Goal: Task Accomplishment & Management: Manage account settings

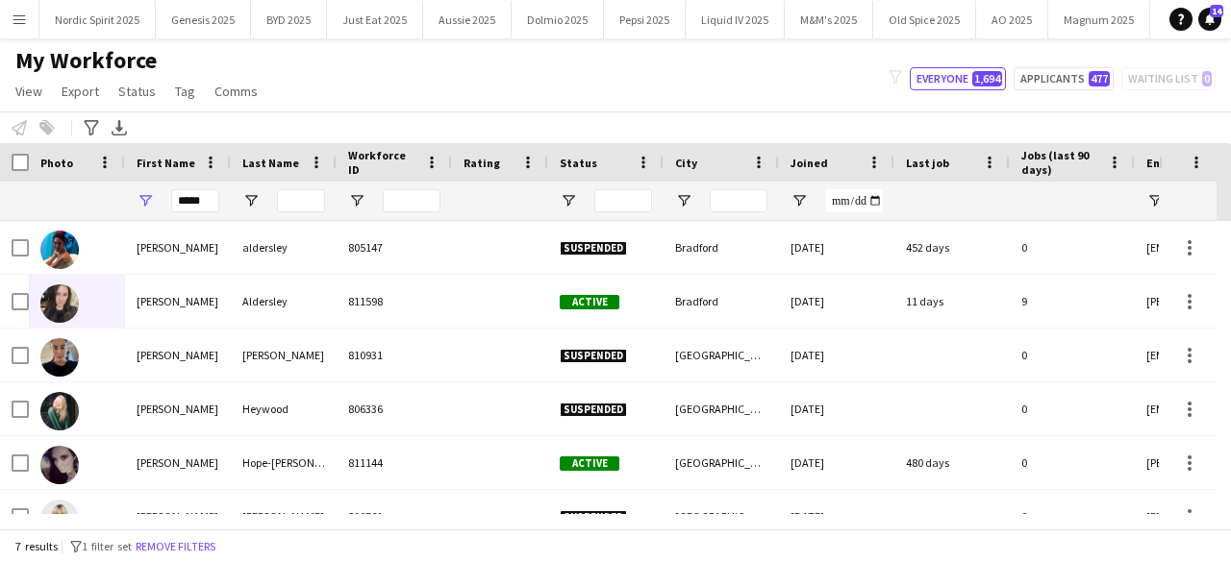
click at [30, 20] on button "Menu" at bounding box center [19, 19] width 38 height 38
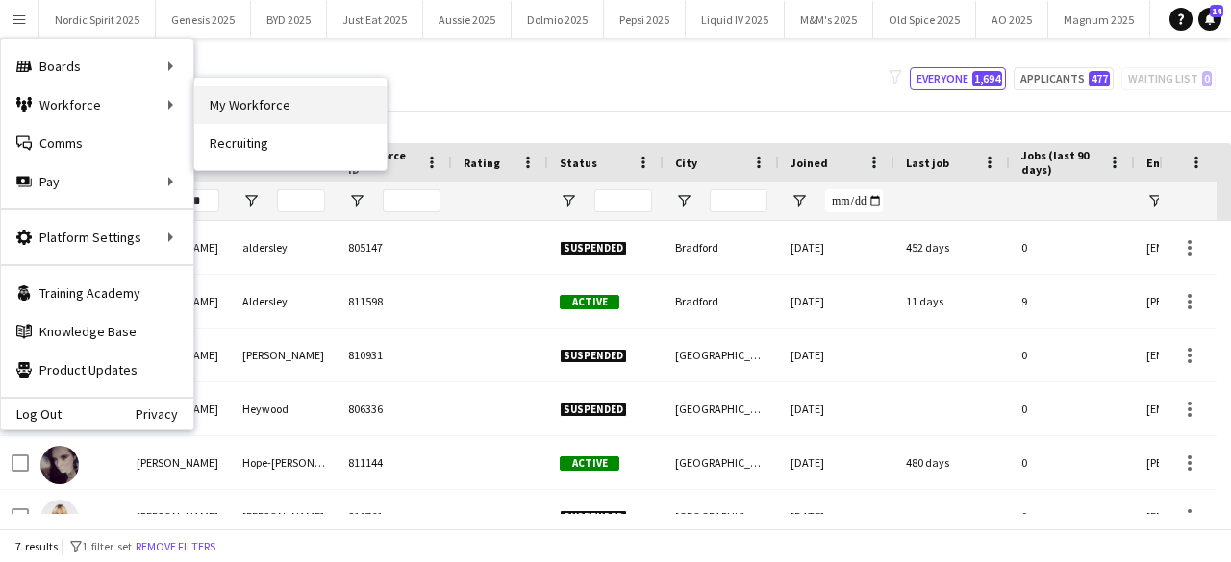
click at [218, 97] on link "My Workforce" at bounding box center [290, 105] width 192 height 38
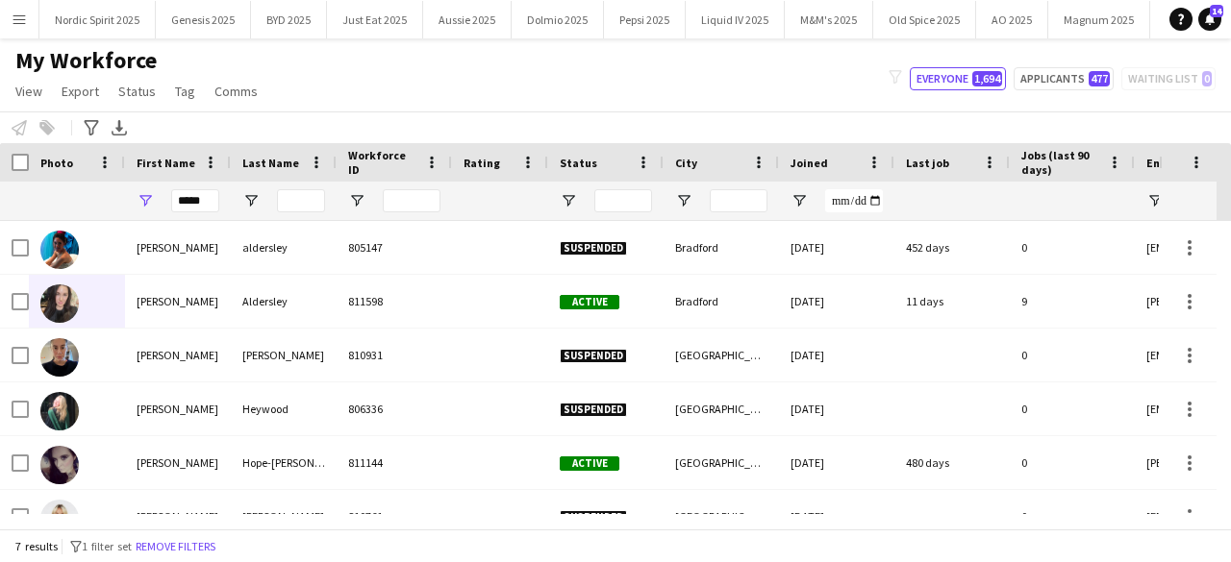
type input "**********"
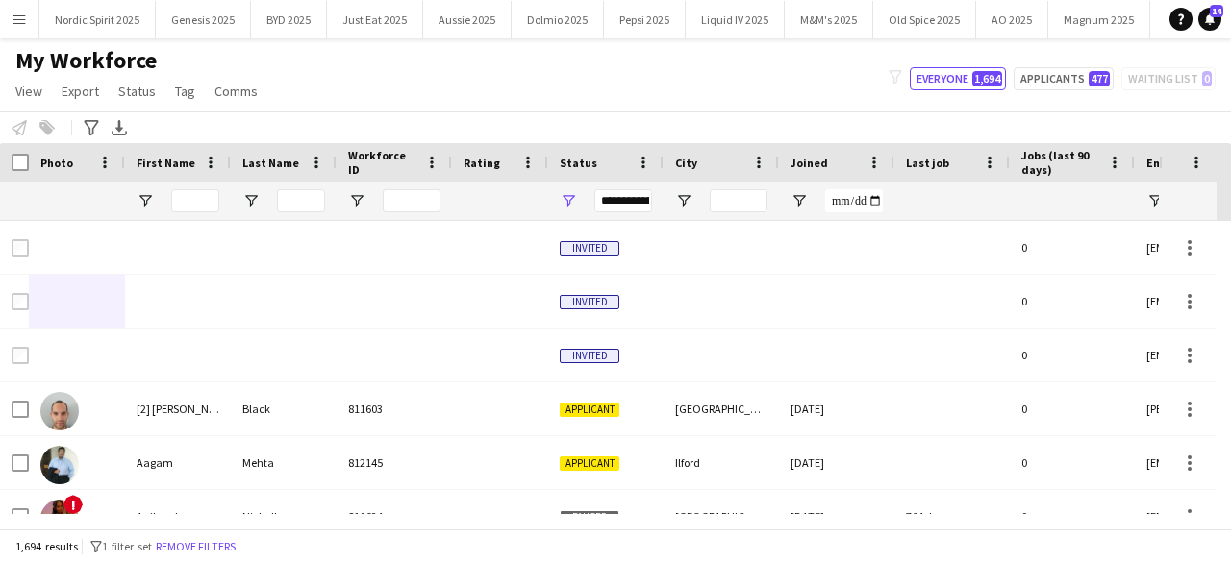
type input "*****"
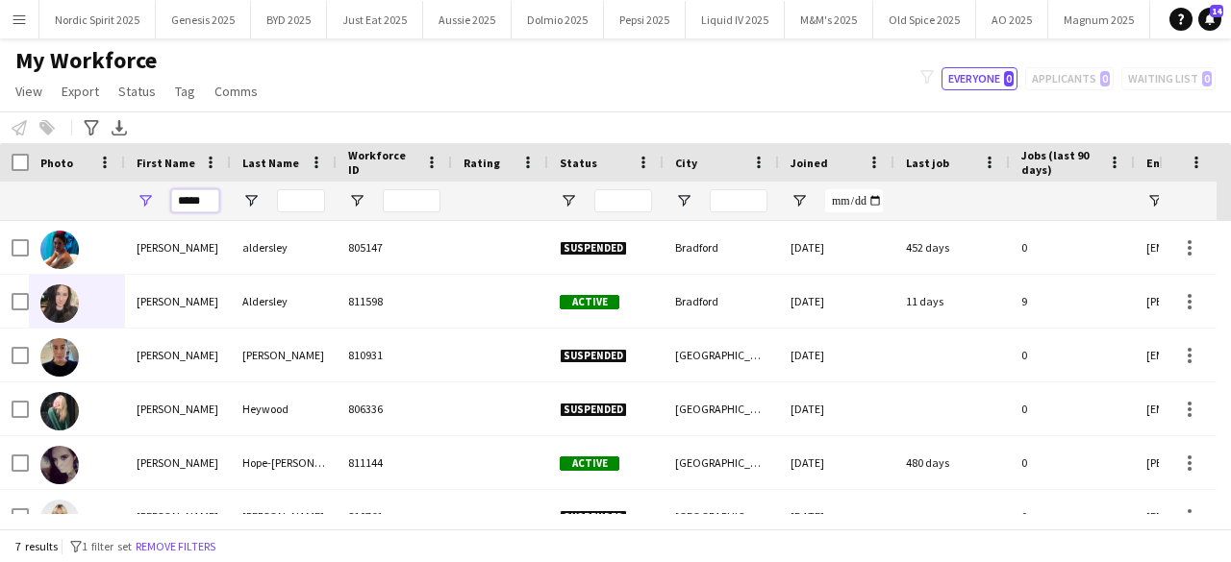
click at [197, 201] on input "*****" at bounding box center [195, 200] width 48 height 23
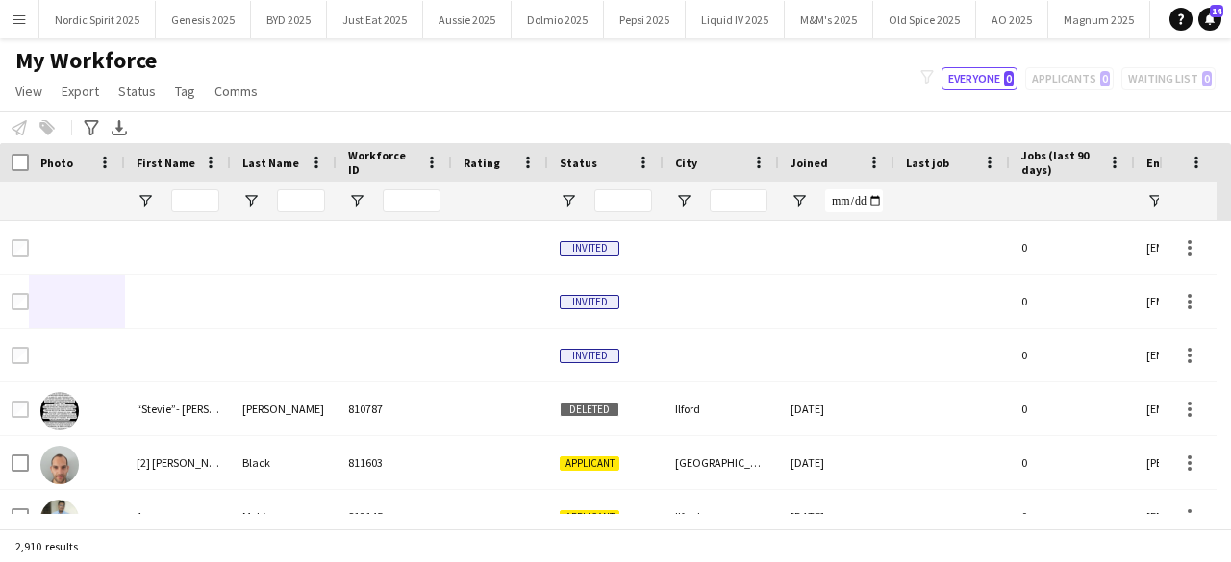
click at [21, 24] on app-icon "Menu" at bounding box center [19, 19] width 15 height 15
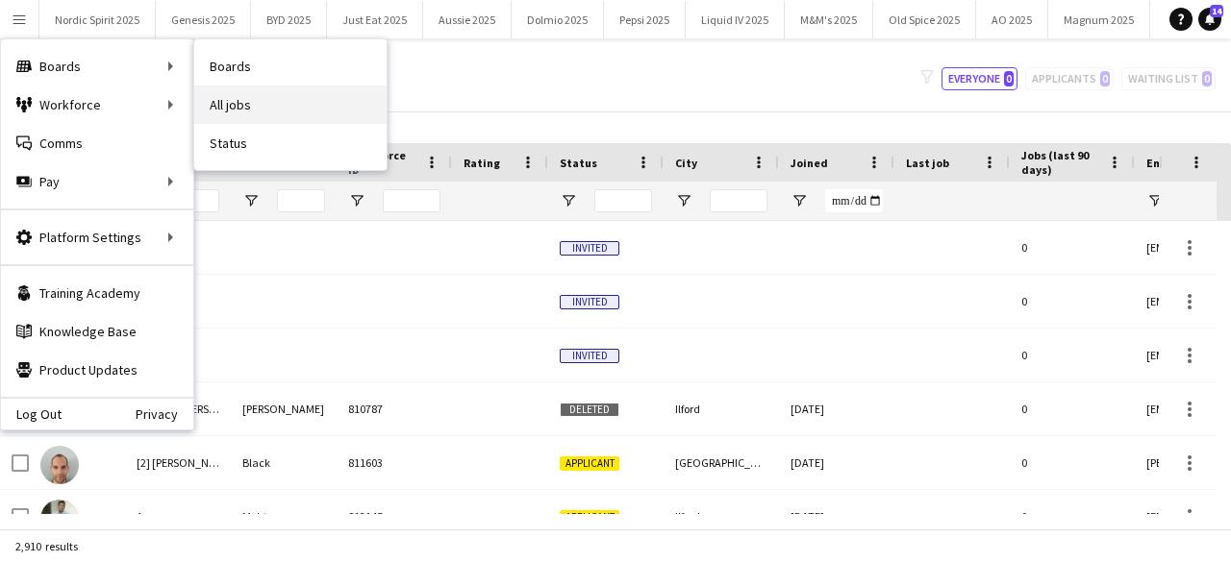
click at [244, 97] on link "All jobs" at bounding box center [290, 105] width 192 height 38
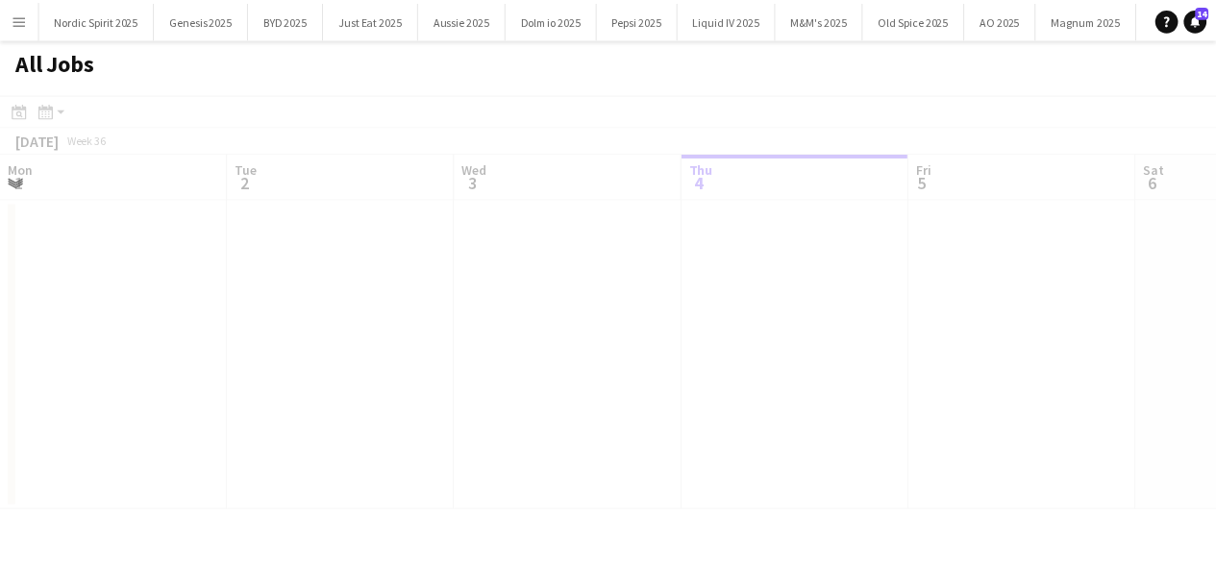
scroll to position [0, 460]
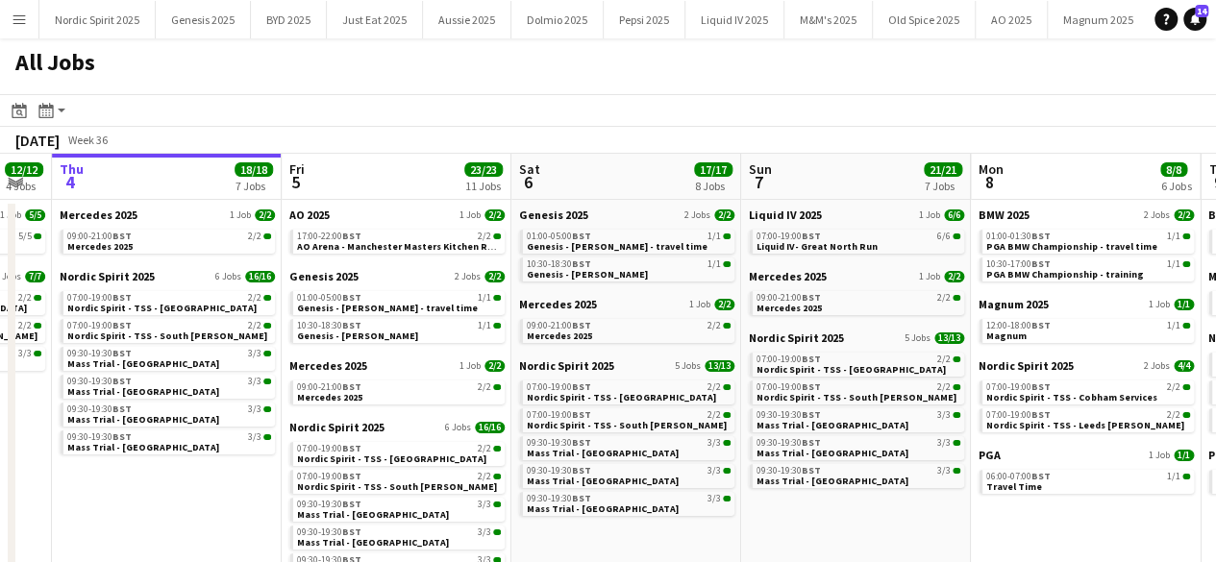
drag, startPoint x: 534, startPoint y: 163, endPoint x: 354, endPoint y: 180, distance: 180.5
click at [354, 180] on app-calendar-viewport "Mon 1 10/10 4 Jobs Tue 2 11/11 4 Jobs Wed 3 12/12 4 Jobs Thu 4 18/18 7 Jobs Fri…" at bounding box center [608, 479] width 1216 height 650
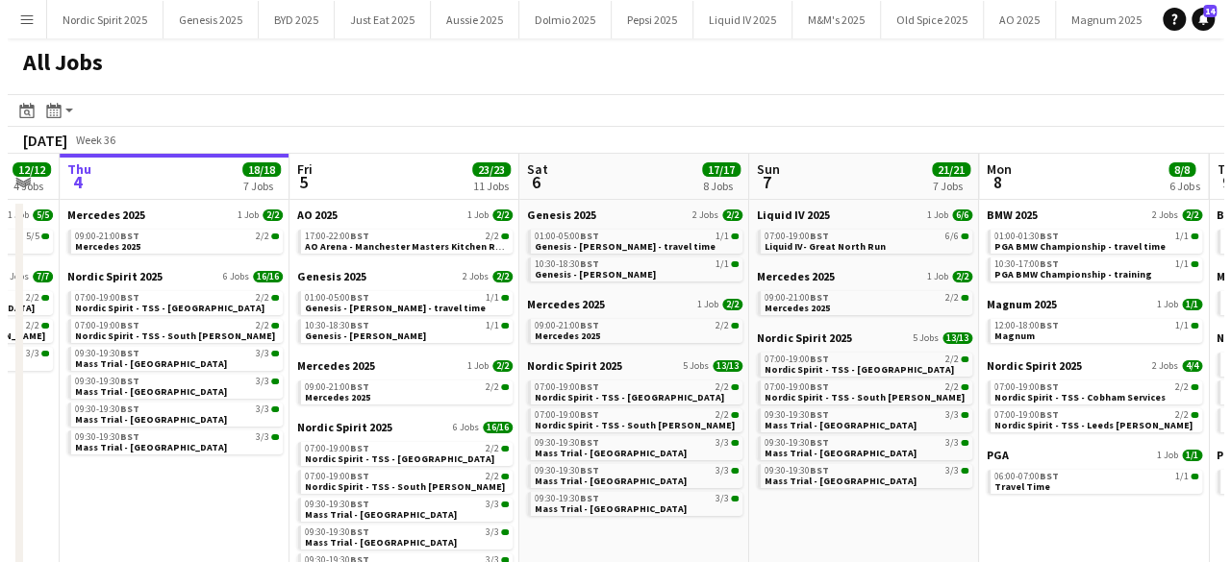
scroll to position [0, 639]
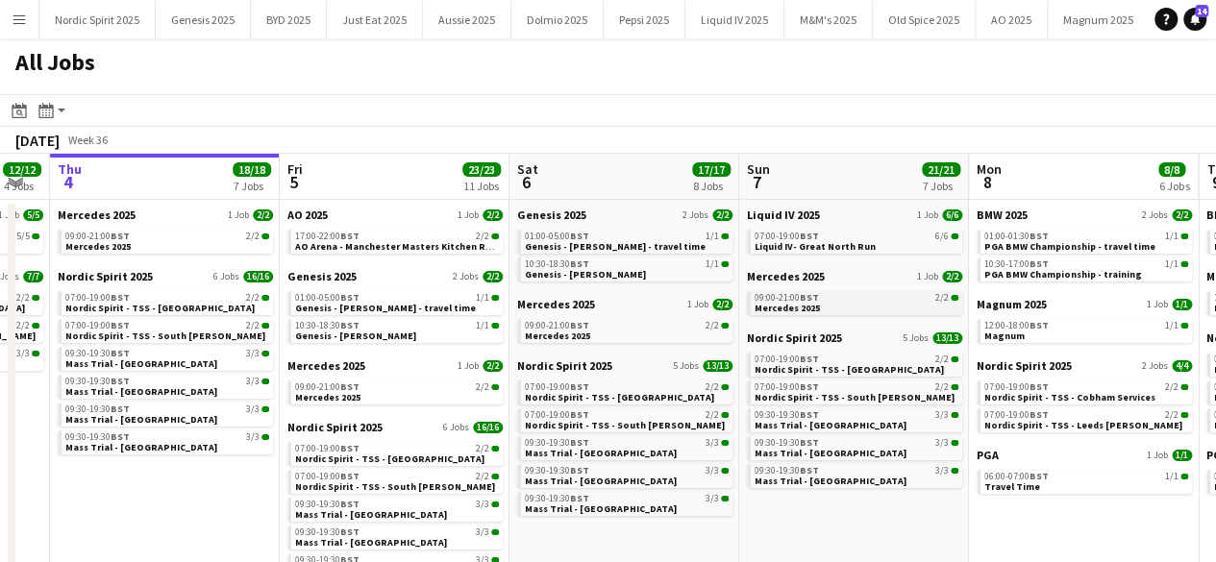
click at [791, 307] on span "Mercedes 2025" at bounding box center [787, 308] width 65 height 12
click at [391, 20] on button "Just Eat 2025 Close" at bounding box center [375, 19] width 96 height 37
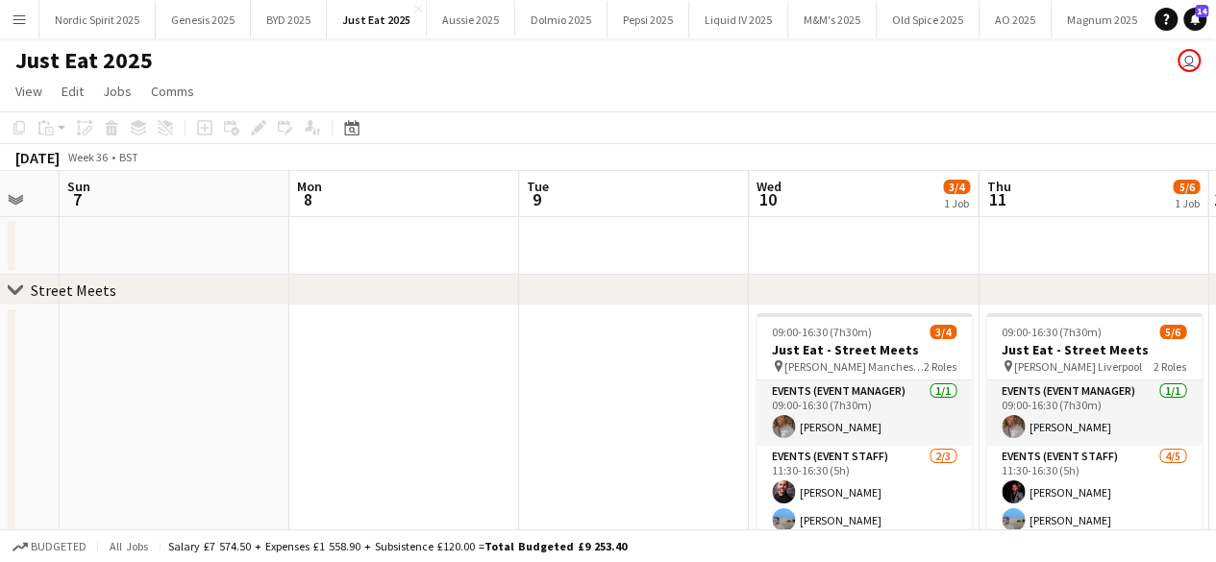
scroll to position [0, 879]
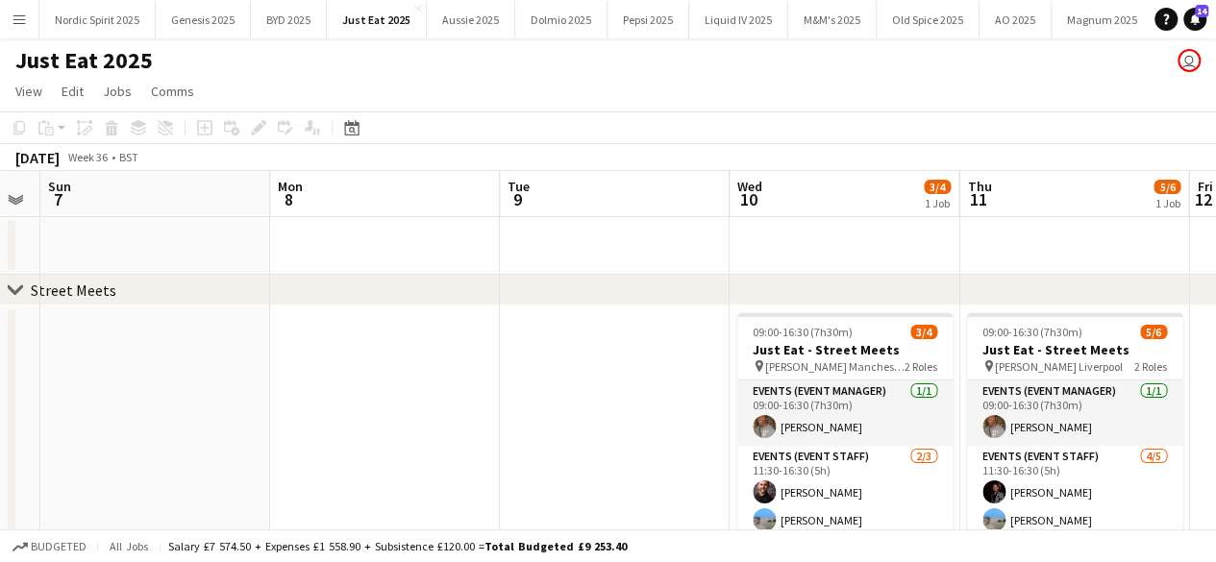
drag, startPoint x: 1008, startPoint y: 360, endPoint x: 129, endPoint y: 443, distance: 882.8
click at [129, 443] on app-calendar-viewport "Wed 3 Thu 4 Fri 5 Sat 6 Sun 7 Mon 8 Tue 9 Wed 10 3/4 1 Job Thu 11 5/6 1 Job Fri…" at bounding box center [608, 403] width 1216 height 465
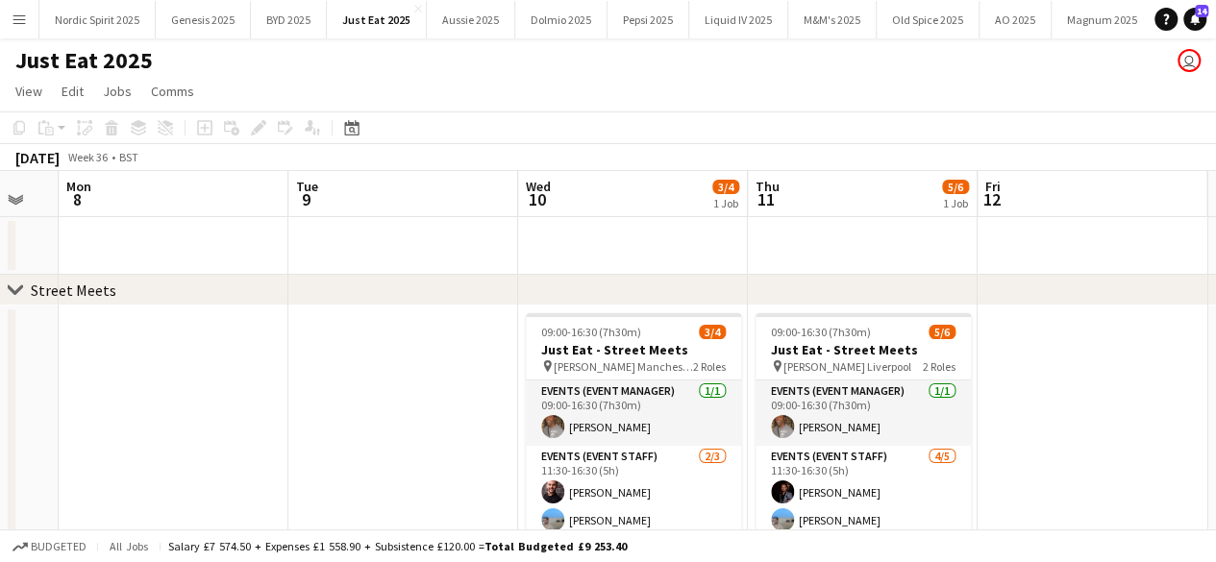
drag, startPoint x: 460, startPoint y: 354, endPoint x: 244, endPoint y: 370, distance: 216.0
click at [244, 370] on app-calendar-viewport "Fri 5 Sat 6 Sun 7 Mon 8 Tue 9 Wed 10 3/4 1 Job Thu 11 5/6 1 Job Fri 12 Sat 13 S…" at bounding box center [608, 403] width 1216 height 465
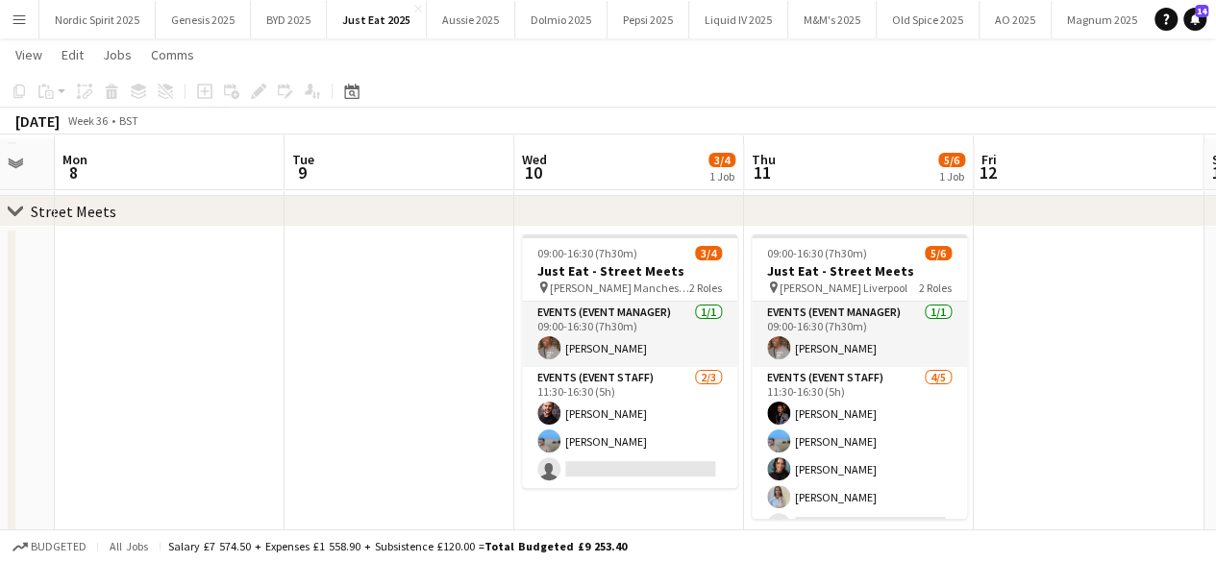
scroll to position [87, 0]
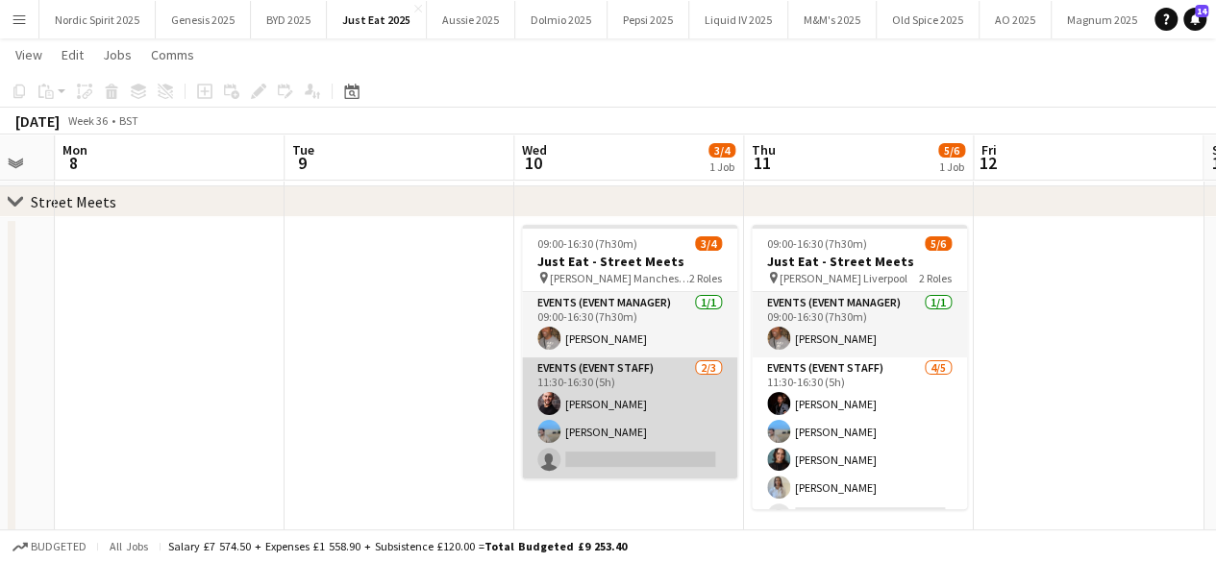
click at [612, 460] on app-card-role "Events (Event Staff) 2/3 11:30-16:30 (5h) kieran Dean Hillam Freddie Paley sing…" at bounding box center [629, 418] width 215 height 121
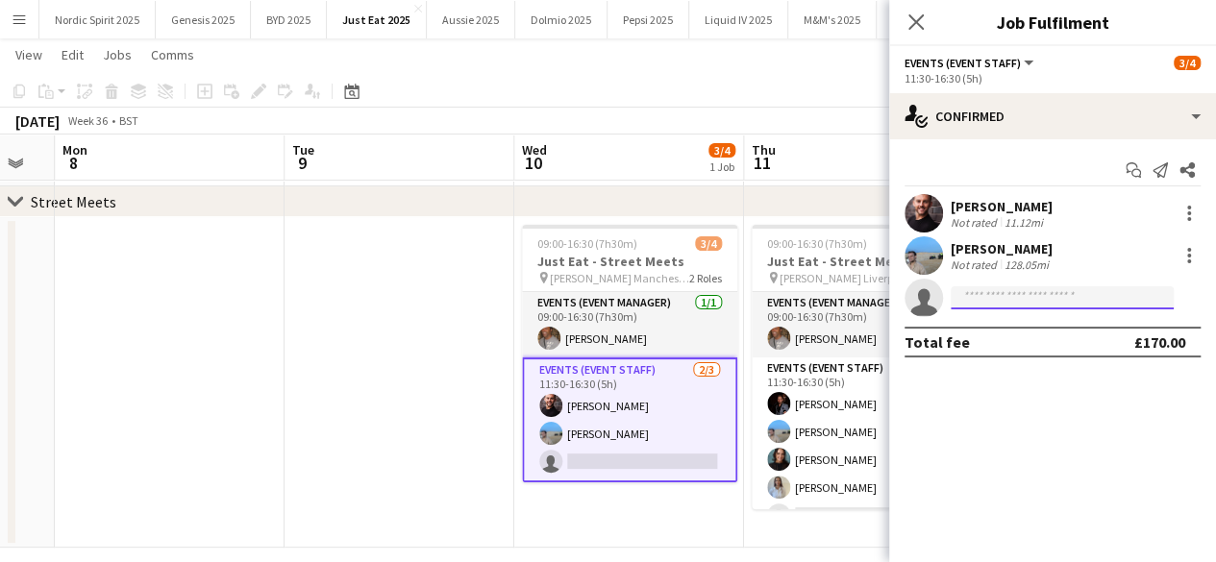
click at [987, 297] on input at bounding box center [1062, 298] width 223 height 23
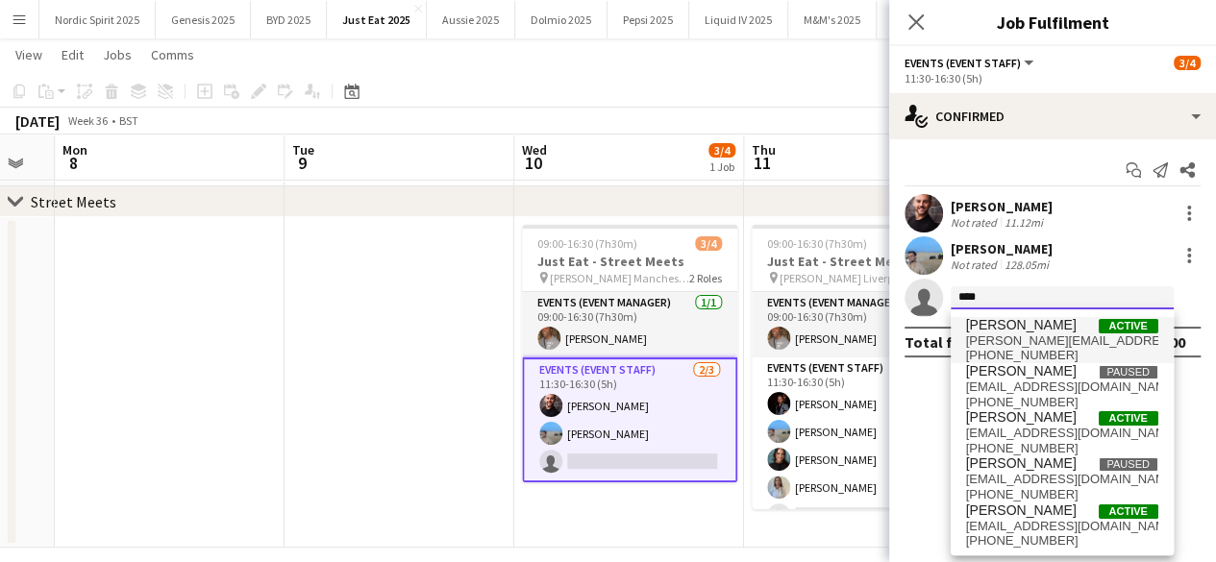
type input "****"
click at [989, 321] on span "Jessica Ashcroft" at bounding box center [1021, 325] width 111 height 16
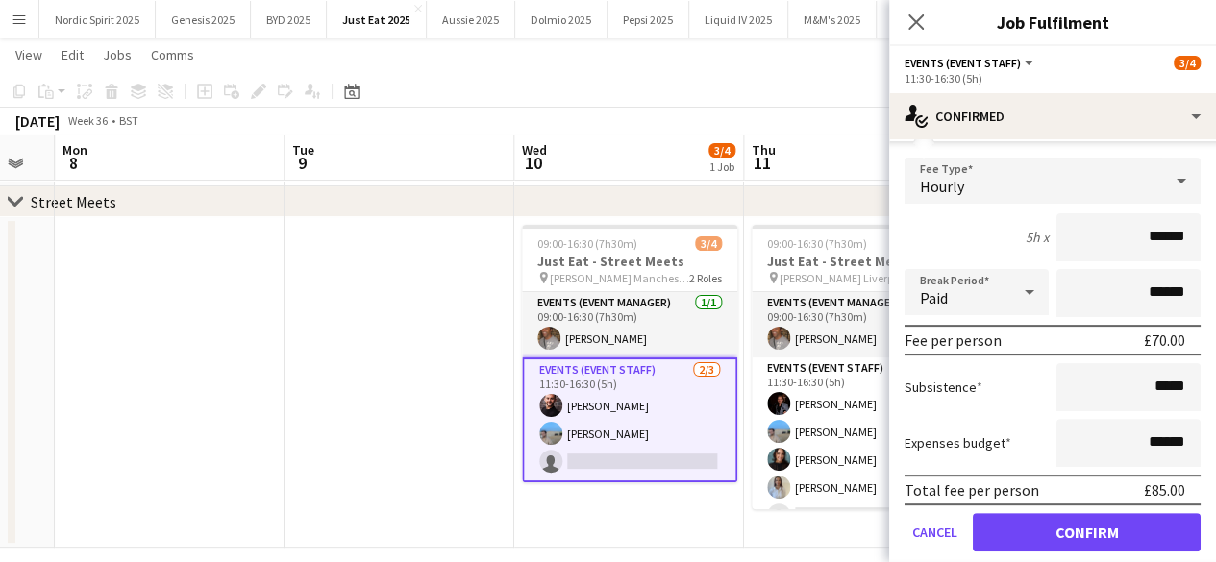
scroll to position [246, 0]
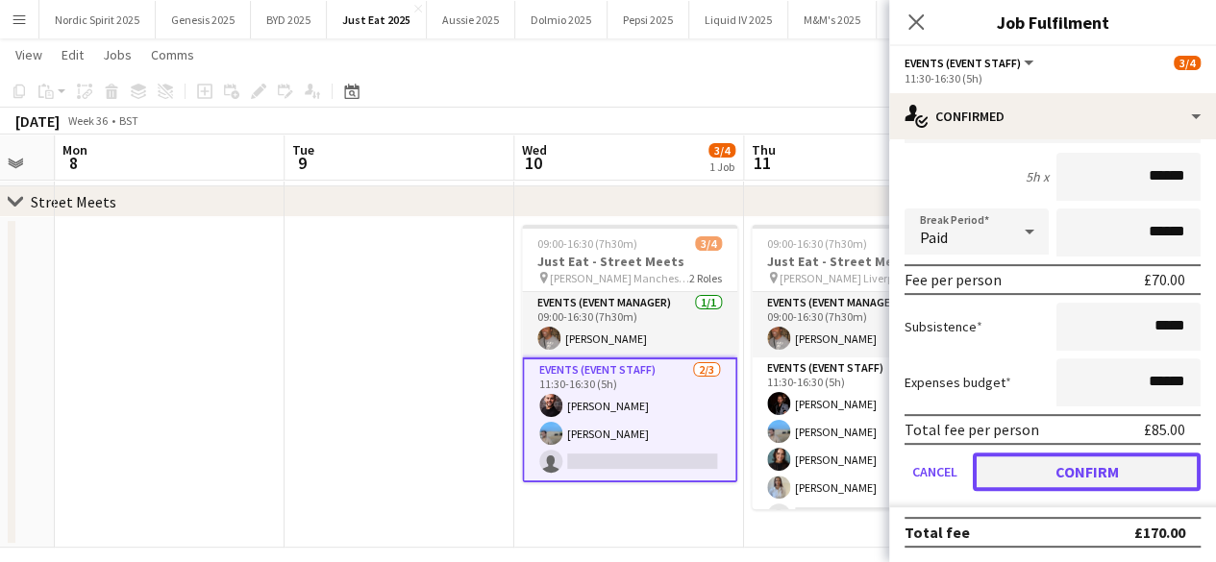
click at [1150, 468] on button "Confirm" at bounding box center [1087, 472] width 228 height 38
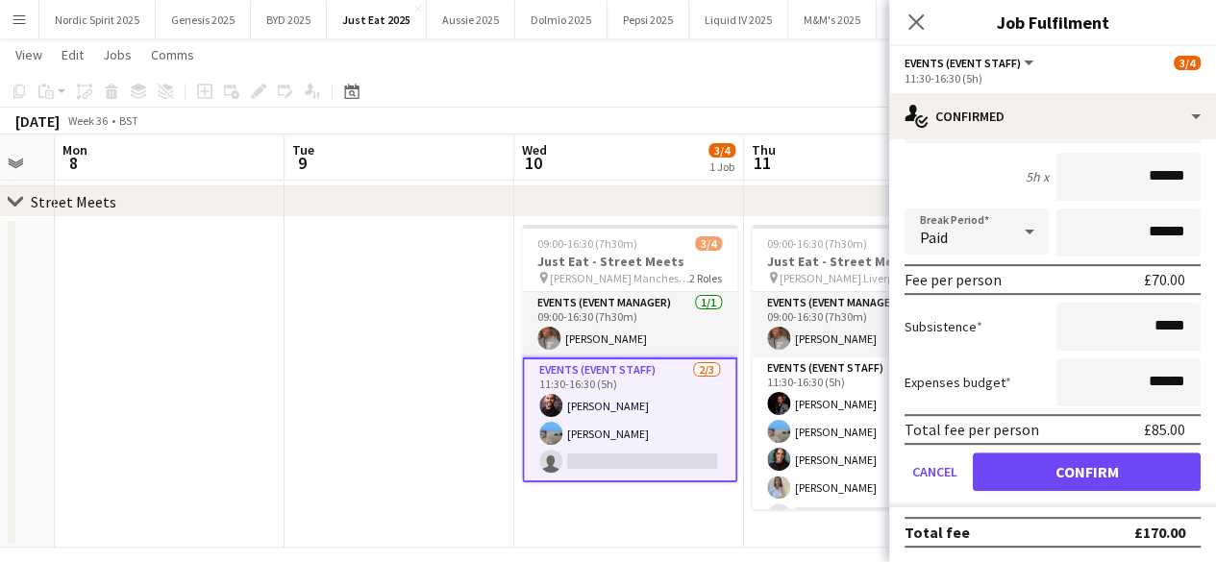
scroll to position [0, 0]
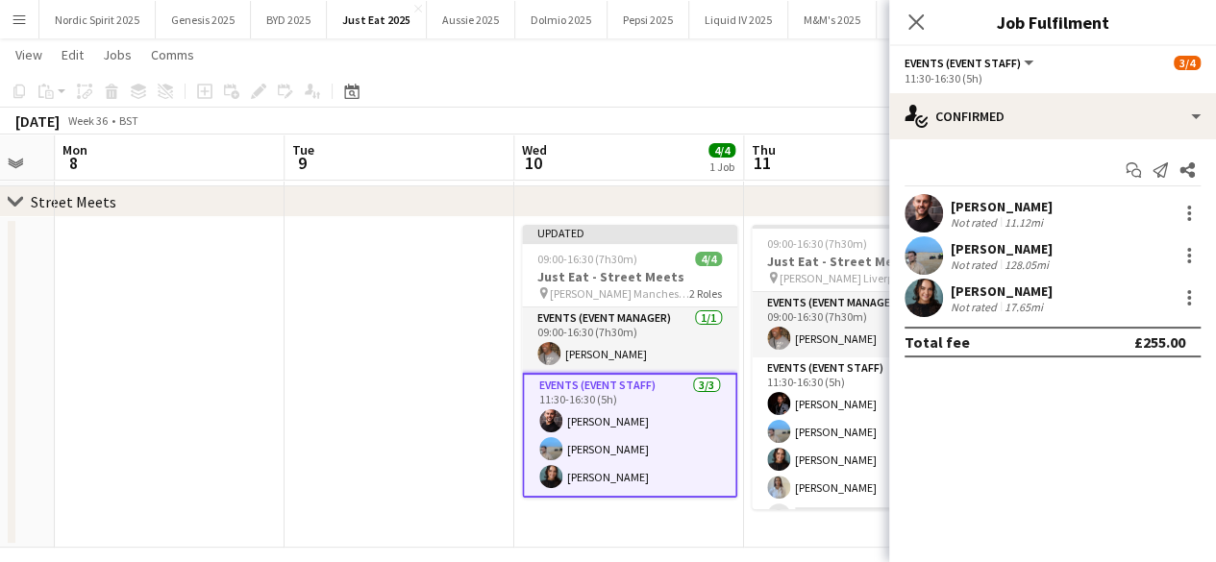
click at [434, 366] on app-date-cell at bounding box center [400, 382] width 230 height 331
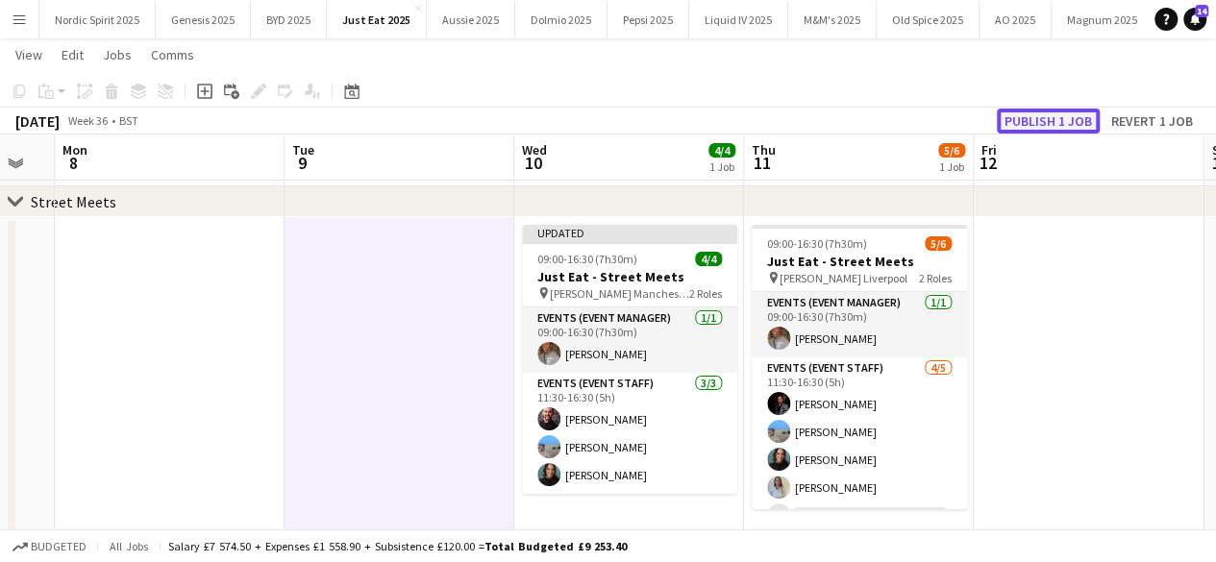
click at [1069, 118] on button "Publish 1 job" at bounding box center [1048, 121] width 103 height 25
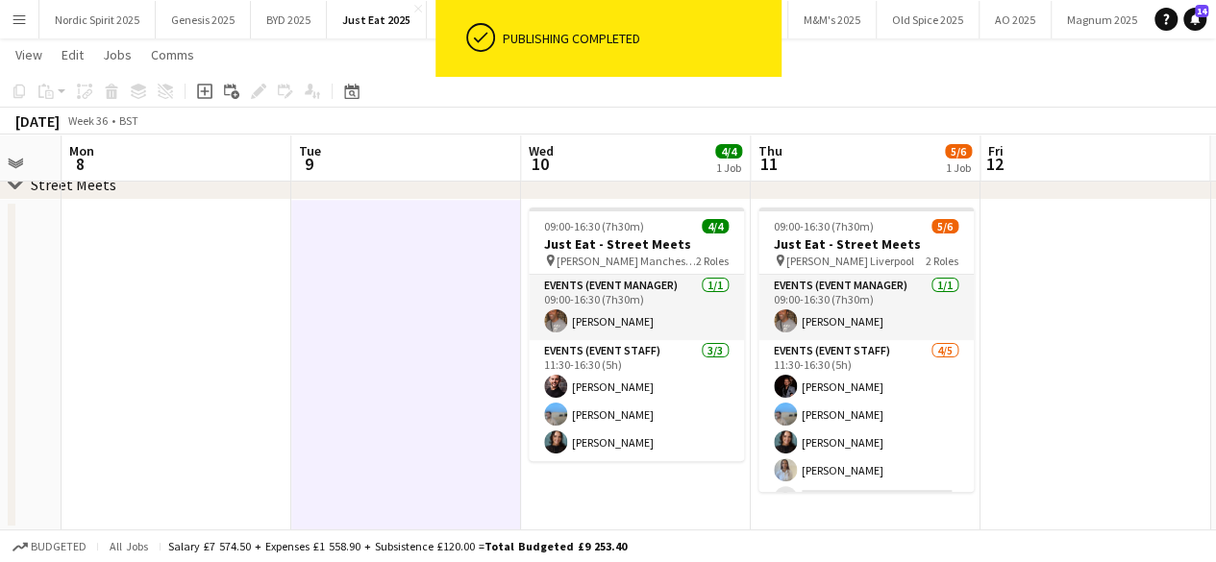
scroll to position [0, 622]
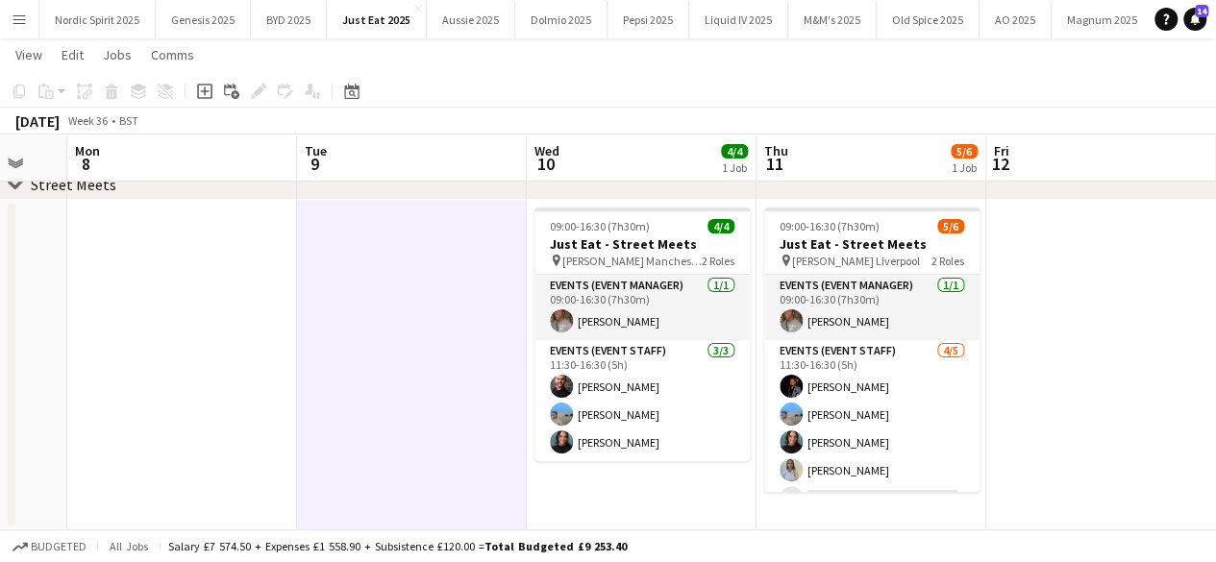
drag, startPoint x: 950, startPoint y: 338, endPoint x: 962, endPoint y: 337, distance: 11.6
click at [962, 337] on app-calendar-viewport "Fri 5 Sat 6 Sun 7 Mon 8 Tue 9 Wed 10 4/4 1 Job Thu 11 5/6 1 Job Fri 12 Sat 13 S…" at bounding box center [608, 251] width 1216 height 560
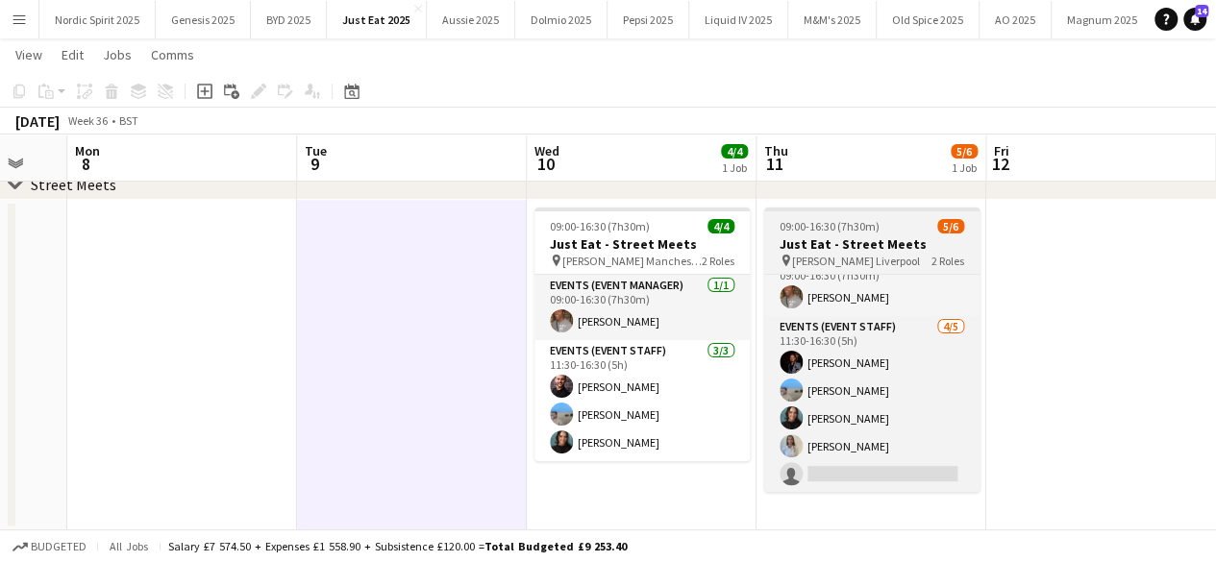
scroll to position [0, 0]
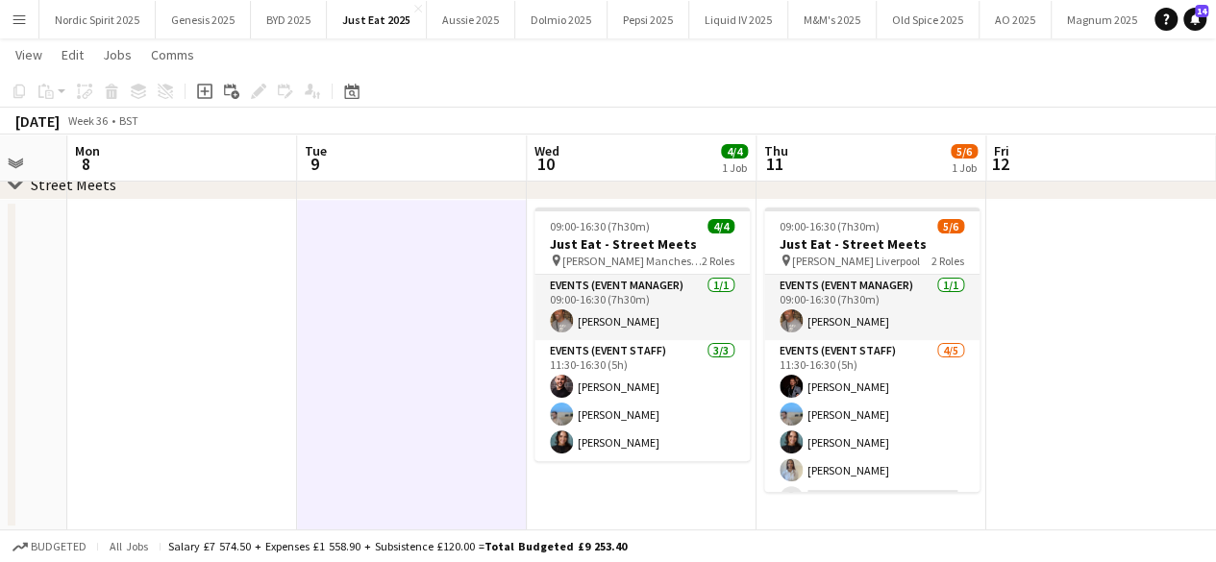
click at [25, 24] on app-icon "Menu" at bounding box center [19, 19] width 15 height 15
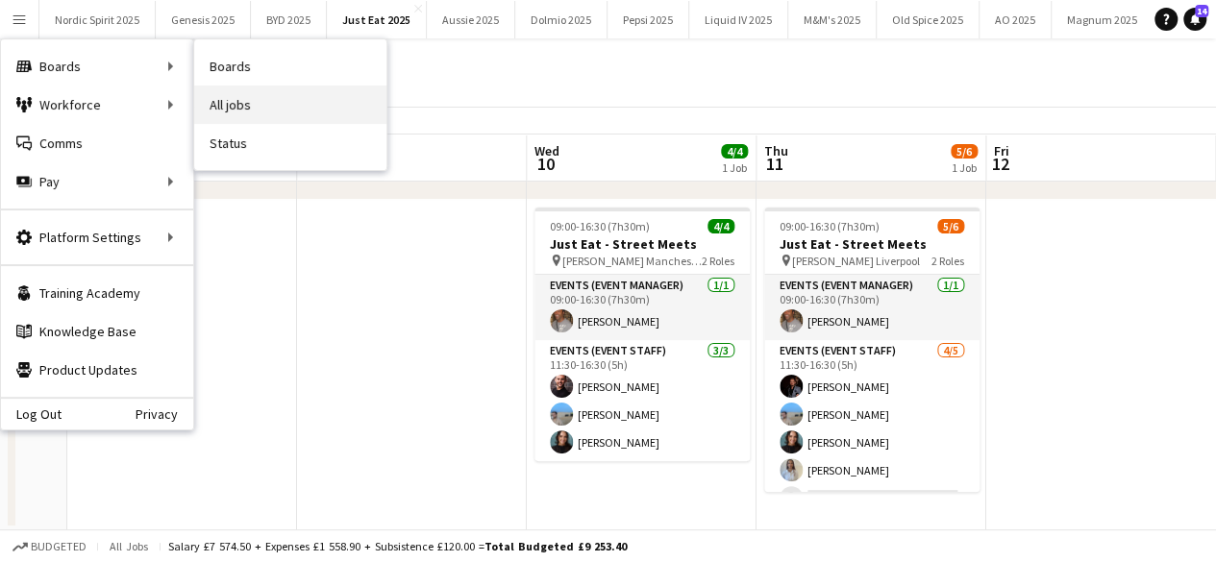
click at [256, 101] on link "All jobs" at bounding box center [290, 105] width 192 height 38
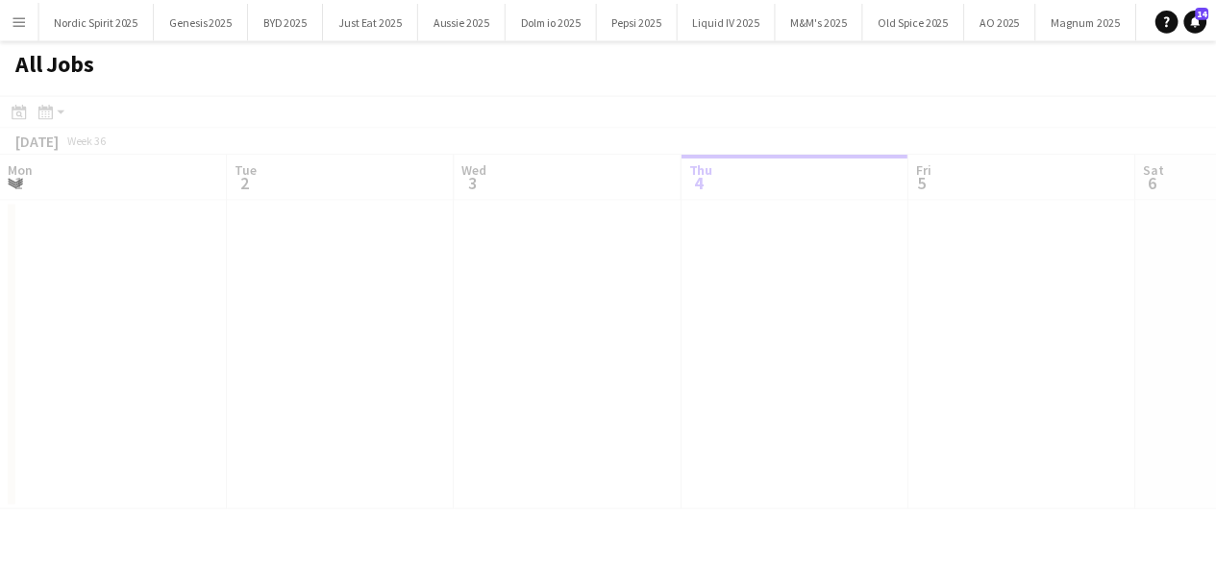
scroll to position [0, 460]
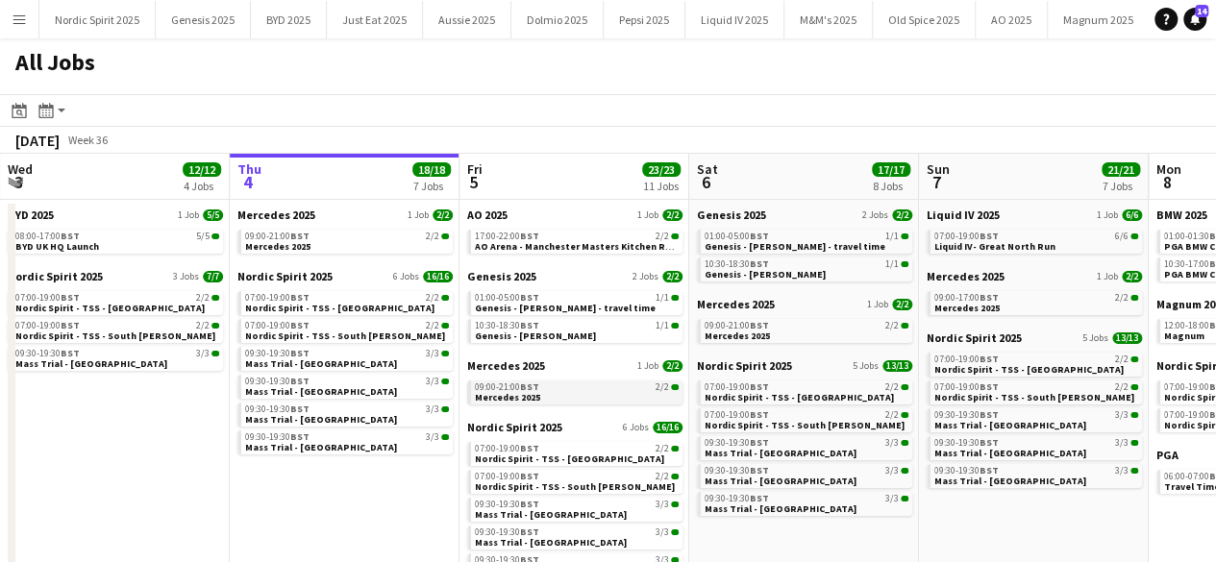
click at [523, 386] on span "BST" at bounding box center [529, 387] width 19 height 12
click at [1019, 249] on span "Liquid IV- Great North Run" at bounding box center [995, 246] width 121 height 12
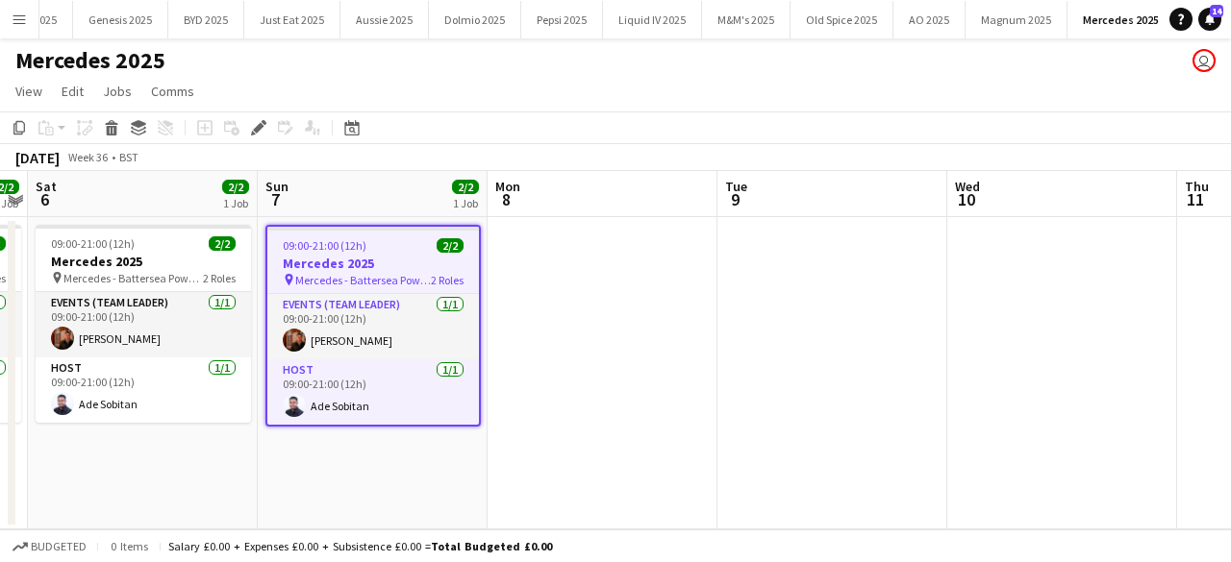
click at [375, 238] on div "09:00-21:00 (12h) 2/2" at bounding box center [373, 245] width 212 height 14
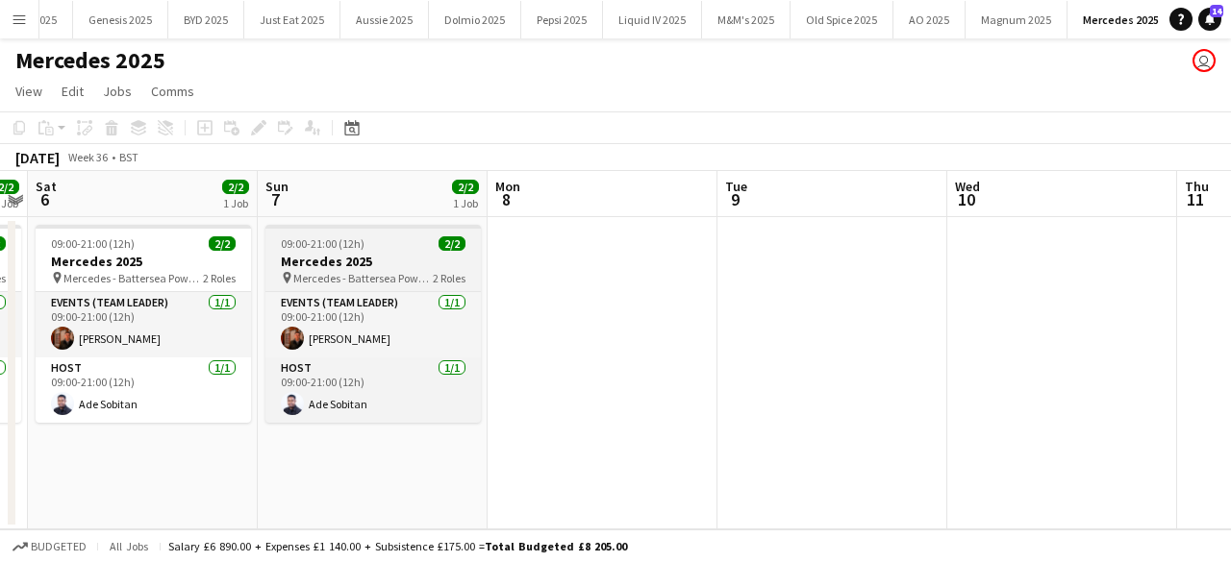
click at [375, 237] on div "09:00-21:00 (12h) 2/2" at bounding box center [372, 244] width 215 height 14
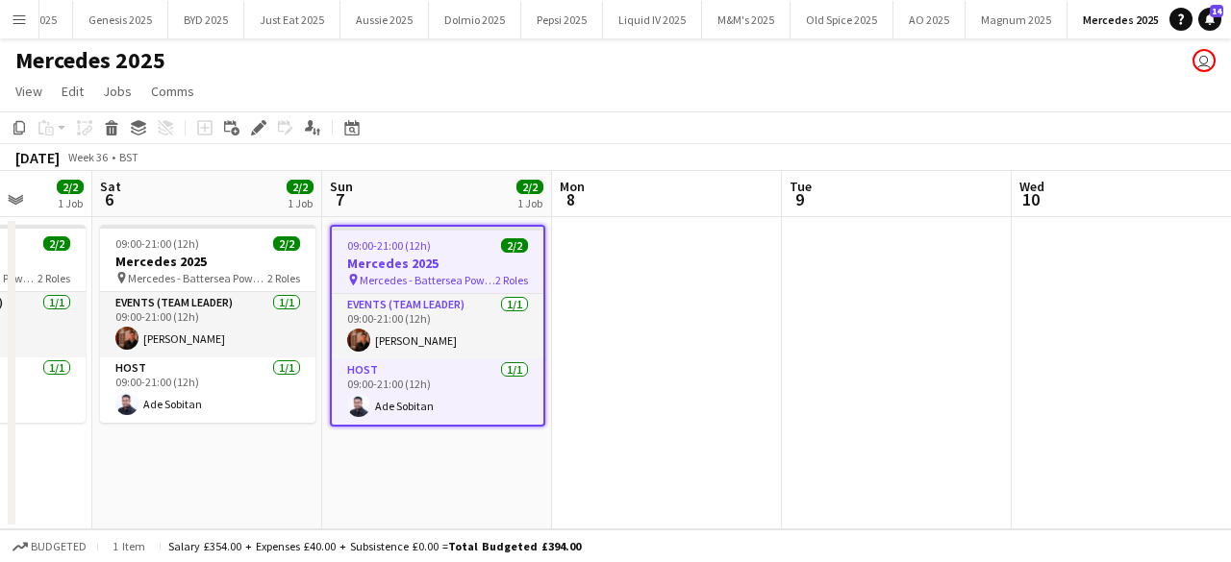
drag, startPoint x: 227, startPoint y: 443, endPoint x: 521, endPoint y: 455, distance: 294.5
click at [521, 454] on app-calendar-viewport "Wed 3 Thu 4 2/2 1 Job Fri 5 2/2 1 Job Sat 6 2/2 1 Job Sun 7 2/2 1 Job Mon 8 Tue…" at bounding box center [615, 350] width 1231 height 359
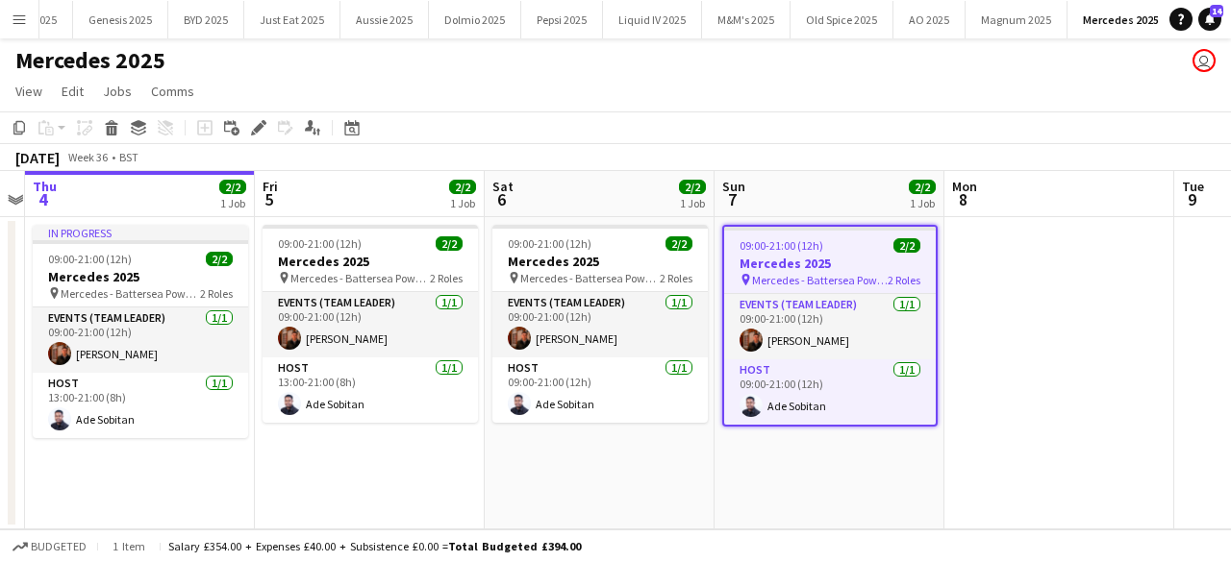
drag, startPoint x: 340, startPoint y: 447, endPoint x: 508, endPoint y: 446, distance: 167.3
click at [506, 446] on app-calendar-viewport "Tue 2 Wed 3 Thu 4 2/2 1 Job Fri 5 2/2 1 Job Sat 6 2/2 1 Job Sun 7 2/2 1 Job Mon…" at bounding box center [615, 350] width 1231 height 359
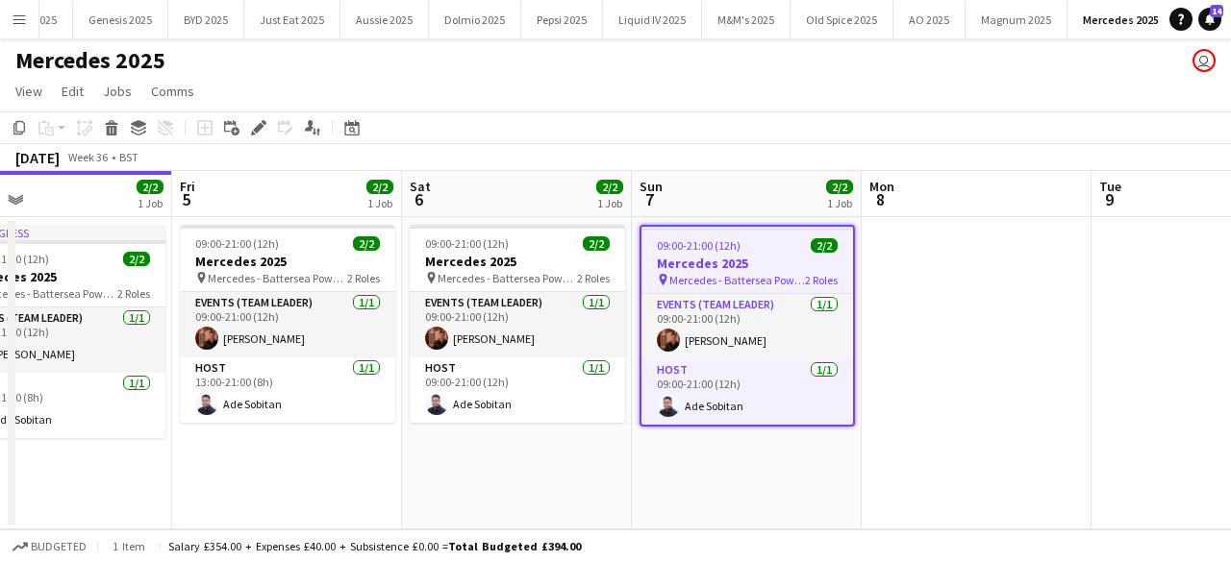
scroll to position [0, 518]
drag, startPoint x: 401, startPoint y: 461, endPoint x: 314, endPoint y: 462, distance: 86.6
click at [314, 462] on app-calendar-viewport "Tue 2 Wed 3 Thu 4 2/2 1 Job Fri 5 2/2 1 Job Sat 6 2/2 1 Job Sun 7 2/2 1 Job Mon…" at bounding box center [615, 350] width 1231 height 359
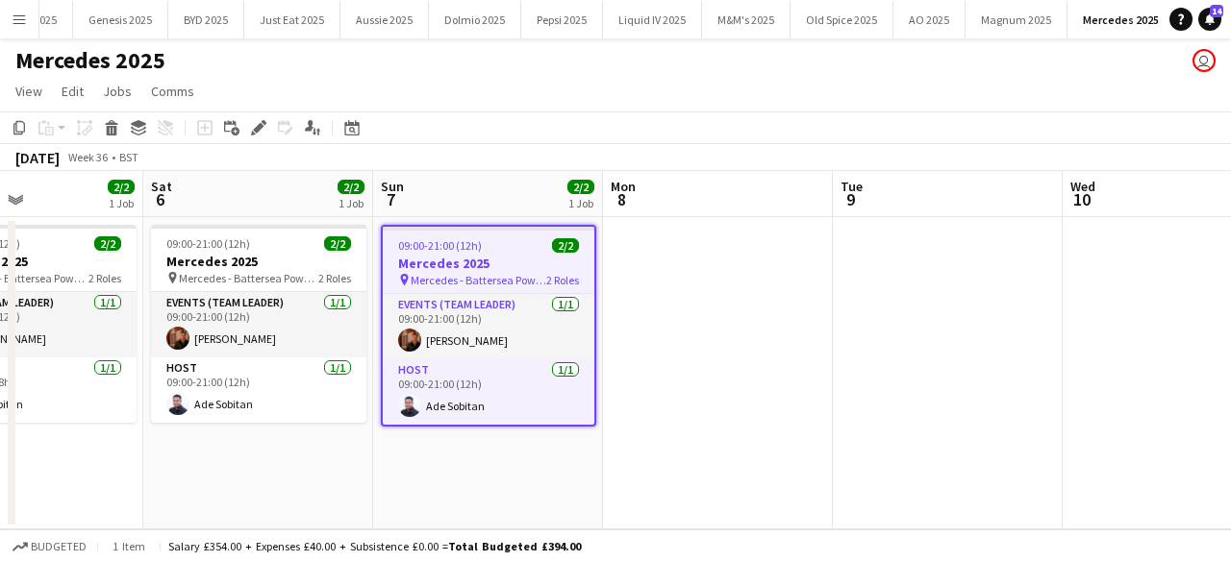
drag, startPoint x: 314, startPoint y: 462, endPoint x: 56, endPoint y: 478, distance: 259.1
click at [56, 478] on app-calendar-viewport "Tue 2 Wed 3 Thu 4 2/2 1 Job Fri 5 2/2 1 Job Sat 6 2/2 1 Job Sun 7 2/2 1 Job Mon…" at bounding box center [615, 350] width 1231 height 359
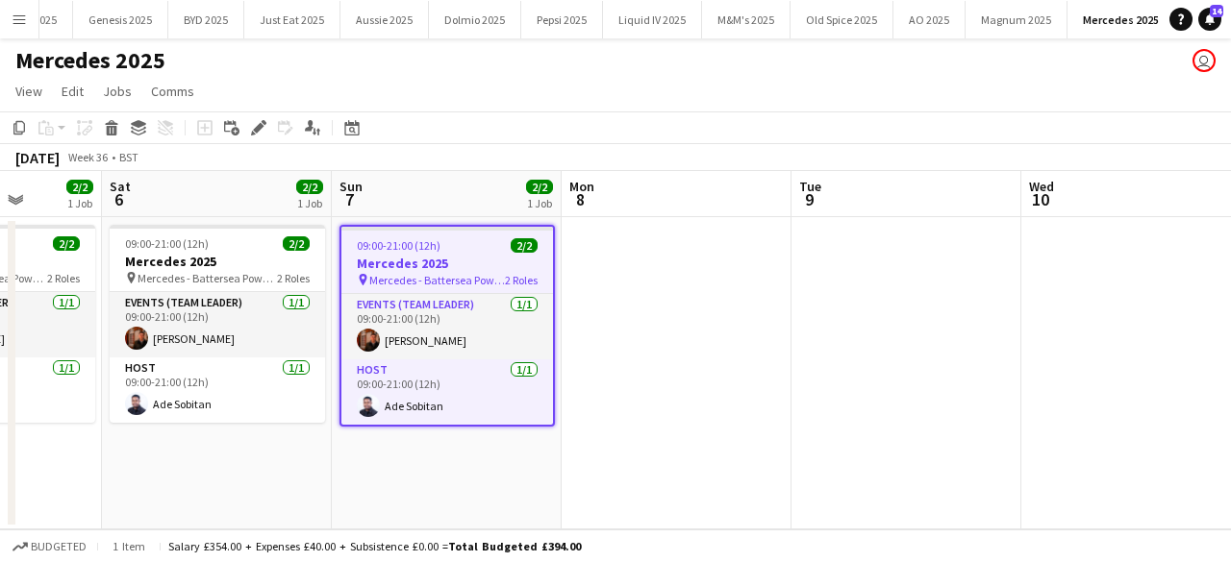
scroll to position [0, 821]
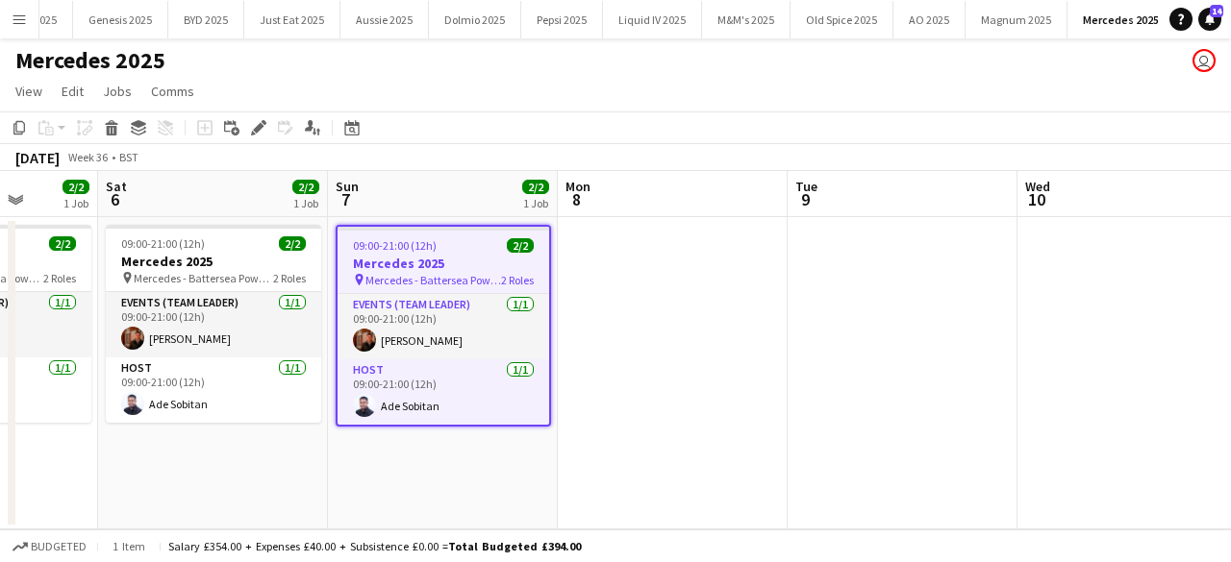
drag, startPoint x: 224, startPoint y: 461, endPoint x: 181, endPoint y: 461, distance: 43.3
click at [181, 461] on app-calendar-viewport "Tue 2 Wed 3 Thu 4 2/2 1 Job Fri 5 2/2 1 Job Sat 6 2/2 1 Job Sun 7 2/2 1 Job Mon…" at bounding box center [615, 350] width 1231 height 359
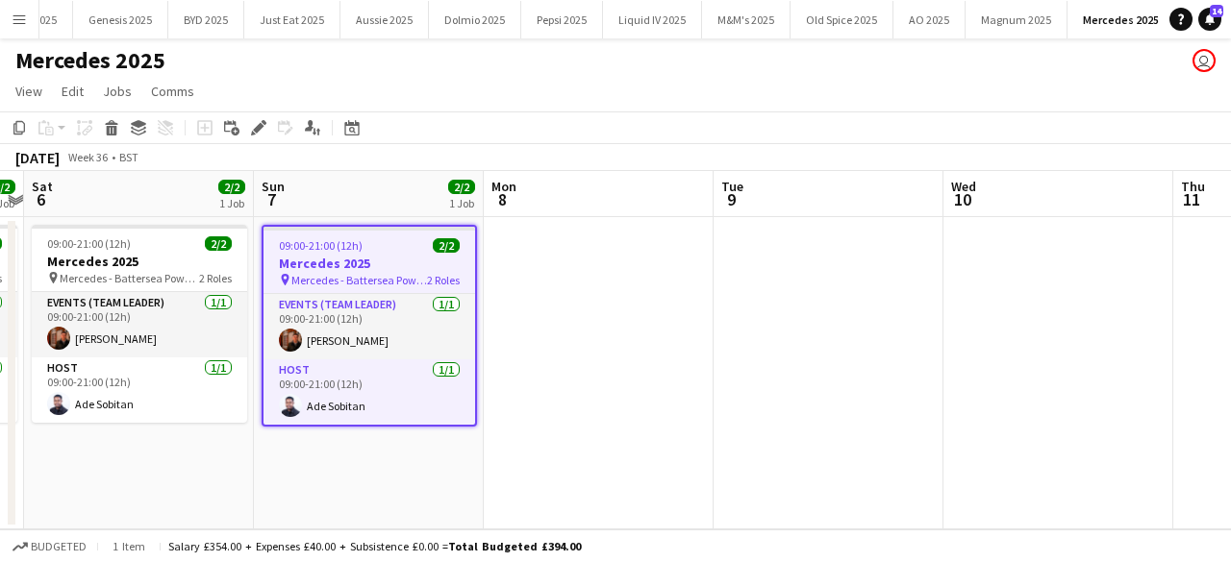
drag, startPoint x: 241, startPoint y: 458, endPoint x: 183, endPoint y: 457, distance: 58.7
click at [173, 458] on app-calendar-viewport "Tue 2 Wed 3 Thu 4 2/2 1 Job Fri 5 2/2 1 Job Sat 6 2/2 1 Job Sun 7 2/2 1 Job Mon…" at bounding box center [615, 350] width 1231 height 359
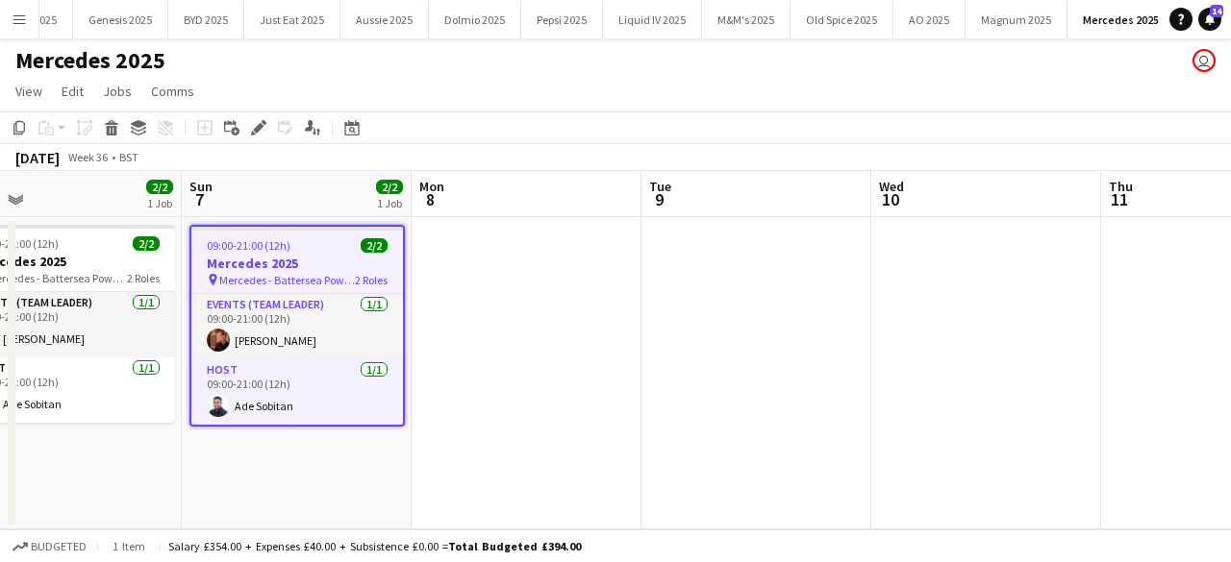
drag, startPoint x: 307, startPoint y: 457, endPoint x: 233, endPoint y: 457, distance: 74.0
click at [233, 457] on app-calendar-viewport "Wed 3 Thu 4 2/2 1 Job Fri 5 2/2 1 Job Sat 6 2/2 1 Job Sun 7 2/2 1 Job Mon 8 Tue…" at bounding box center [615, 350] width 1231 height 359
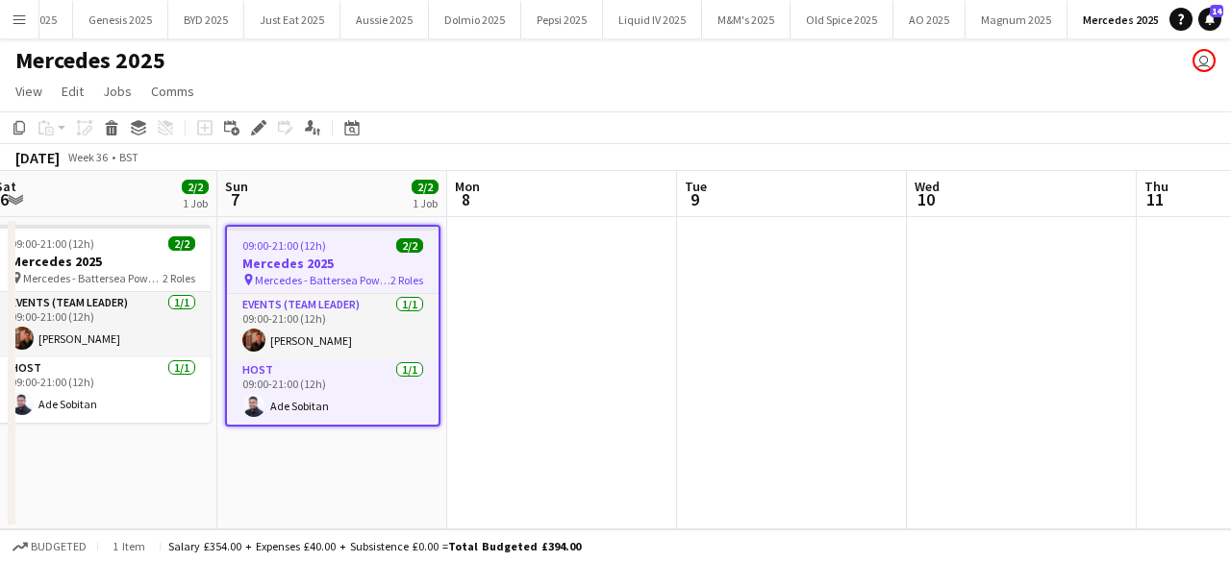
scroll to position [0, 478]
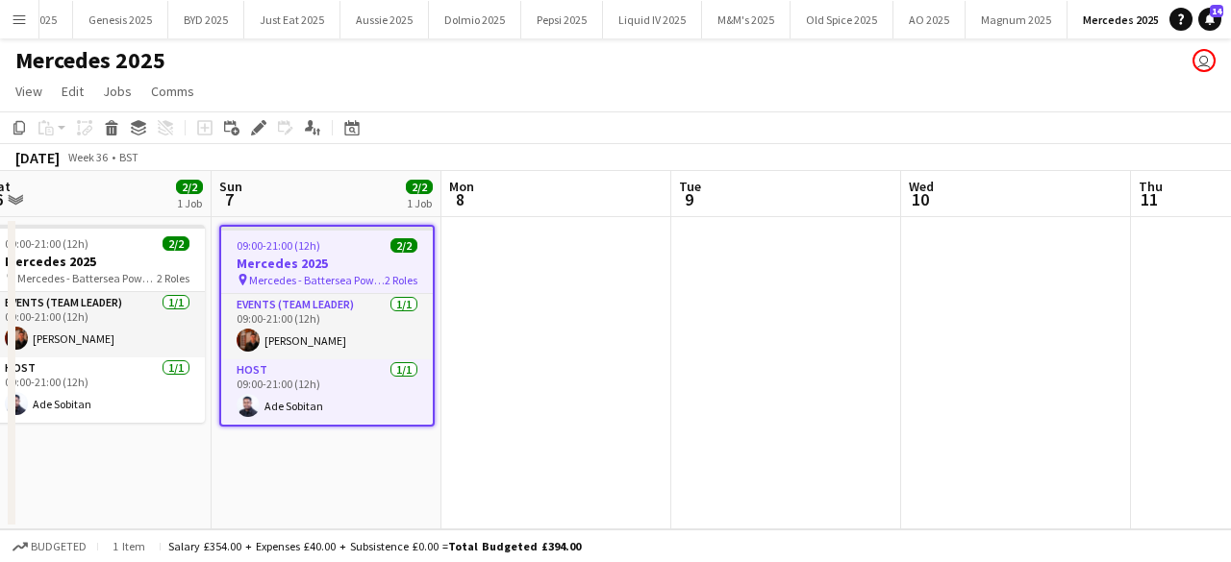
drag, startPoint x: 233, startPoint y: 457, endPoint x: 263, endPoint y: 470, distance: 33.6
click at [263, 470] on app-calendar-viewport "Thu 4 2/2 1 Job Fri 5 2/2 1 Job Sat 6 2/2 1 Job Sun 7 2/2 1 Job Mon 8 Tue 9 Wed…" at bounding box center [615, 350] width 1231 height 359
click at [342, 249] on div "09:00-21:00 (12h) 2/2" at bounding box center [327, 245] width 212 height 14
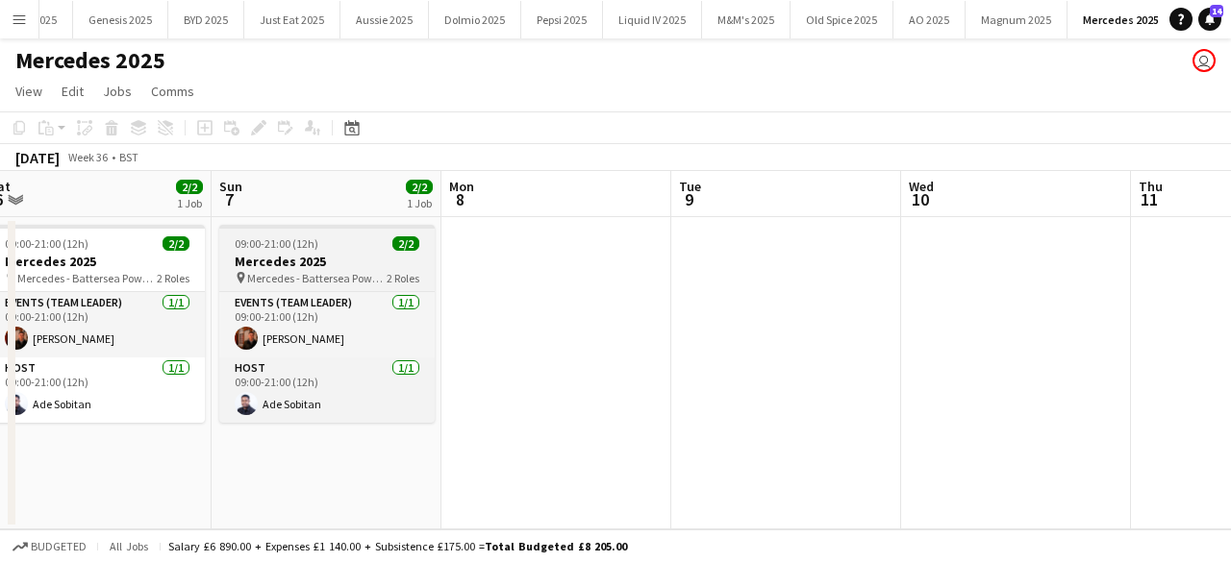
click at [342, 249] on div "09:00-21:00 (12h) 2/2" at bounding box center [326, 244] width 215 height 14
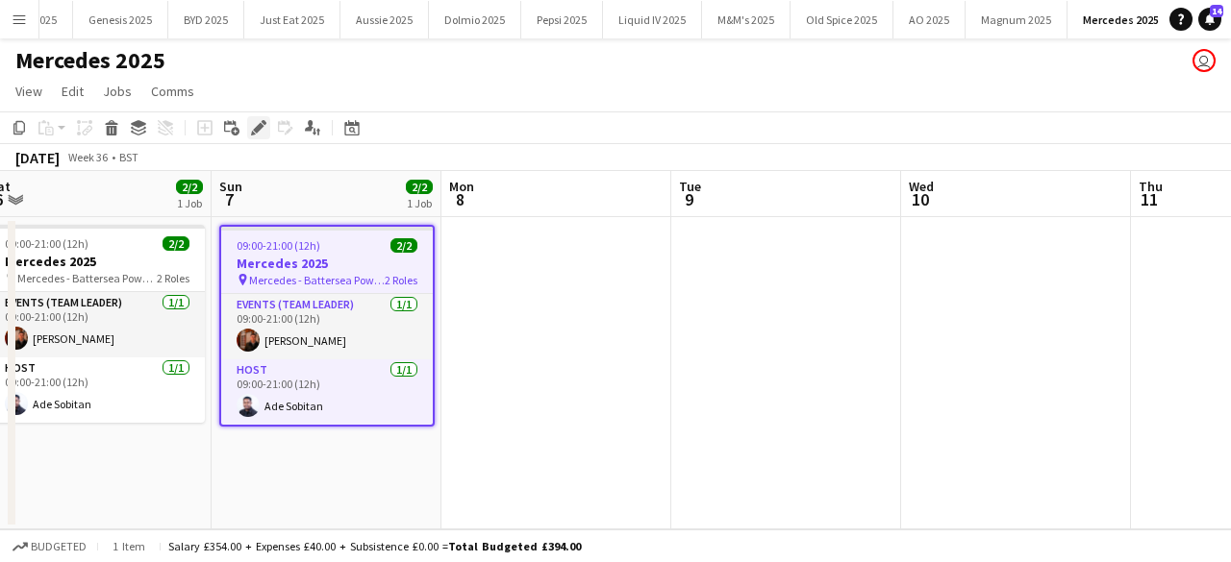
click at [256, 135] on icon "Edit" at bounding box center [258, 127] width 15 height 15
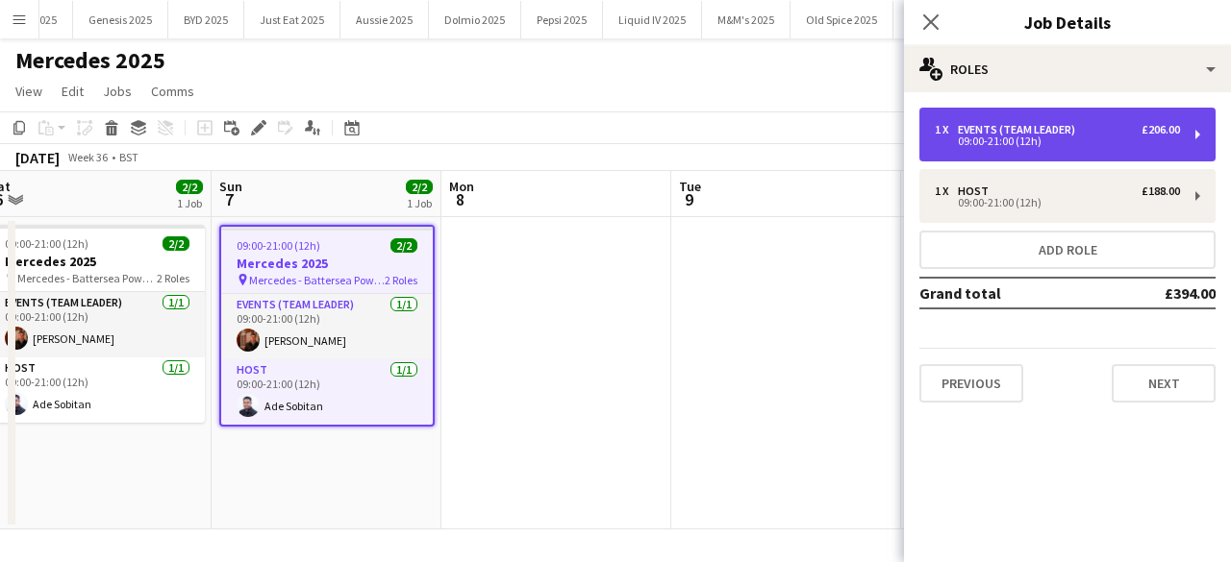
click at [1041, 134] on div "Events (Team Leader)" at bounding box center [1020, 129] width 125 height 13
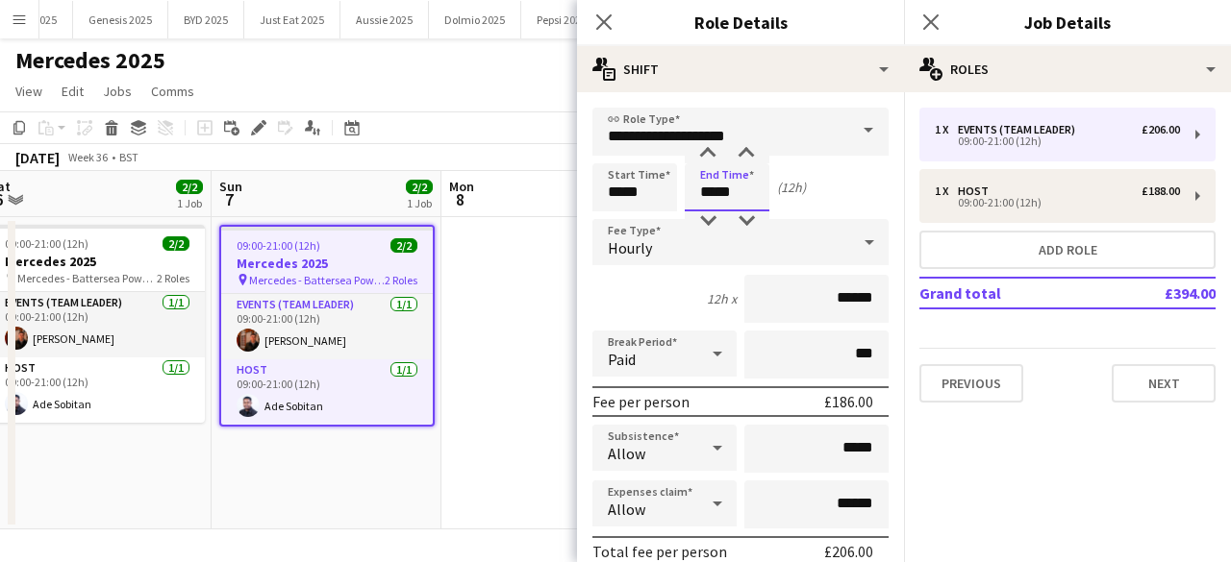
click at [752, 196] on input "*****" at bounding box center [727, 187] width 85 height 48
click at [705, 220] on div at bounding box center [707, 221] width 38 height 19
click at [705, 221] on div at bounding box center [707, 221] width 38 height 19
type input "*****"
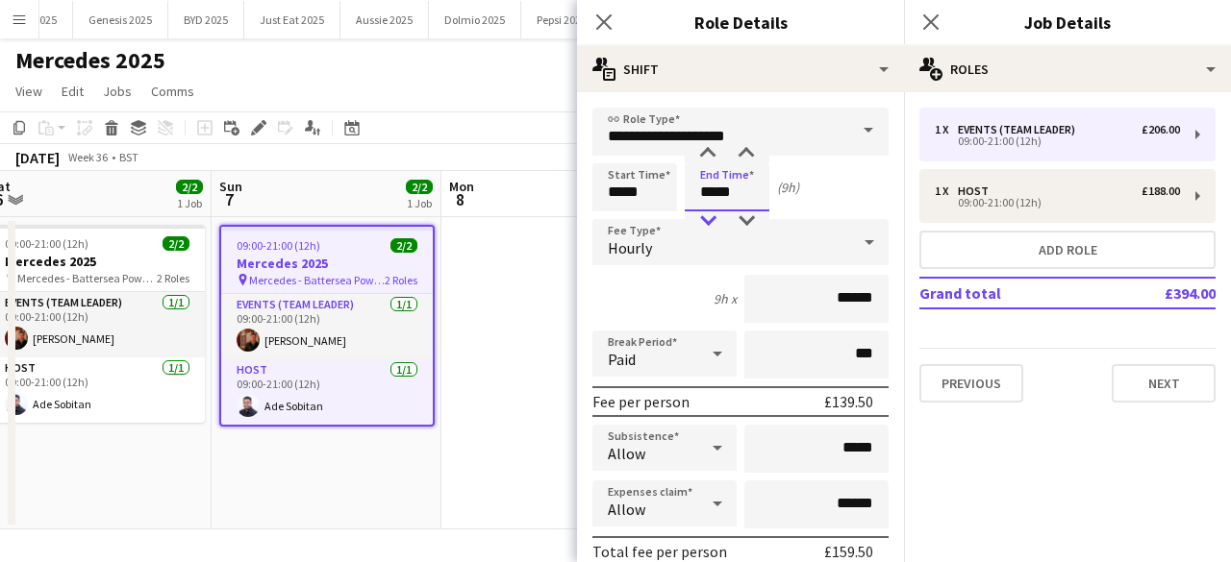
click at [705, 221] on div at bounding box center [707, 221] width 38 height 19
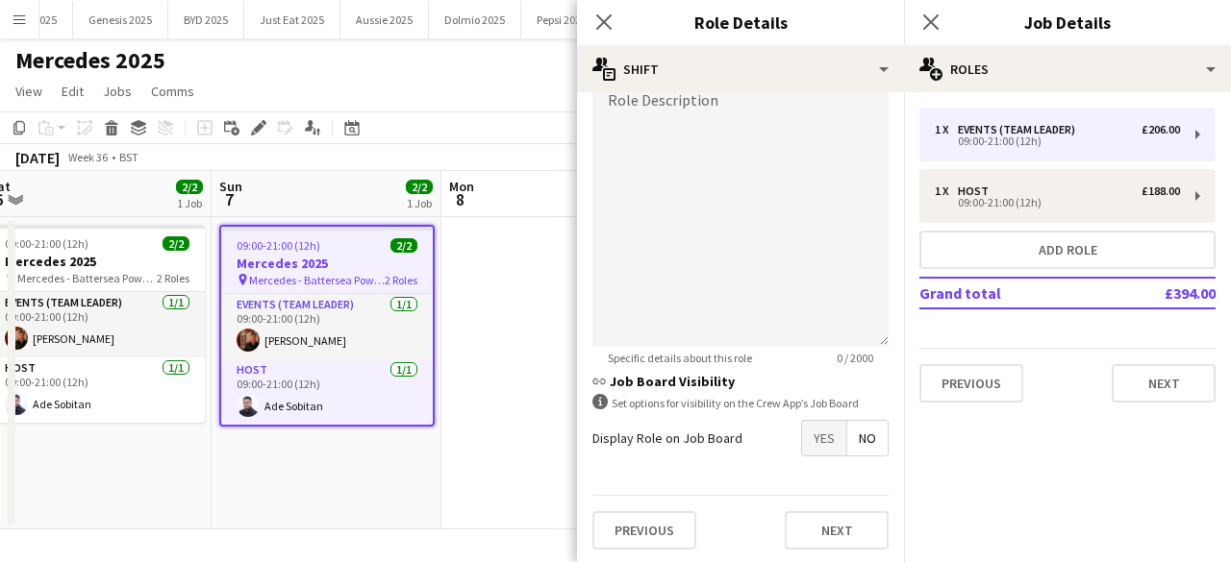
scroll to position [640, 0]
click at [821, 522] on button "Next" at bounding box center [837, 529] width 104 height 38
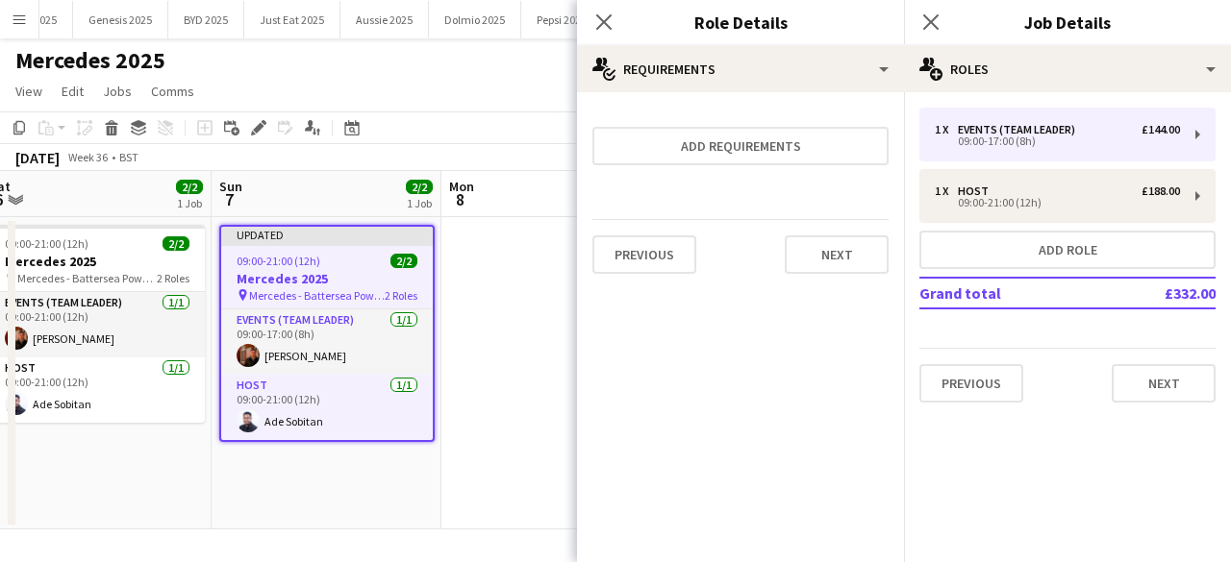
scroll to position [0, 0]
click at [825, 270] on button "Next" at bounding box center [837, 255] width 104 height 38
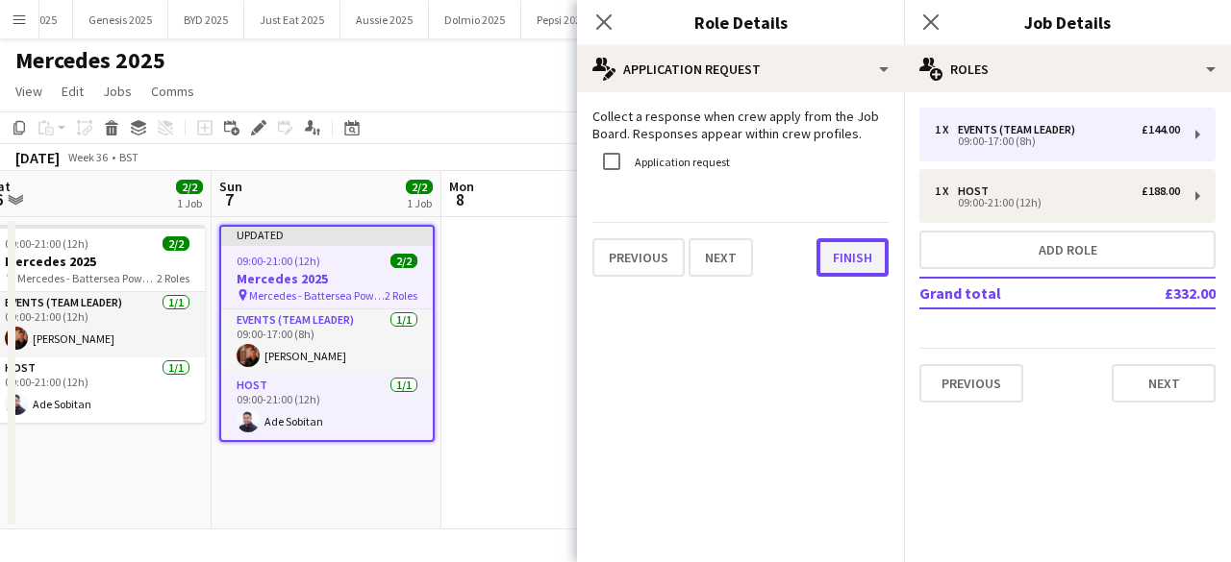
click at [825, 270] on button "Finish" at bounding box center [852, 257] width 72 height 38
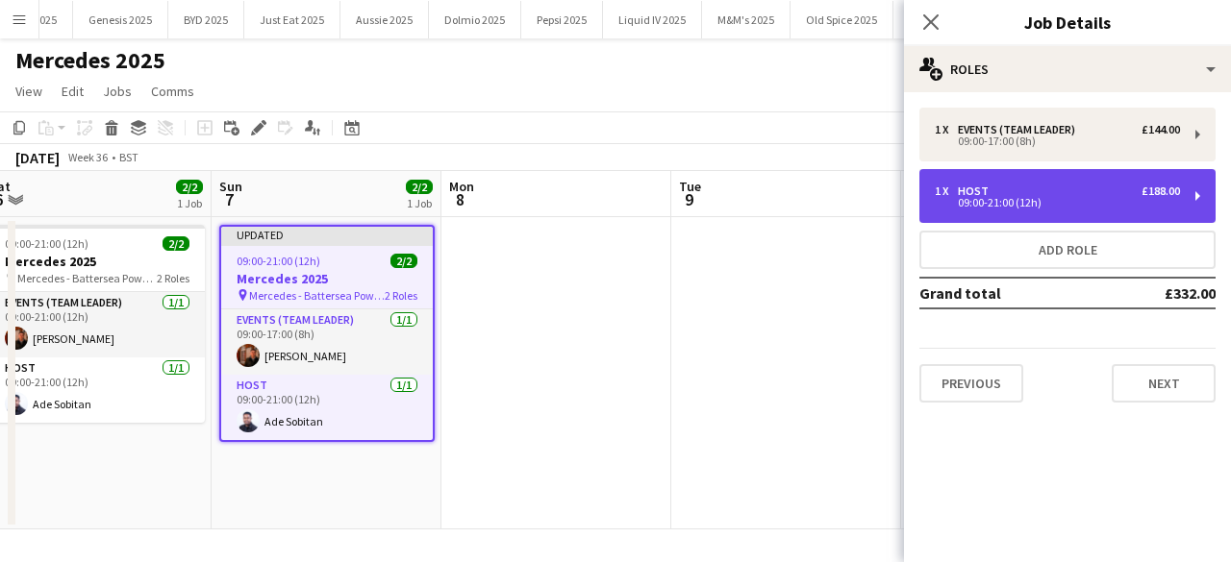
click at [1090, 183] on div "1 x Host £188.00 09:00-21:00 (12h)" at bounding box center [1067, 196] width 296 height 54
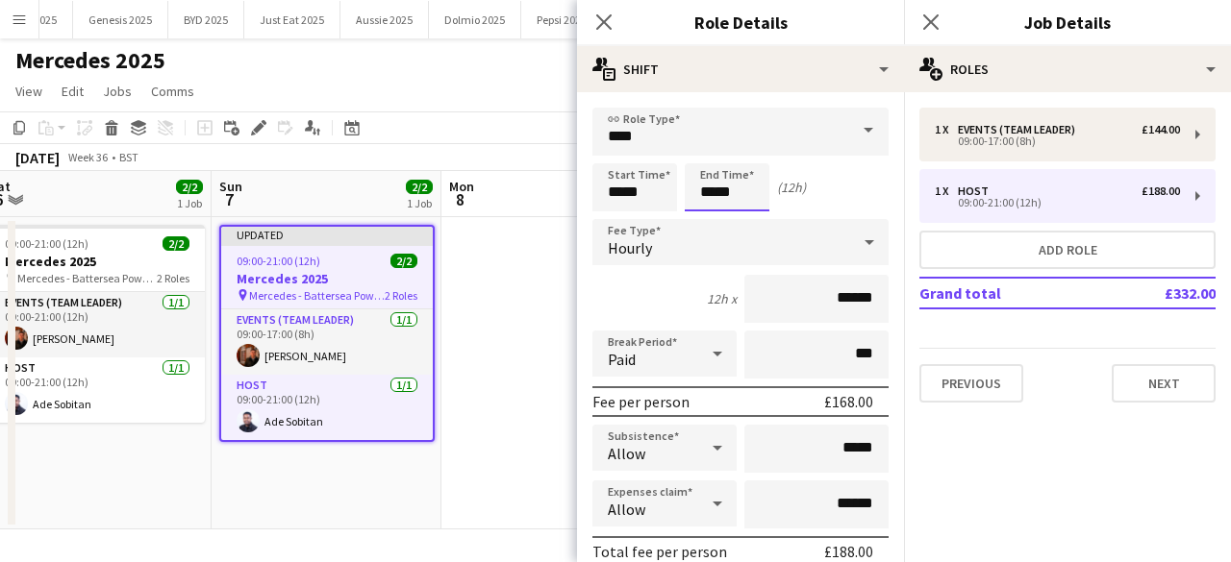
click at [752, 184] on input "*****" at bounding box center [727, 187] width 85 height 48
click at [710, 214] on div at bounding box center [707, 221] width 38 height 19
type input "*****"
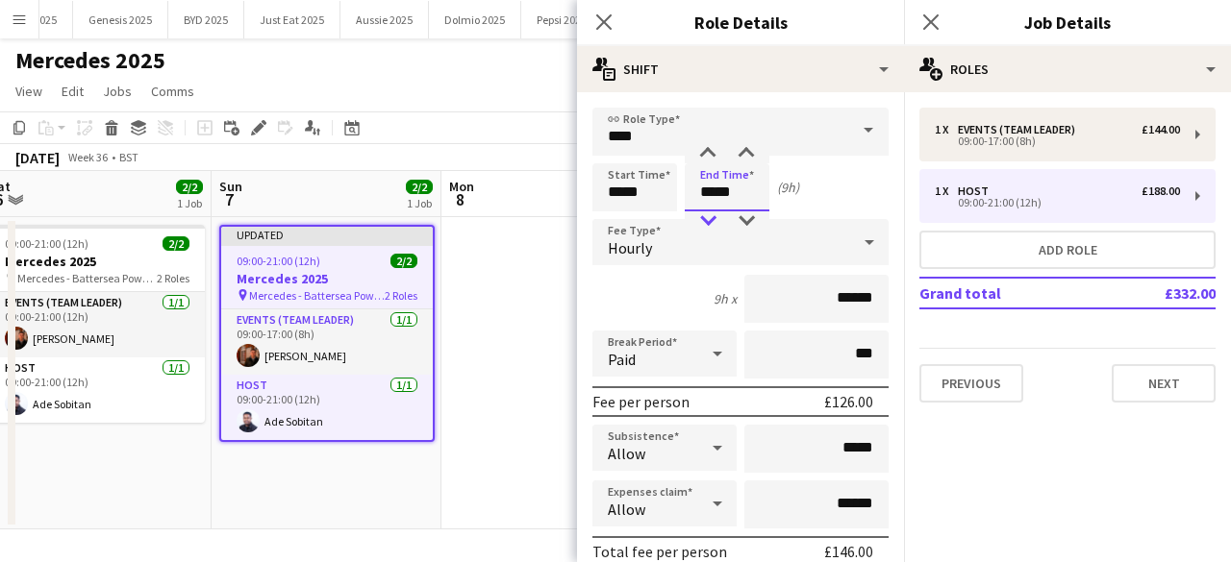
click at [710, 214] on div at bounding box center [707, 221] width 38 height 19
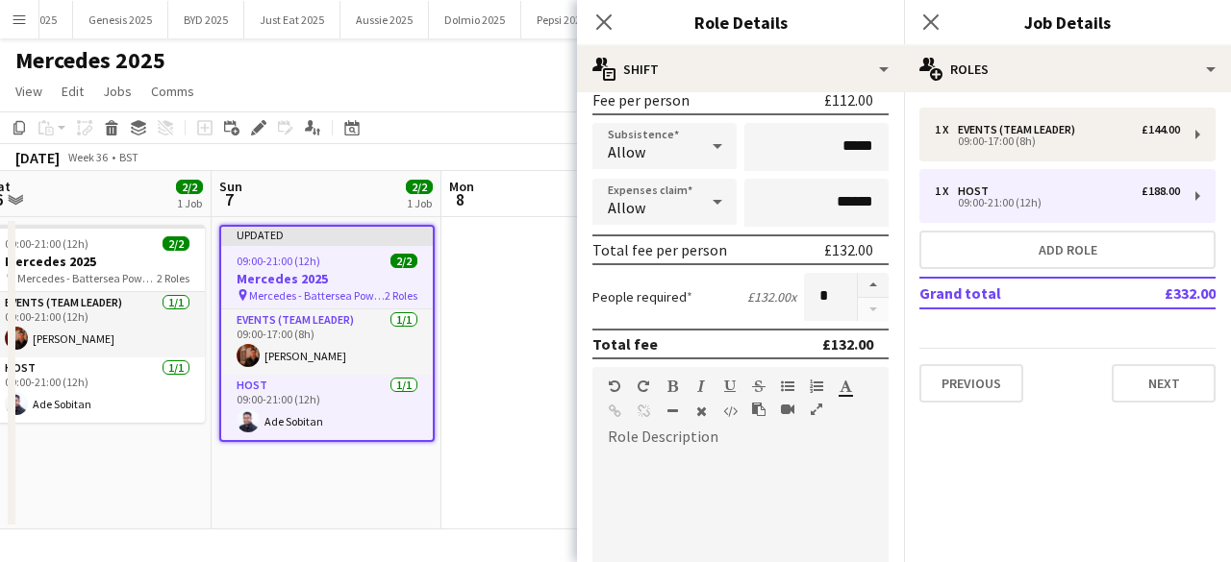
scroll to position [640, 0]
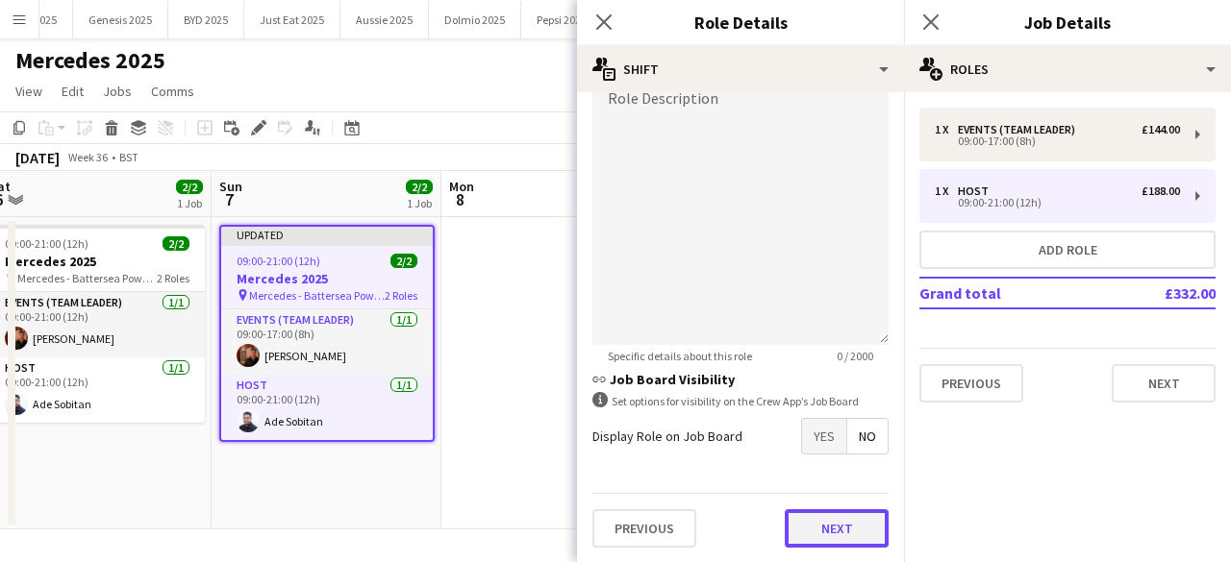
click at [857, 534] on button "Next" at bounding box center [837, 529] width 104 height 38
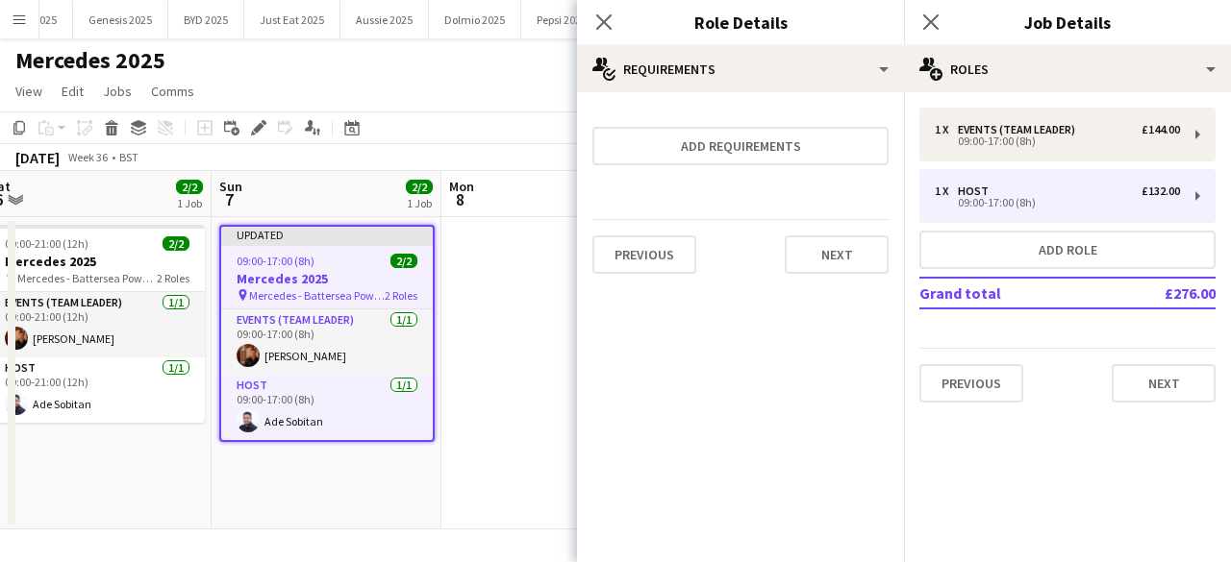
scroll to position [0, 0]
click at [826, 249] on button "Next" at bounding box center [837, 255] width 104 height 38
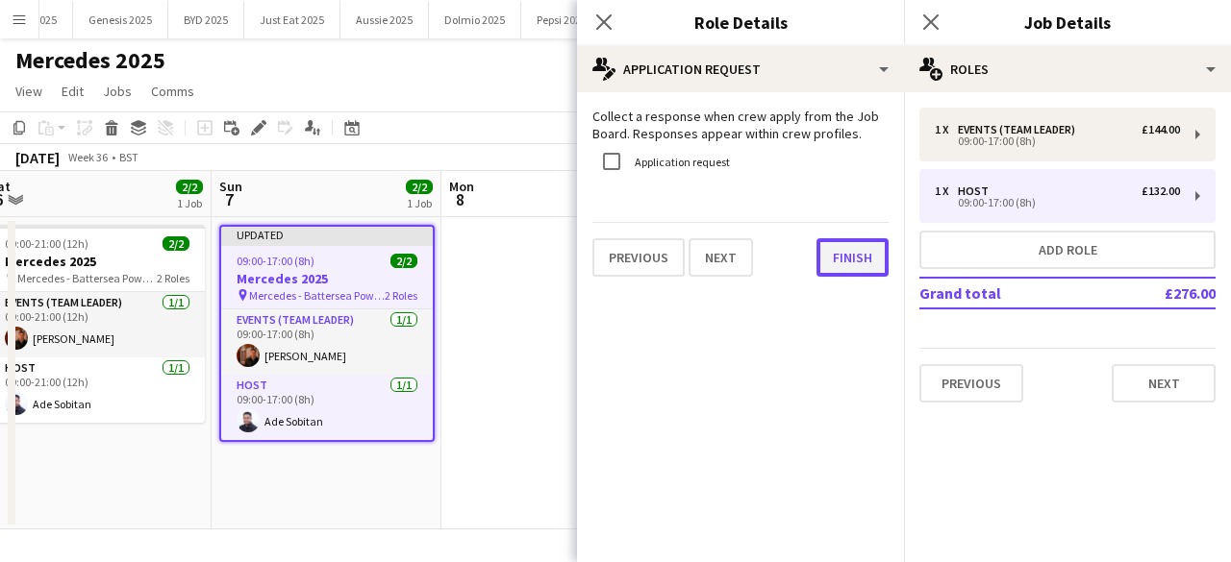
click at [833, 256] on button "Finish" at bounding box center [852, 257] width 72 height 38
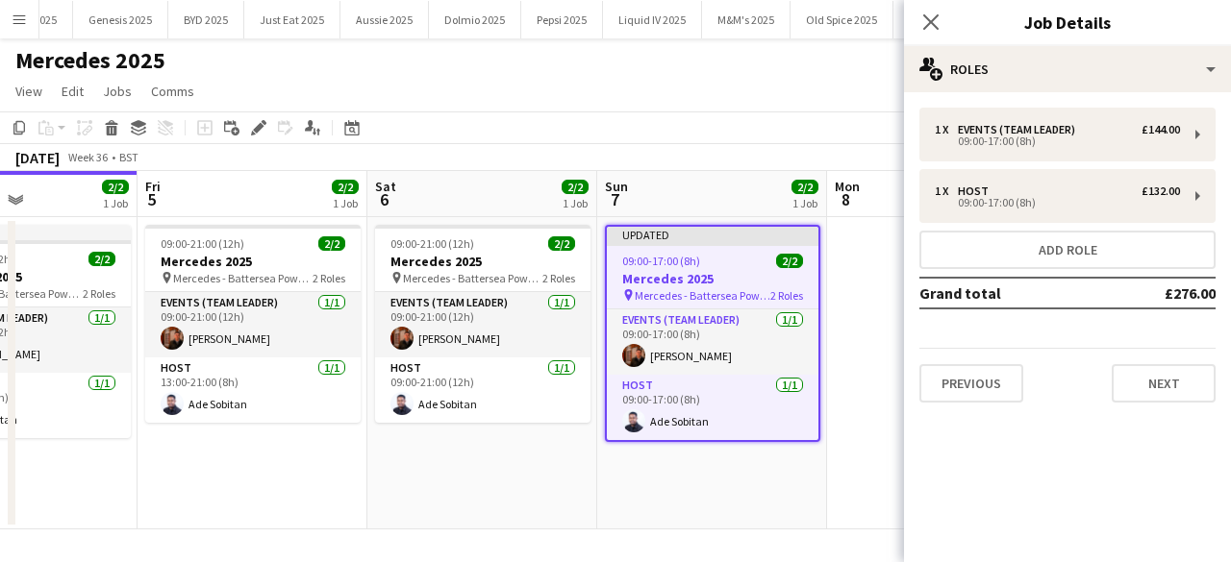
scroll to position [0, 550]
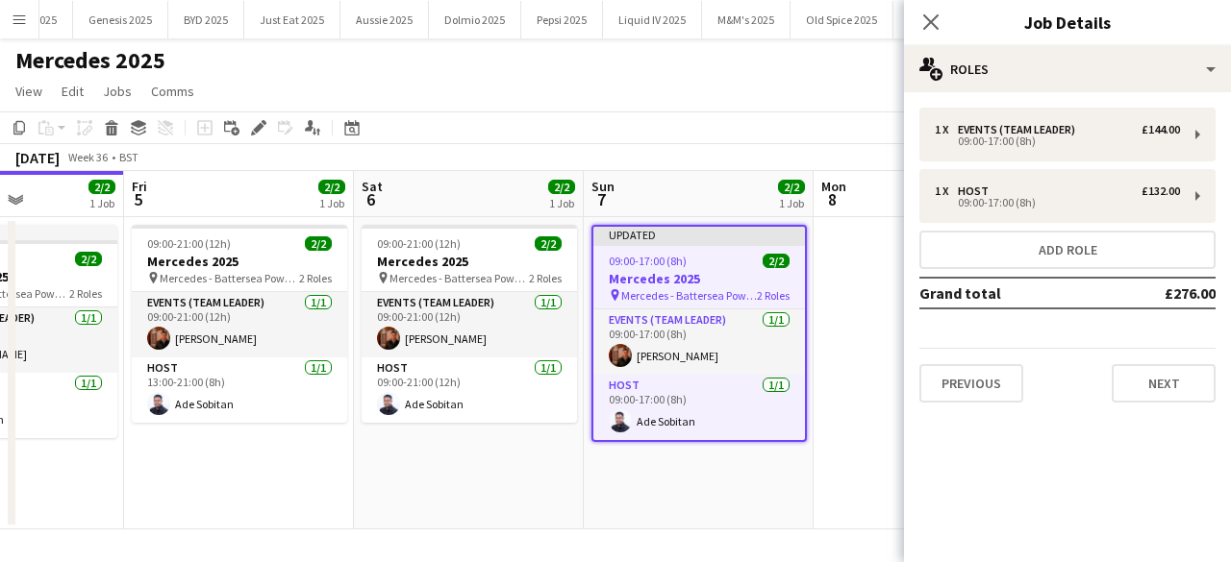
drag, startPoint x: 512, startPoint y: 303, endPoint x: 881, endPoint y: 291, distance: 368.4
click at [881, 291] on app-calendar-viewport "Tue 2 Wed 3 Thu 4 2/2 1 Job Fri 5 2/2 1 Job Sat 6 2/2 1 Job Sun 7 2/2 1 Job Mon…" at bounding box center [615, 350] width 1231 height 359
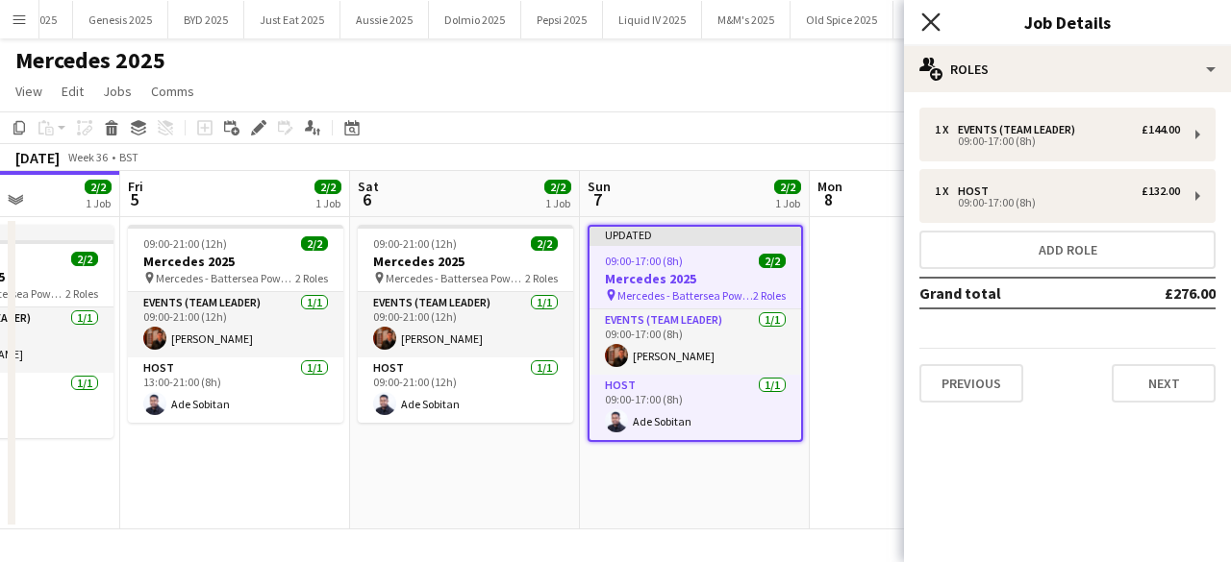
click at [935, 24] on icon "Close pop-in" at bounding box center [930, 21] width 18 height 18
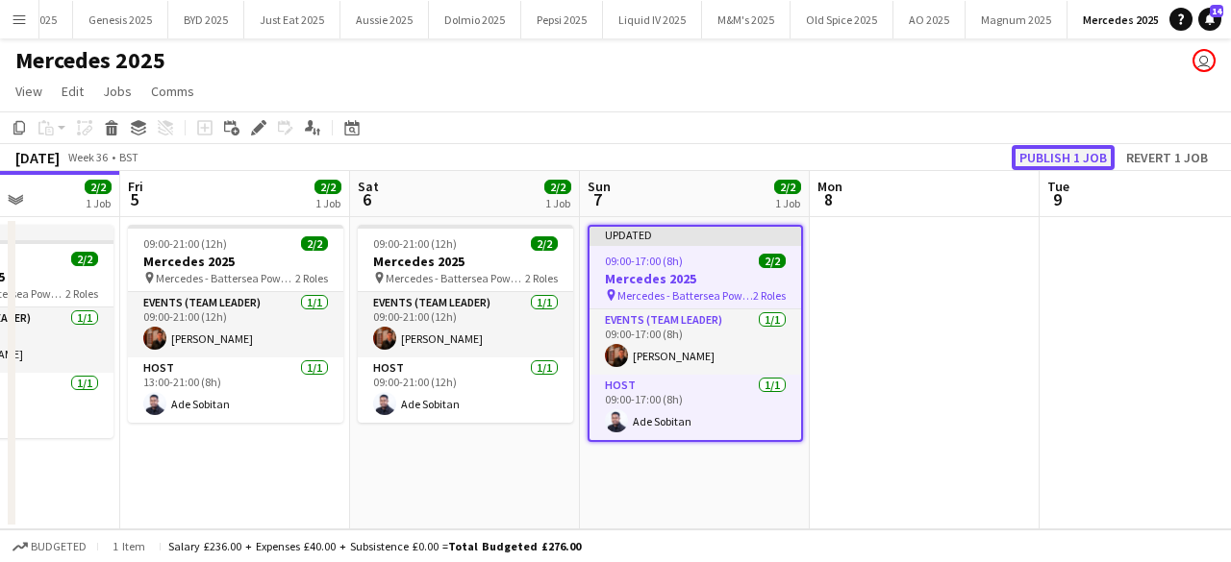
click at [1042, 159] on button "Publish 1 job" at bounding box center [1063, 157] width 103 height 25
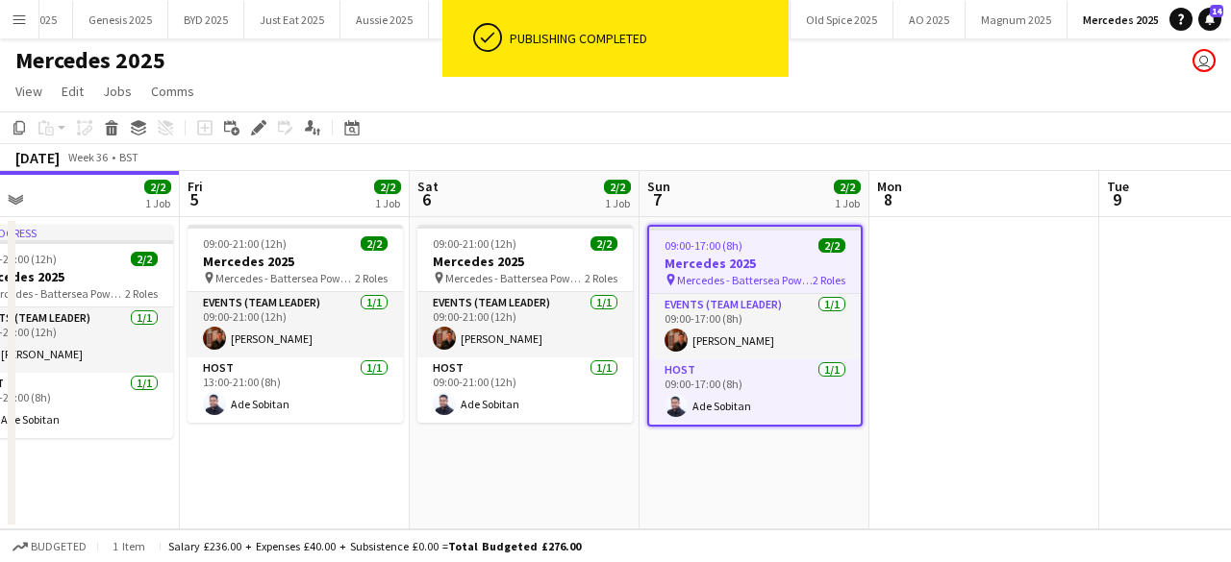
drag, startPoint x: 895, startPoint y: 297, endPoint x: 956, endPoint y: 300, distance: 60.6
click at [956, 300] on app-calendar-viewport "Tue 2 Wed 3 Thu 4 2/2 1 Job Fri 5 2/2 1 Job Sat 6 2/2 1 Job Sun 7 2/2 1 Job Mon…" at bounding box center [615, 350] width 1231 height 359
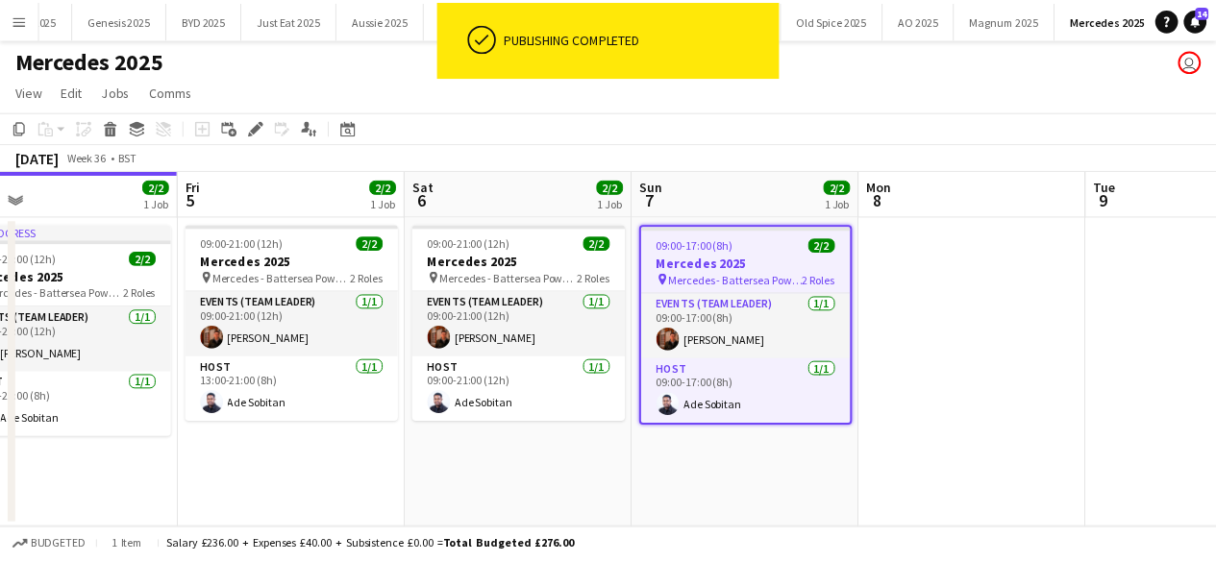
scroll to position [0, 510]
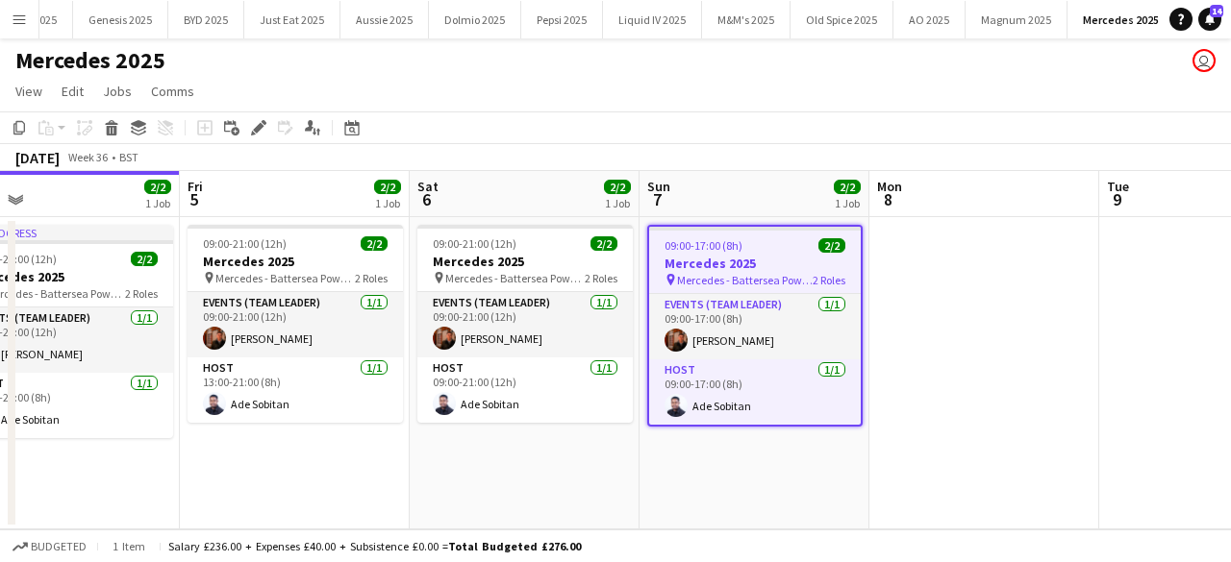
click at [25, 19] on app-icon "Menu" at bounding box center [19, 19] width 15 height 15
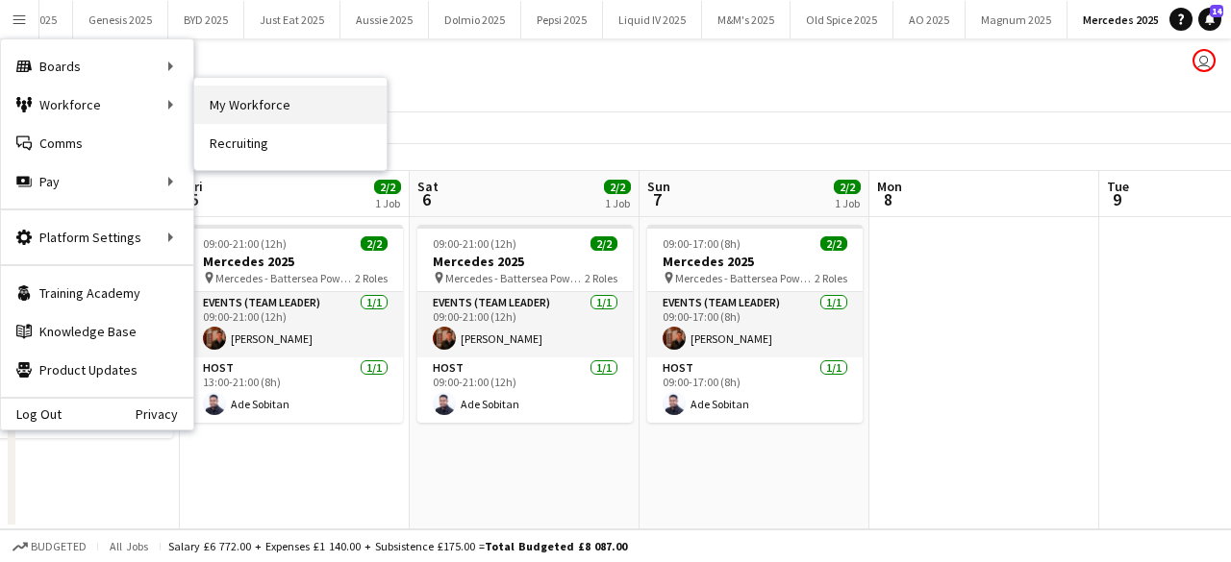
click at [251, 101] on link "My Workforce" at bounding box center [290, 105] width 192 height 38
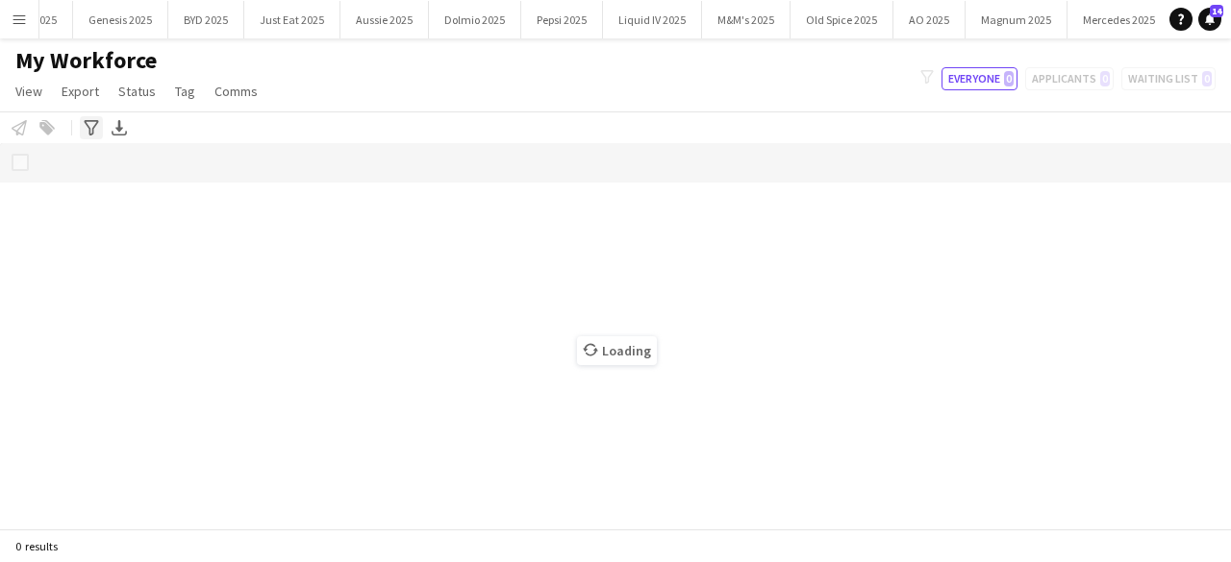
click at [96, 124] on icon at bounding box center [91, 127] width 14 height 15
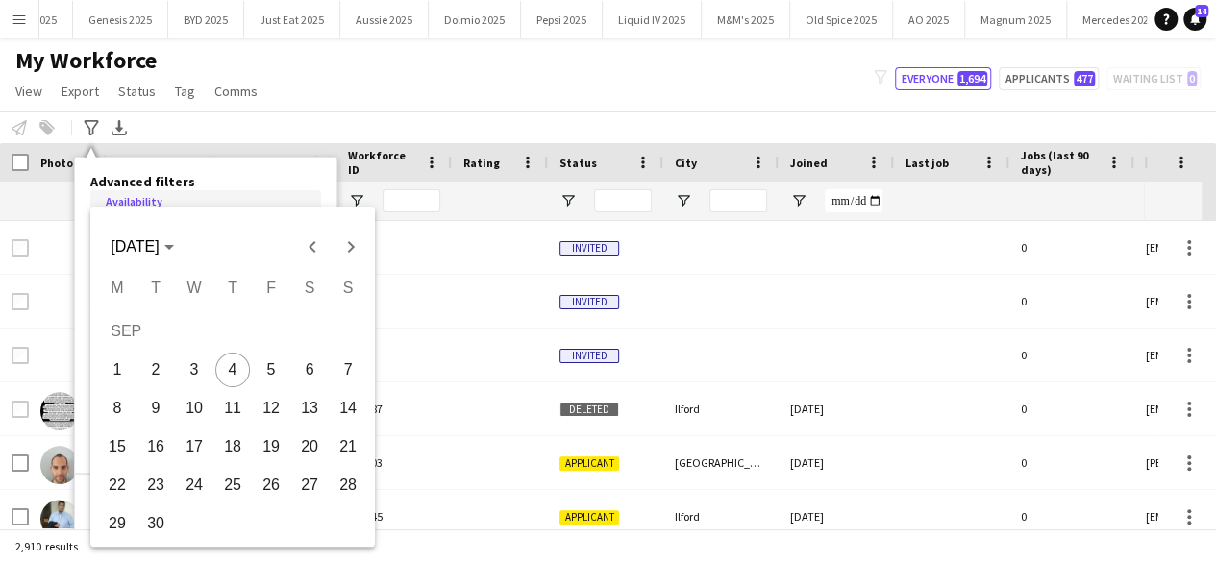
click at [158, 222] on body "Menu Boards Boards Boards All jobs Status Workforce Workforce My Workforce Recr…" at bounding box center [608, 281] width 1216 height 562
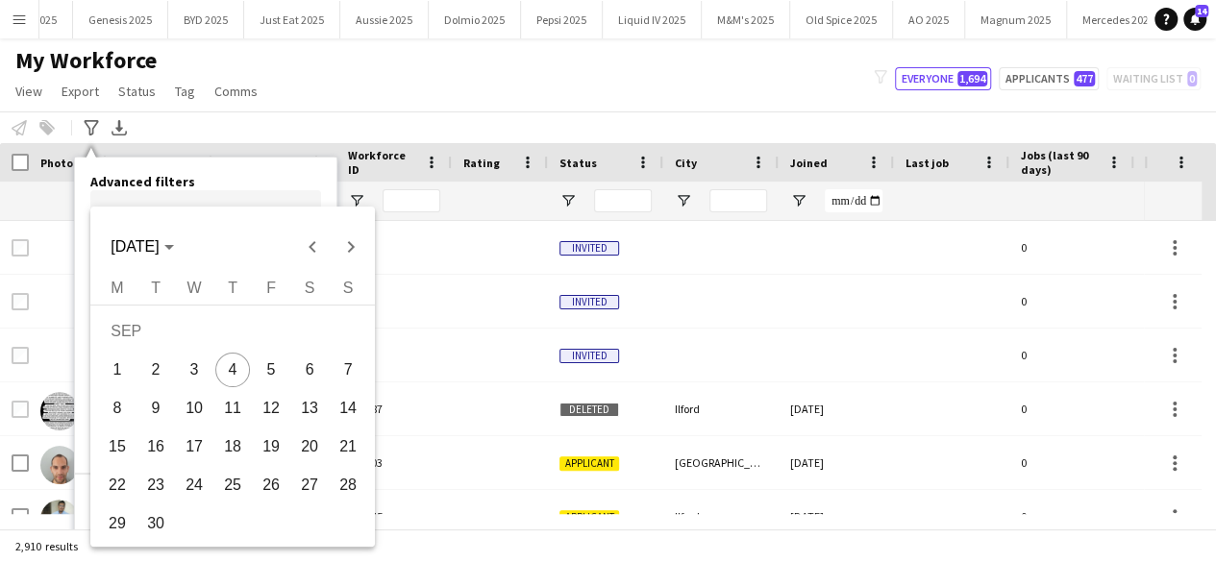
click at [242, 420] on span "11" at bounding box center [232, 408] width 35 height 35
type input "**********"
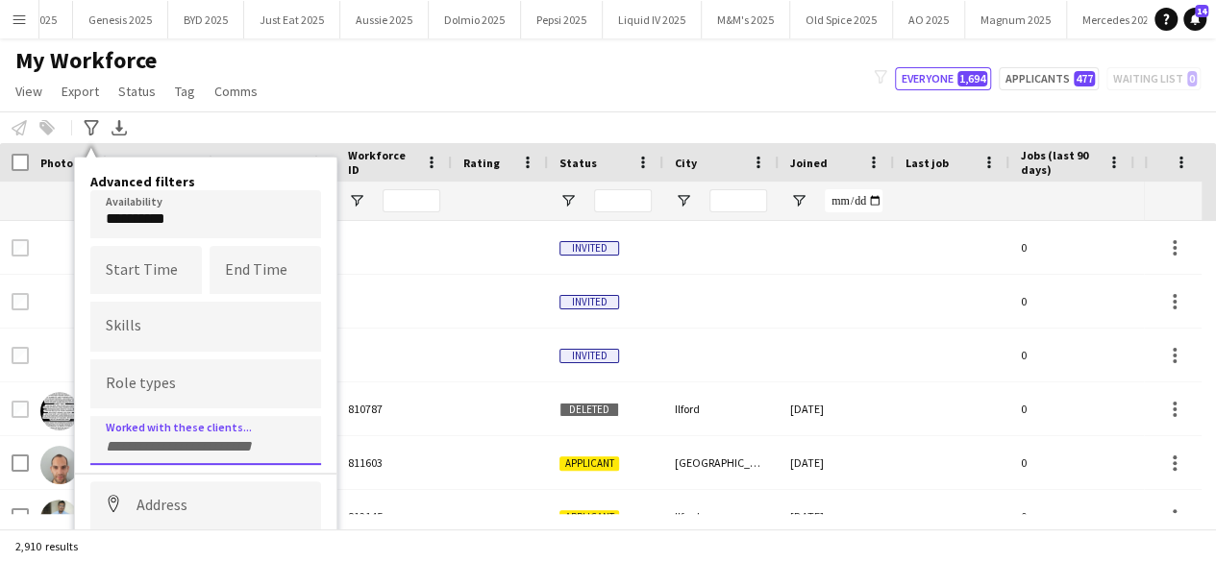
click at [178, 448] on div at bounding box center [205, 440] width 231 height 49
type input "*"
click at [182, 505] on form "**********" at bounding box center [205, 387] width 231 height 395
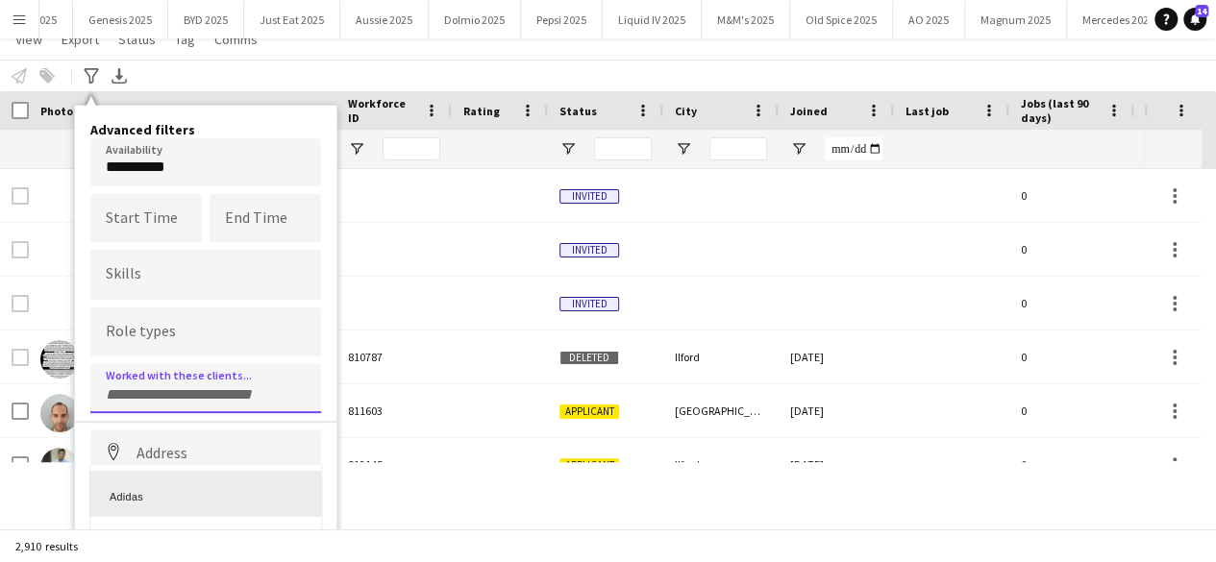
scroll to position [107, 0]
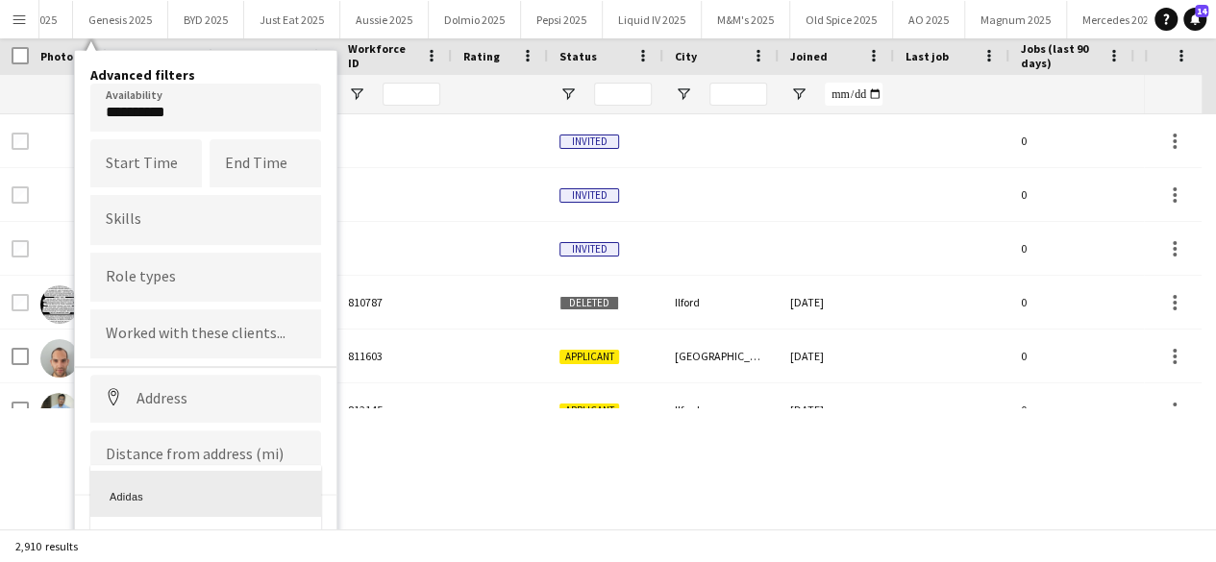
click at [213, 396] on div at bounding box center [608, 281] width 1216 height 562
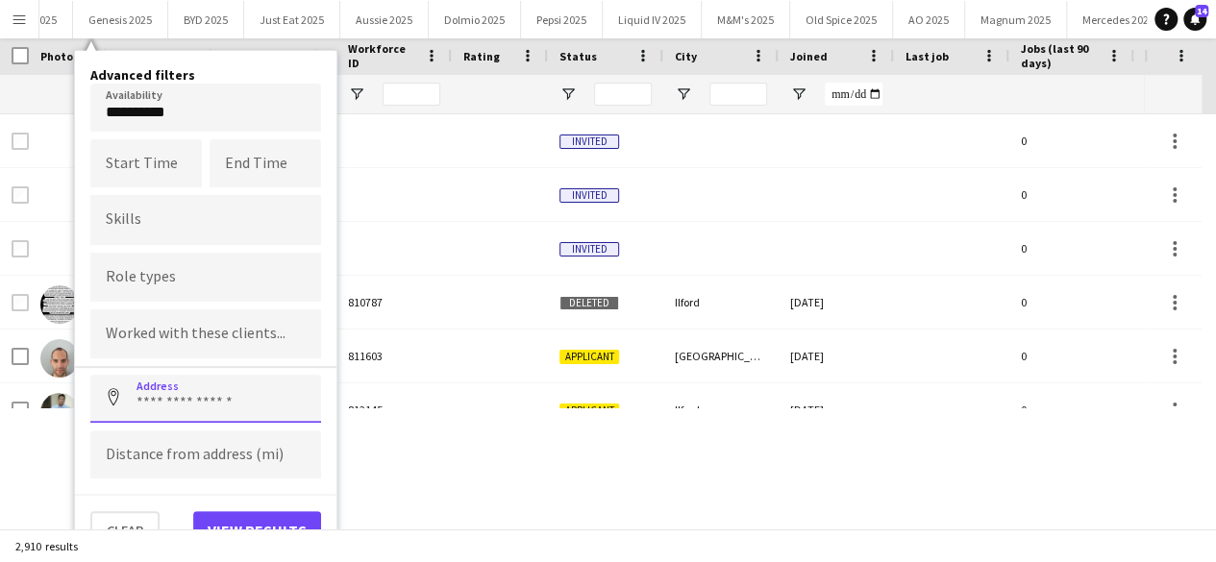
click at [213, 396] on input at bounding box center [205, 399] width 231 height 48
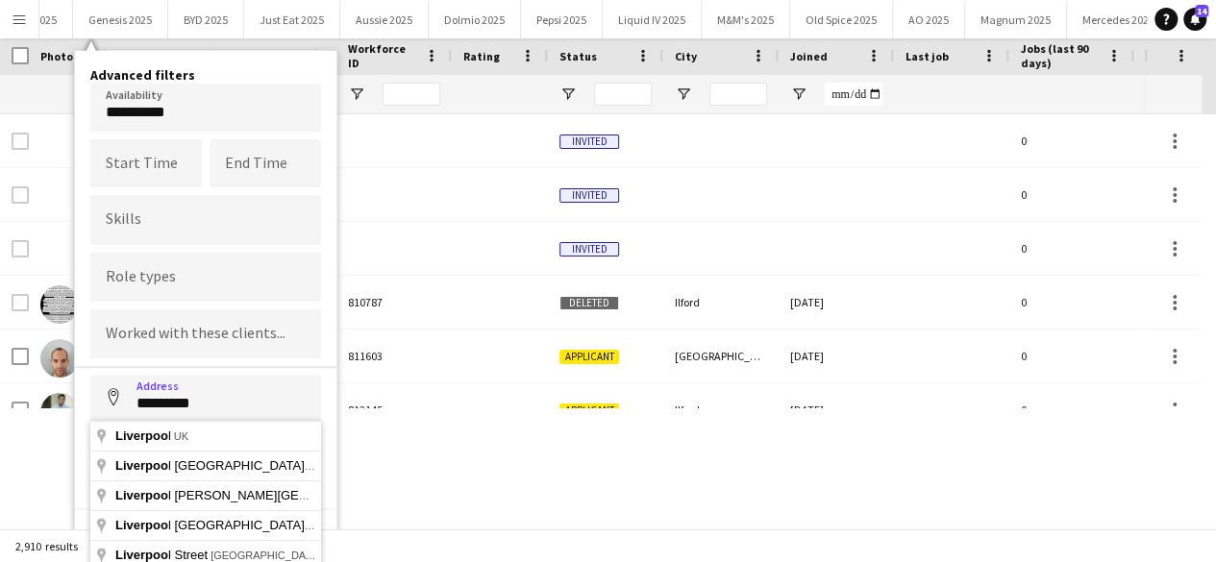
type input "**********"
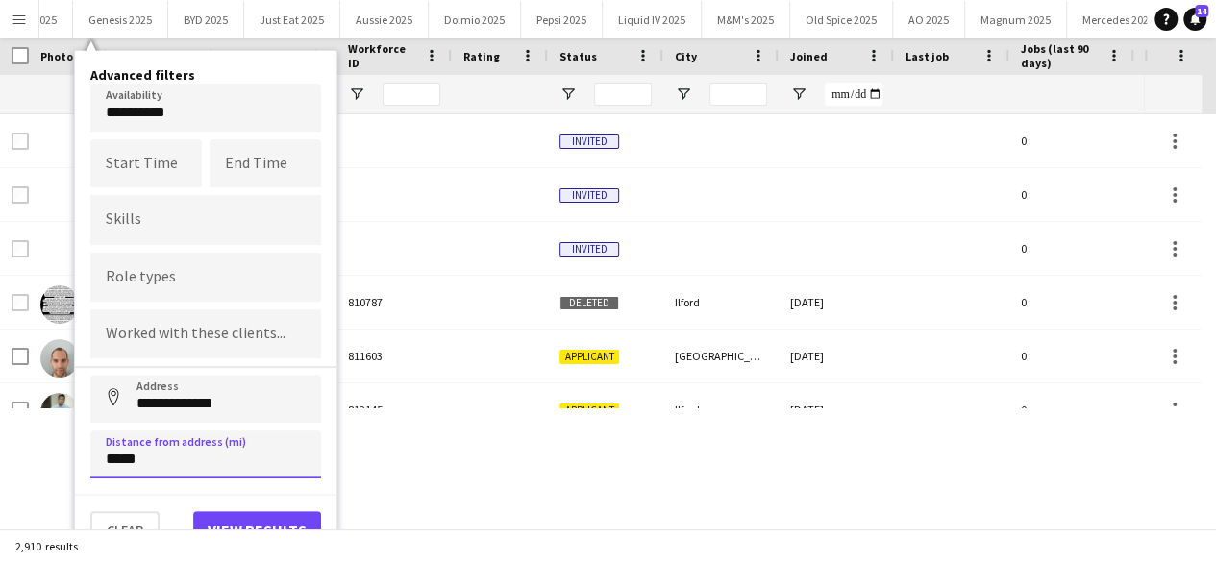
type input "*****"
click at [215, 506] on div "Clear View results" at bounding box center [206, 522] width 262 height 56
click at [220, 520] on button "View results" at bounding box center [257, 531] width 128 height 38
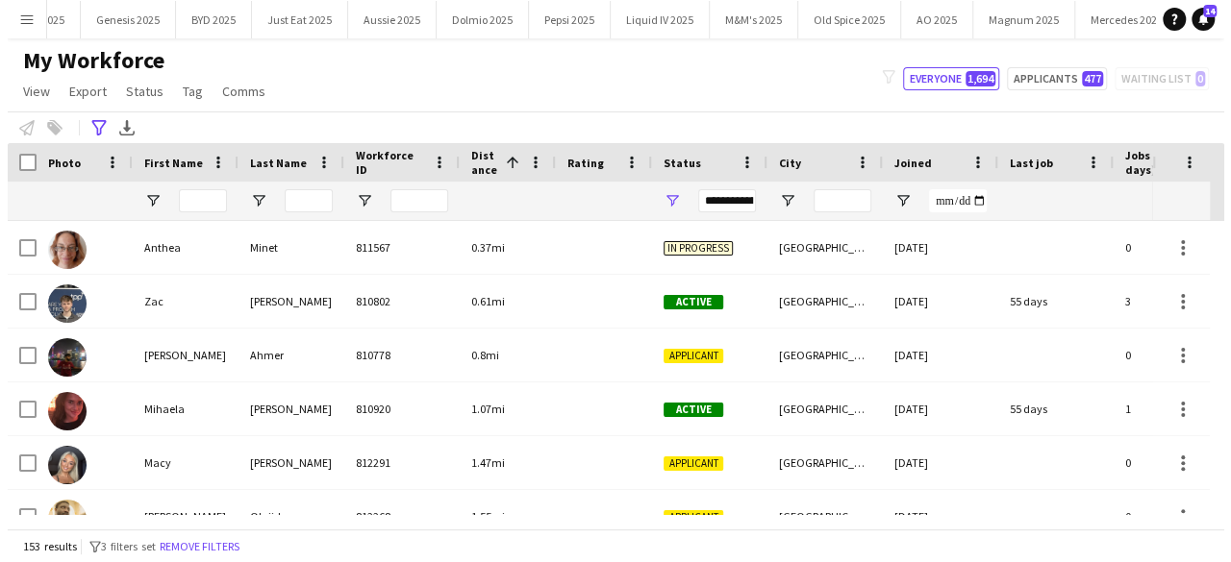
scroll to position [0, 0]
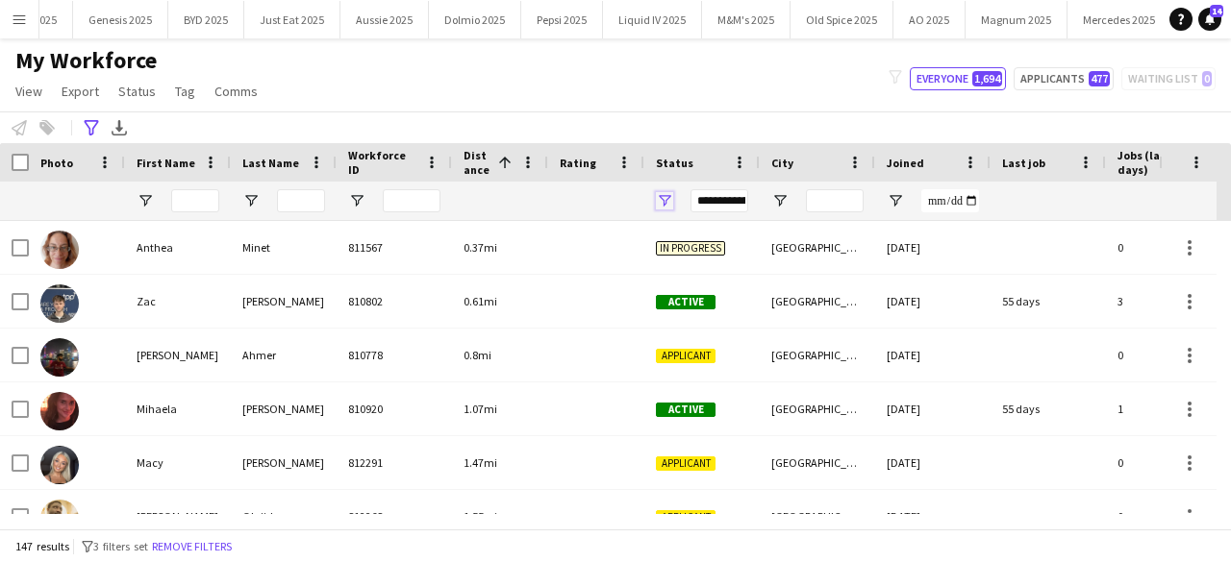
click at [665, 203] on span "Open Filter Menu" at bounding box center [664, 200] width 17 height 17
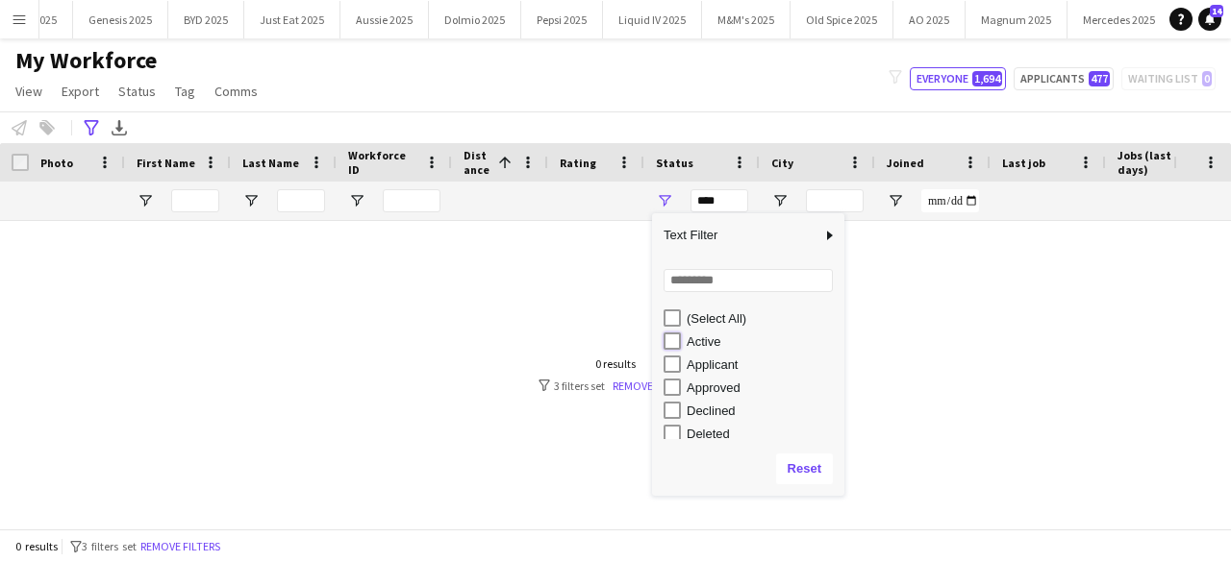
type input "**********"
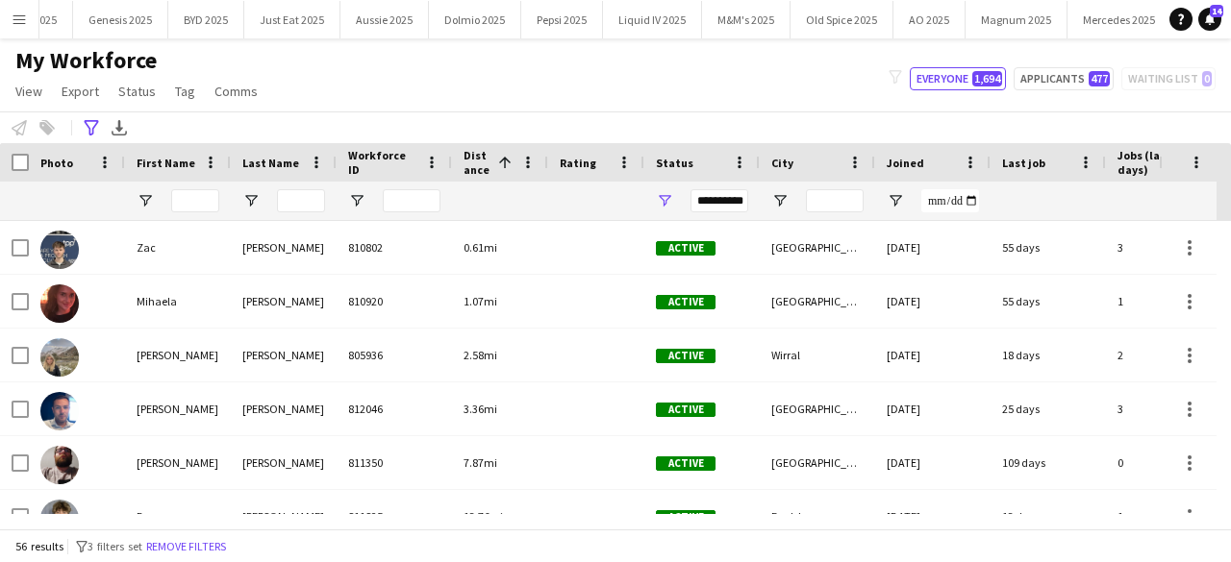
click at [671, 109] on div "My Workforce View Views Default view Compliance Log New view Update view Delete…" at bounding box center [615, 78] width 1231 height 65
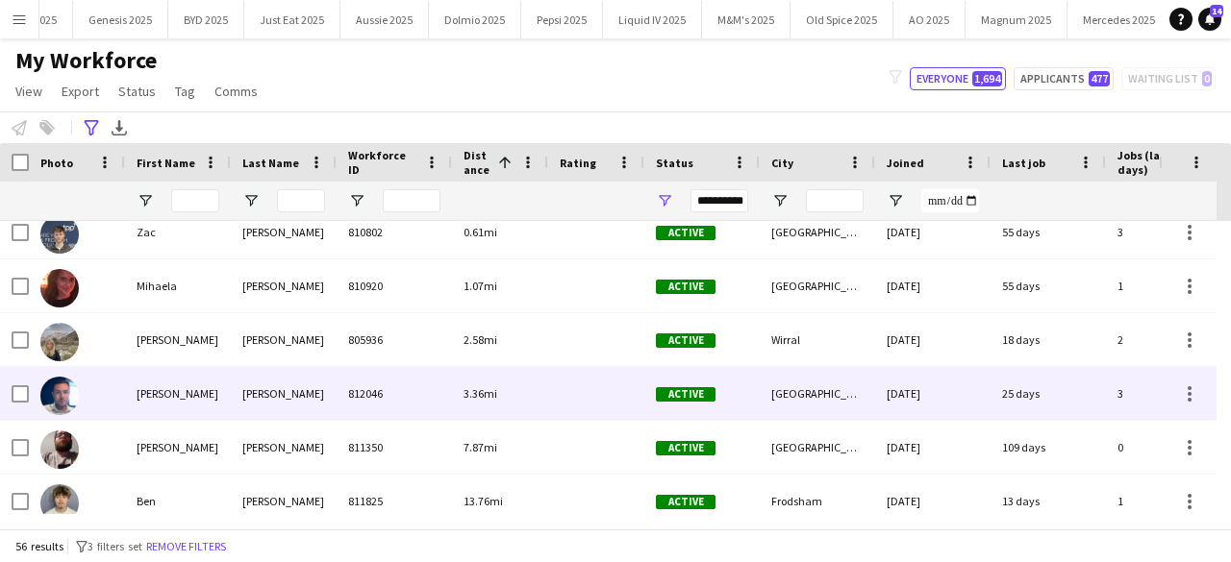
click at [54, 398] on img at bounding box center [59, 396] width 38 height 38
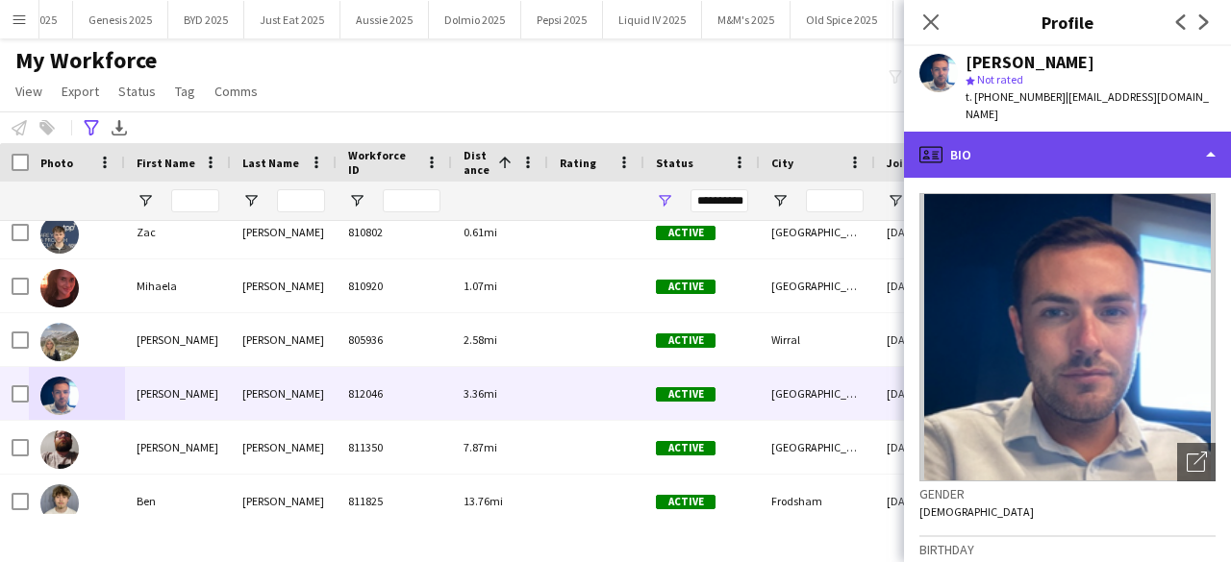
click at [1193, 145] on div "profile Bio" at bounding box center [1067, 155] width 327 height 46
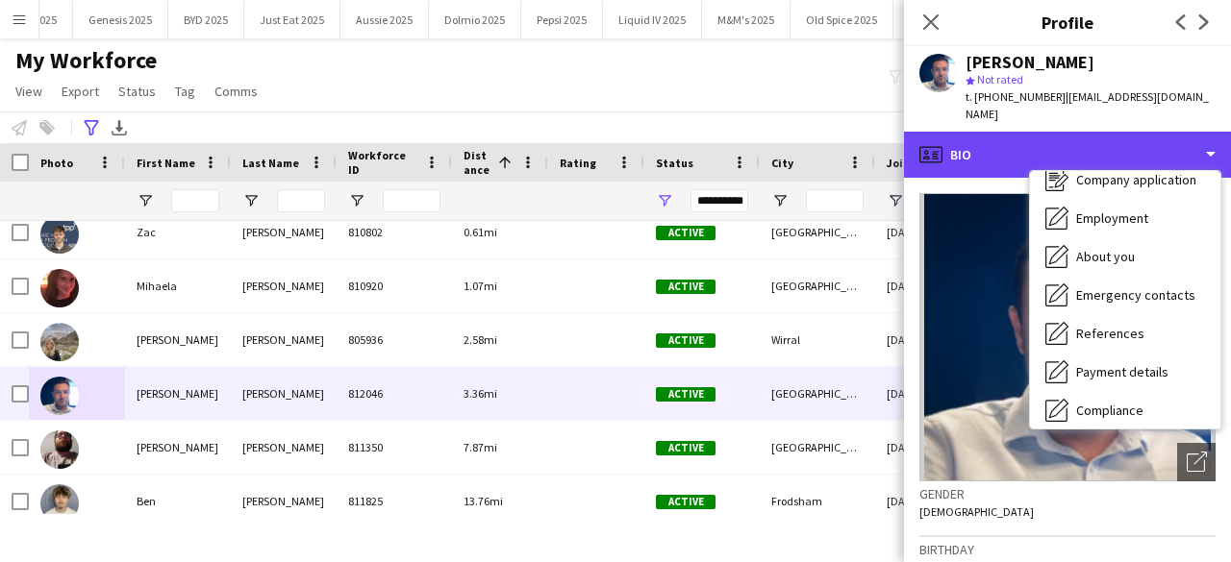
scroll to position [258, 0]
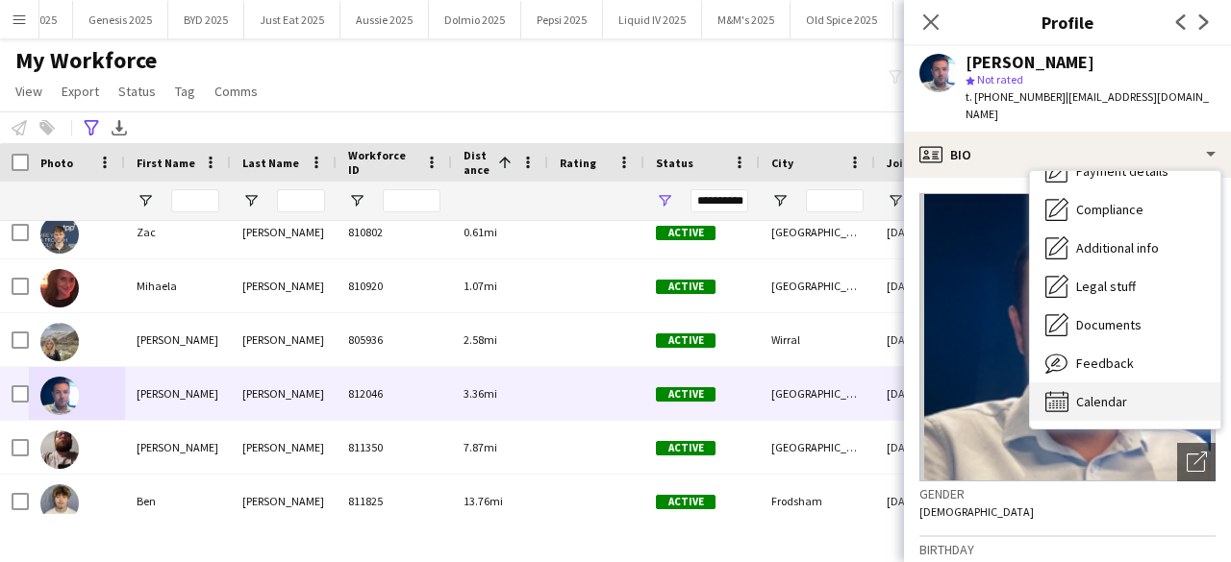
click at [1147, 383] on div "Calendar Calendar" at bounding box center [1125, 402] width 190 height 38
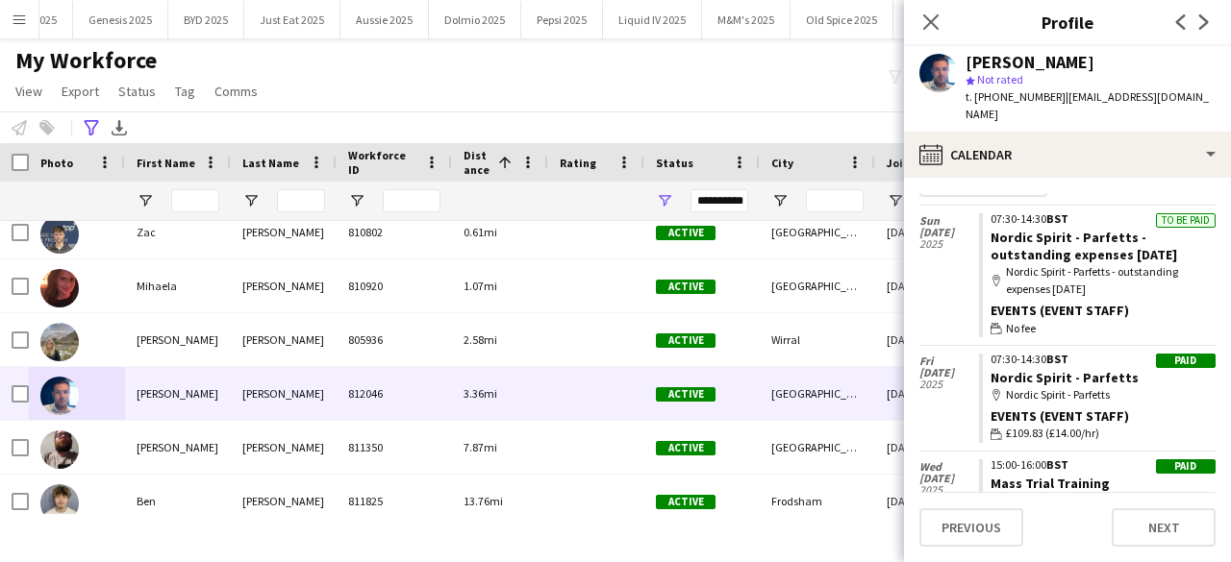
scroll to position [0, 0]
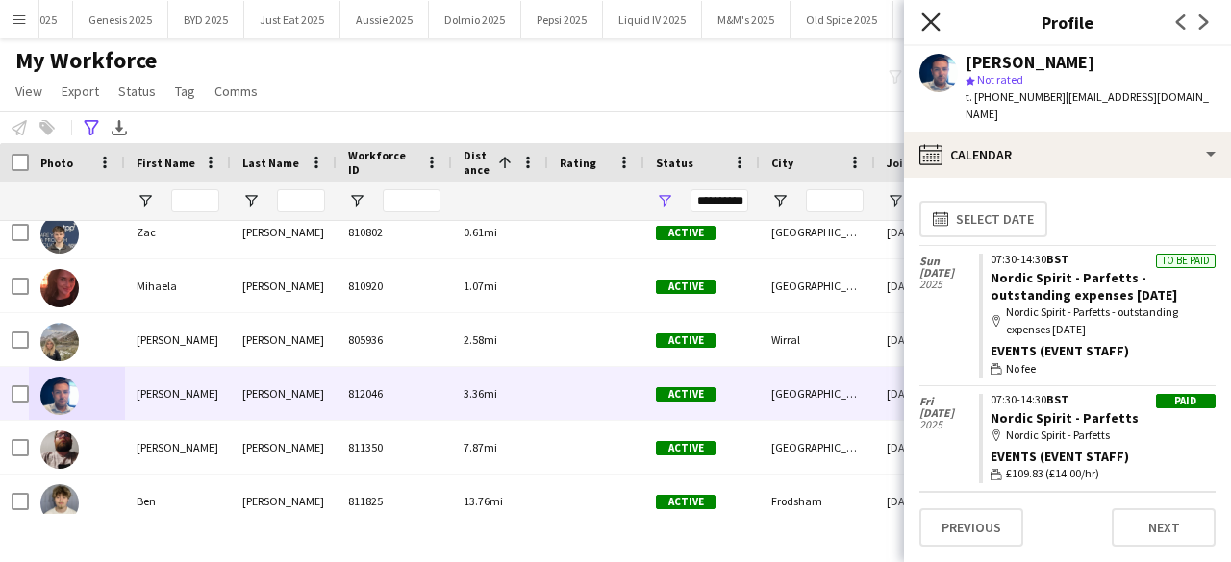
click at [937, 22] on icon "Close pop-in" at bounding box center [930, 21] width 18 height 18
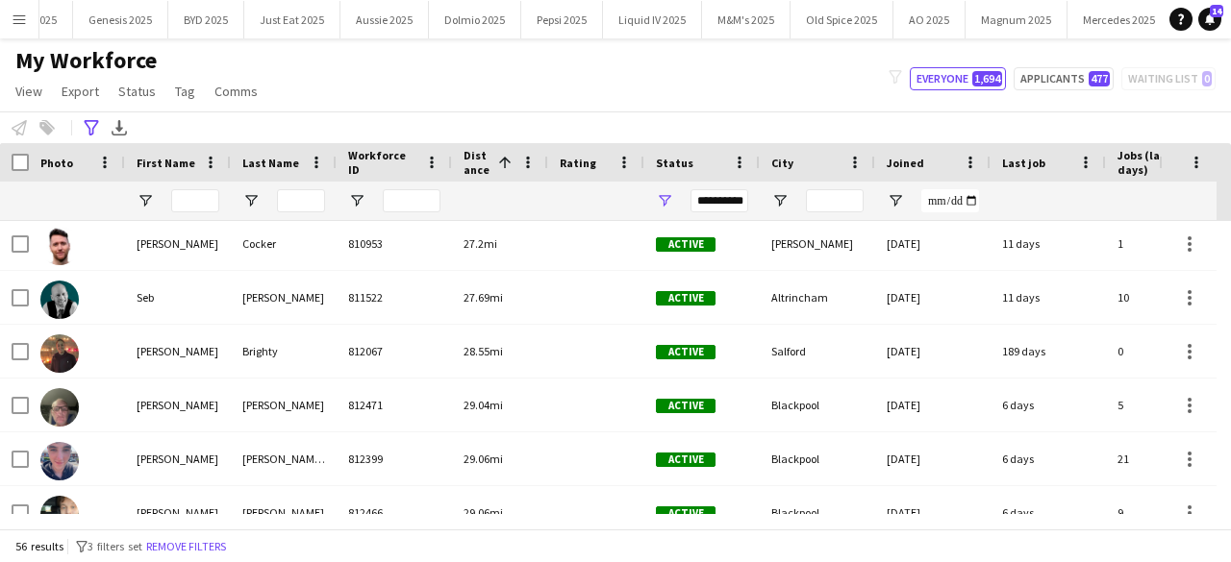
scroll to position [1257, 0]
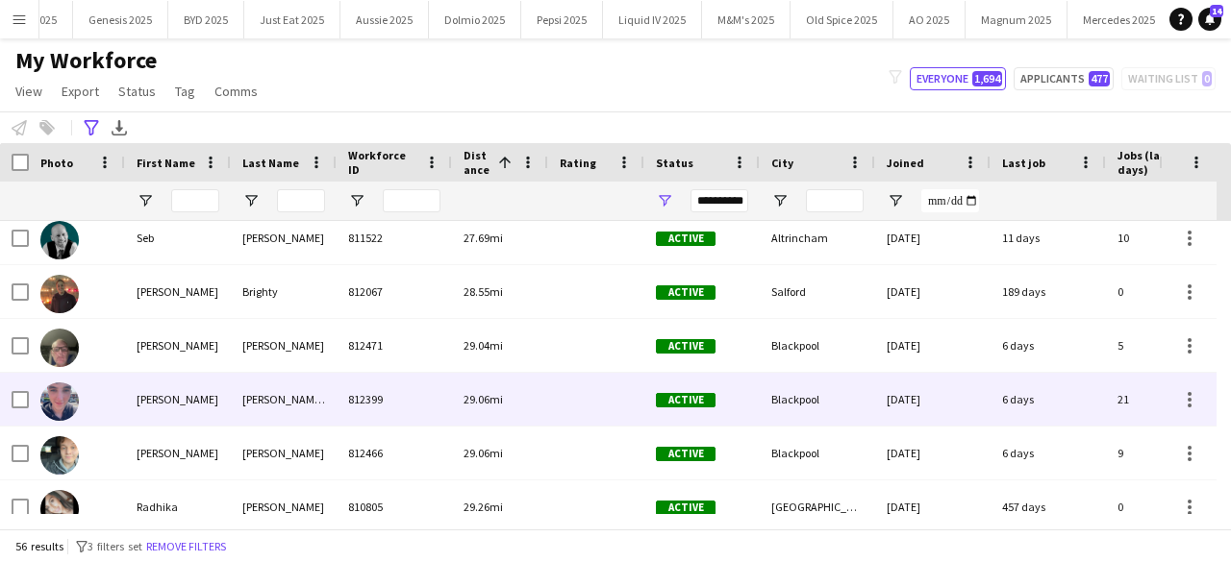
click at [71, 405] on img at bounding box center [59, 402] width 38 height 38
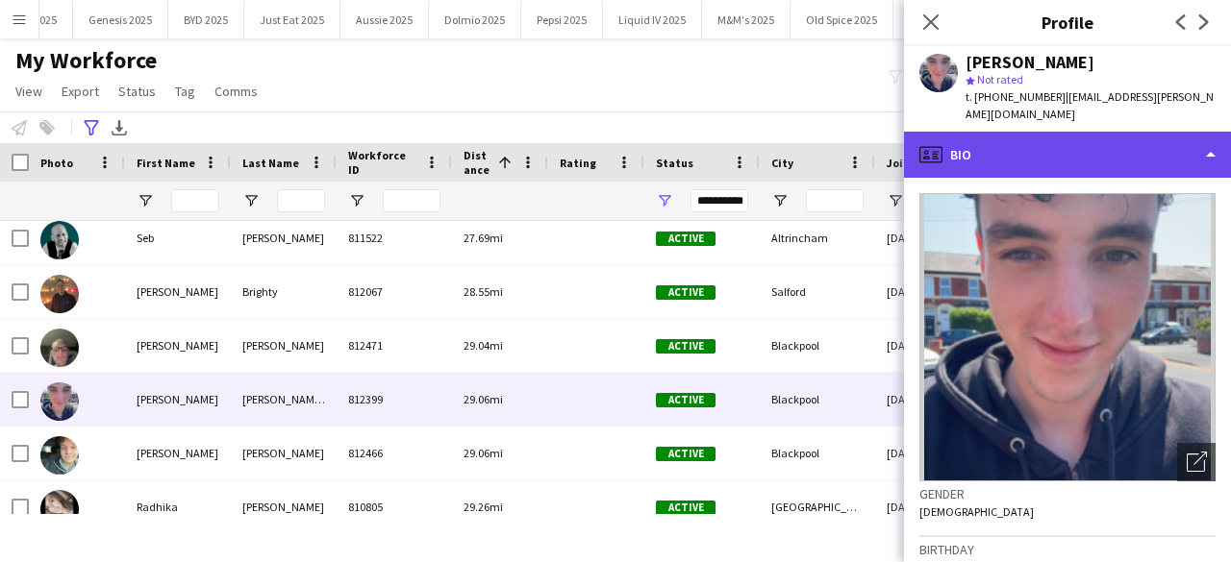
click at [1063, 149] on div "profile Bio" at bounding box center [1067, 155] width 327 height 46
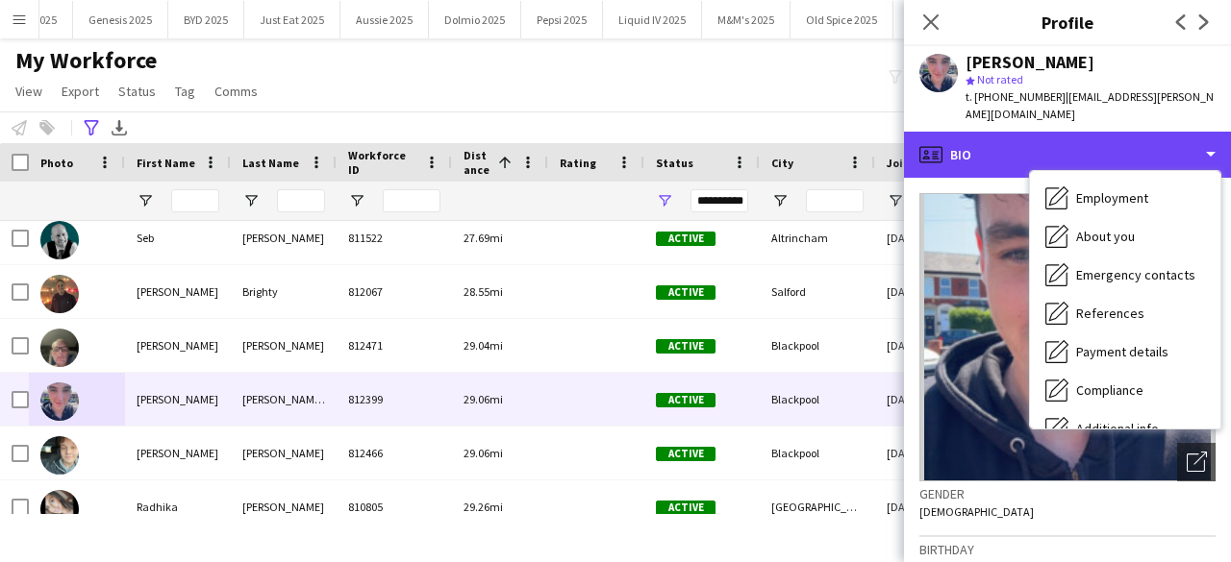
scroll to position [258, 0]
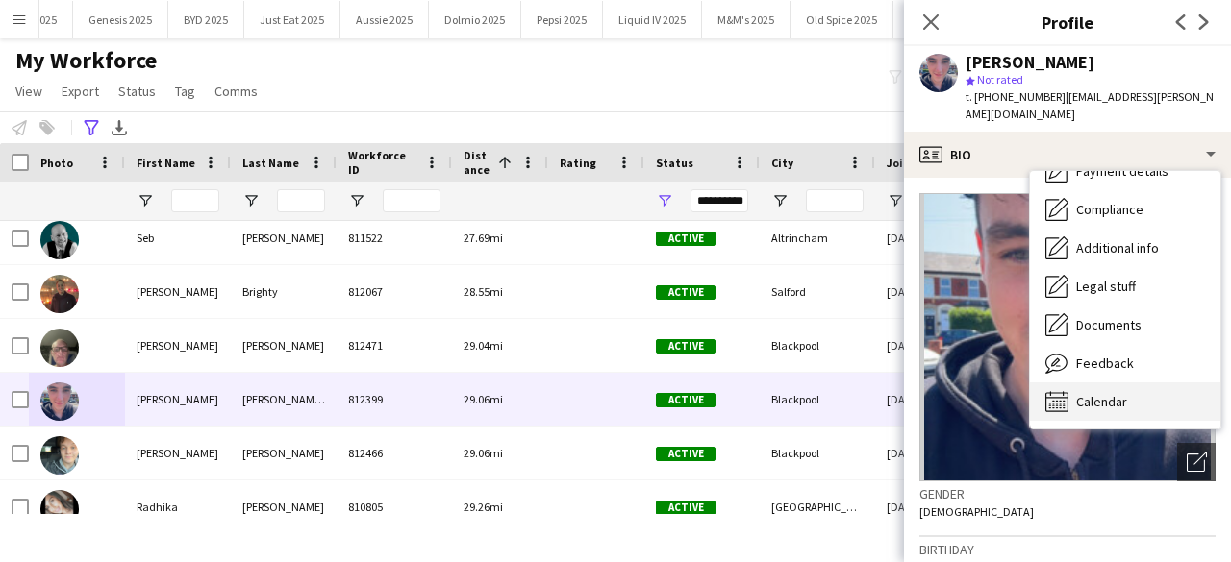
click at [1154, 383] on div "Calendar Calendar" at bounding box center [1125, 402] width 190 height 38
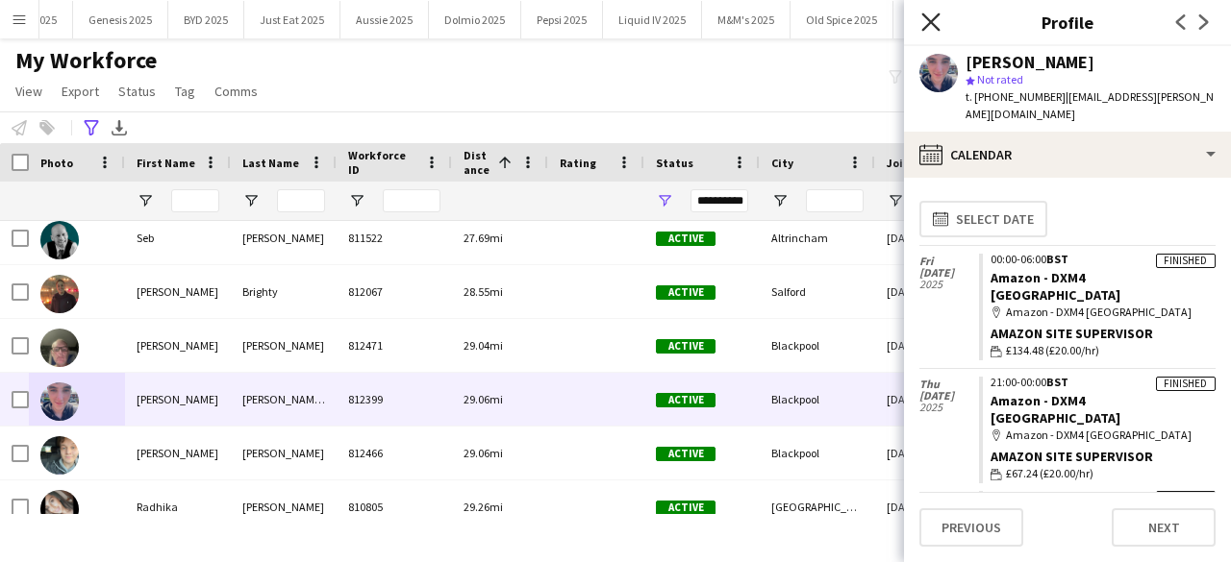
click at [929, 16] on icon "Close pop-in" at bounding box center [930, 21] width 18 height 18
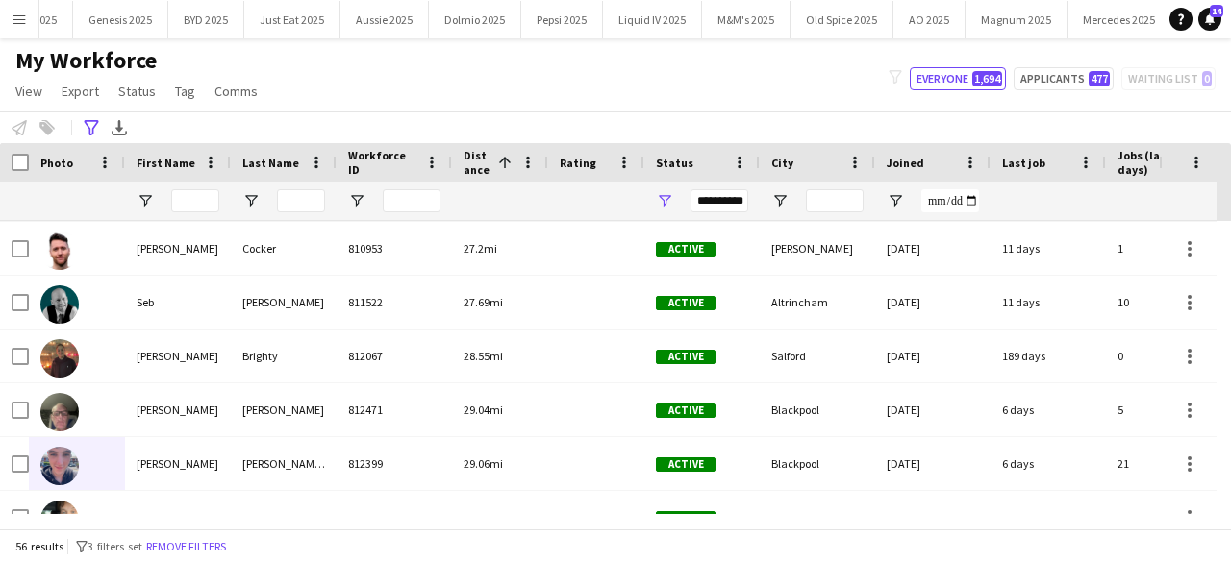
scroll to position [1227, 0]
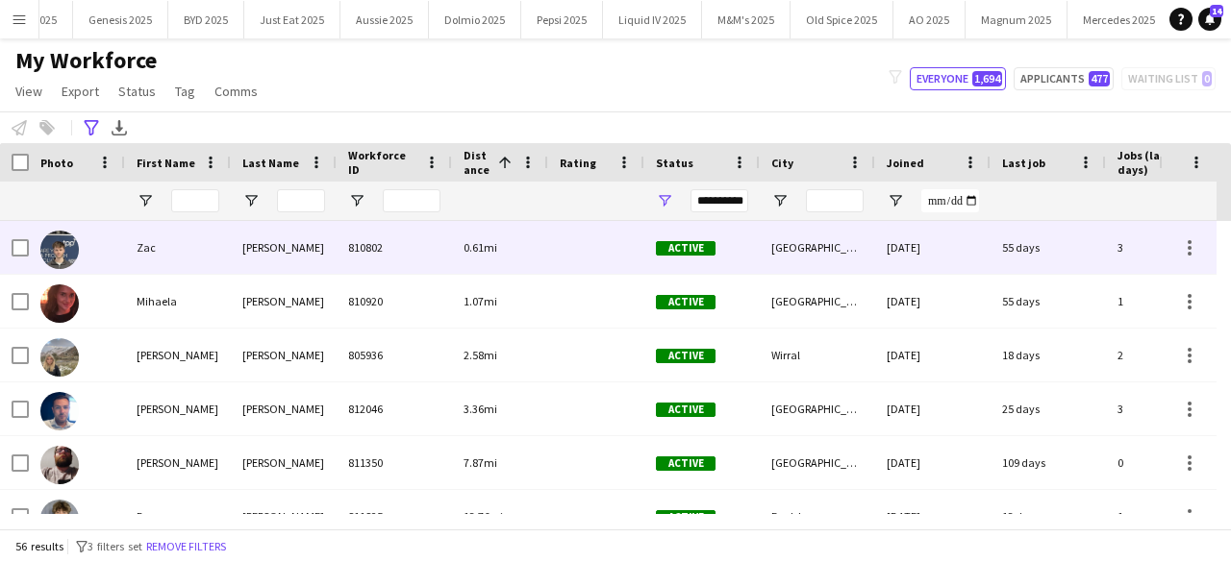
click at [75, 261] on img at bounding box center [59, 250] width 38 height 38
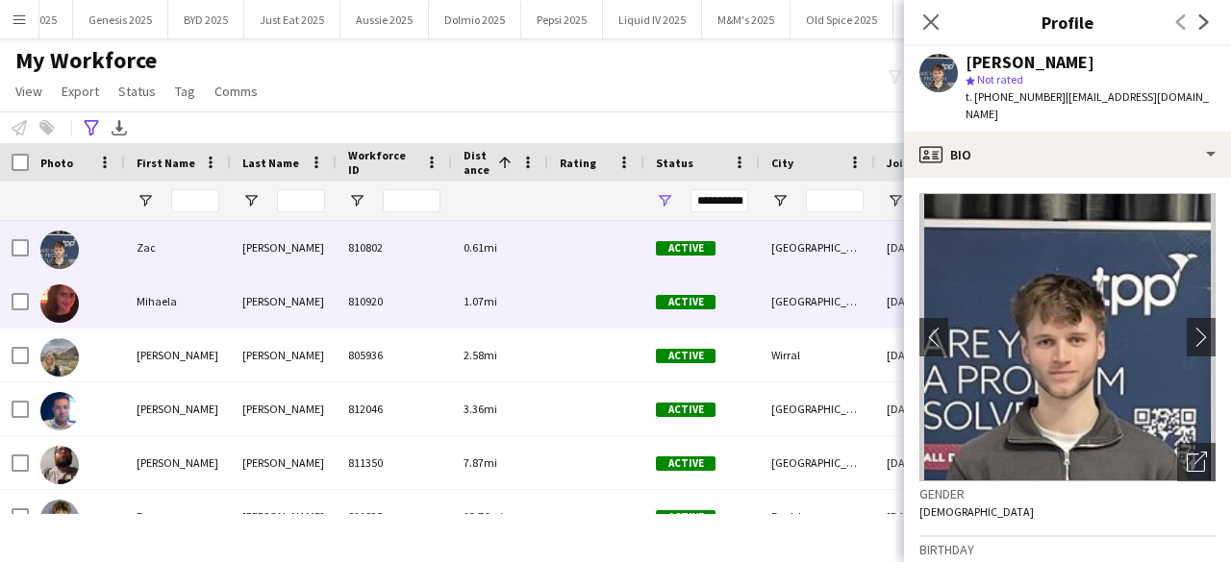
click at [71, 286] on div at bounding box center [59, 303] width 38 height 54
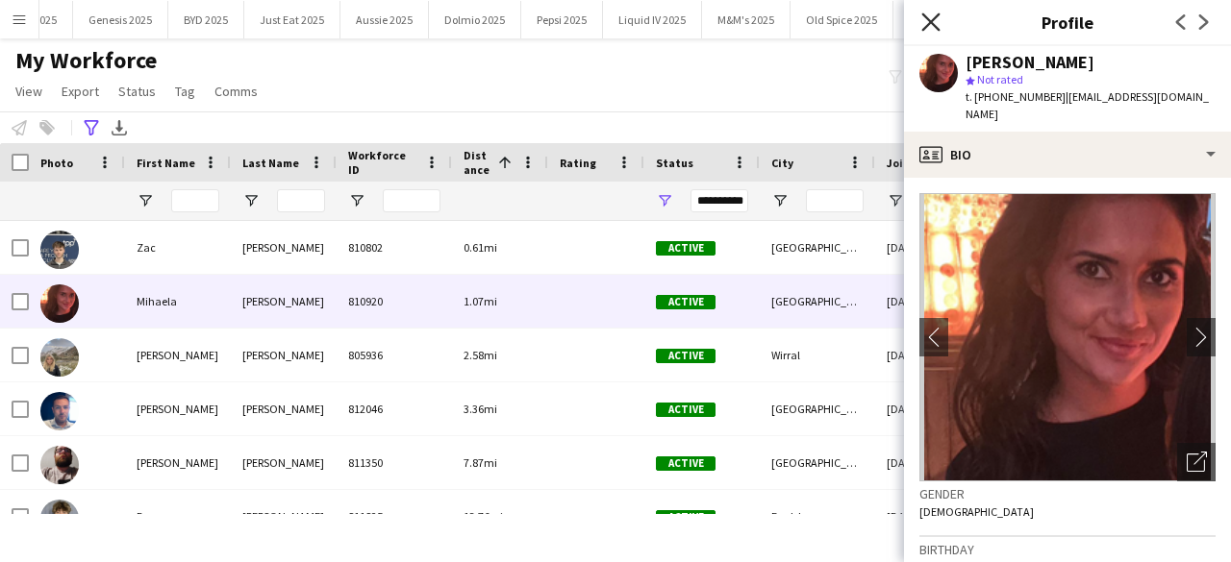
click at [932, 26] on app-icon "Close pop-in" at bounding box center [931, 23] width 28 height 28
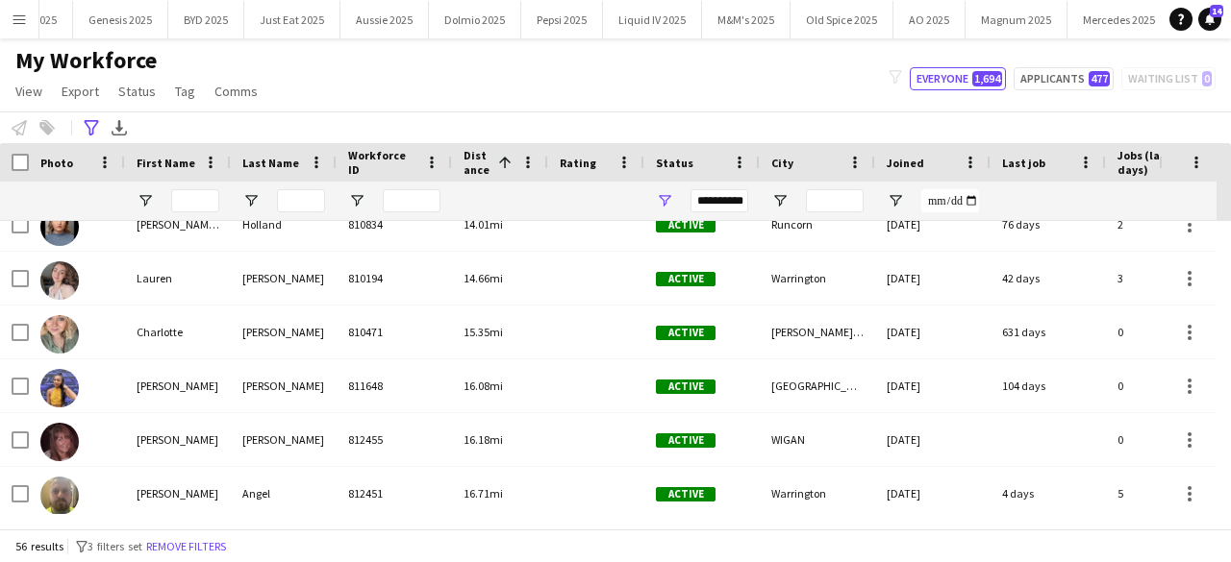
scroll to position [373, 0]
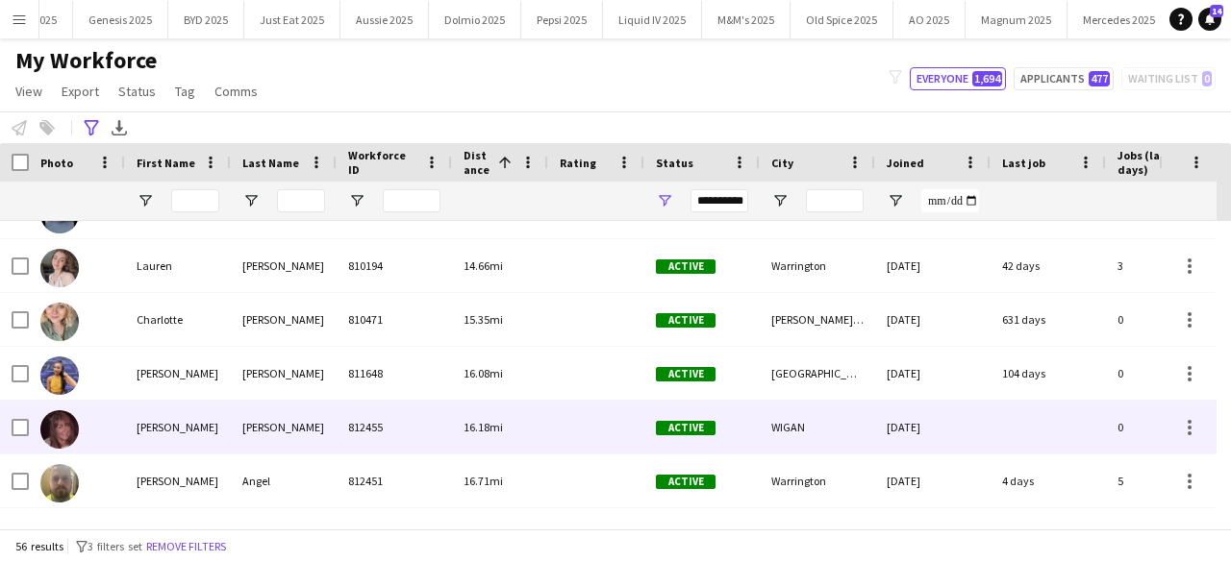
click at [65, 428] on img at bounding box center [59, 430] width 38 height 38
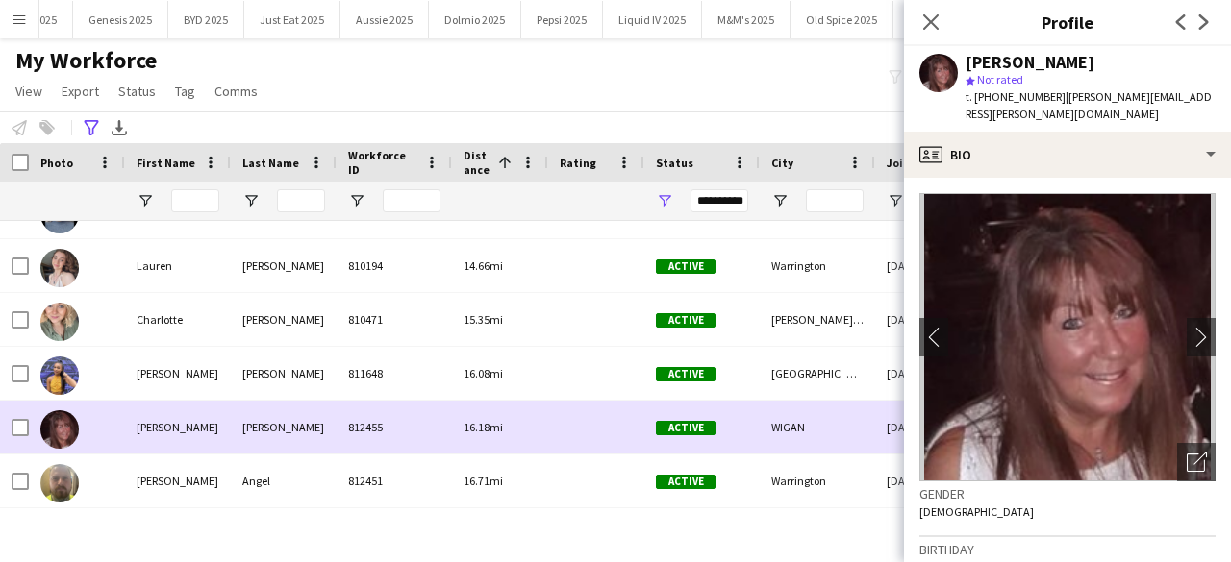
click at [65, 428] on img at bounding box center [59, 430] width 38 height 38
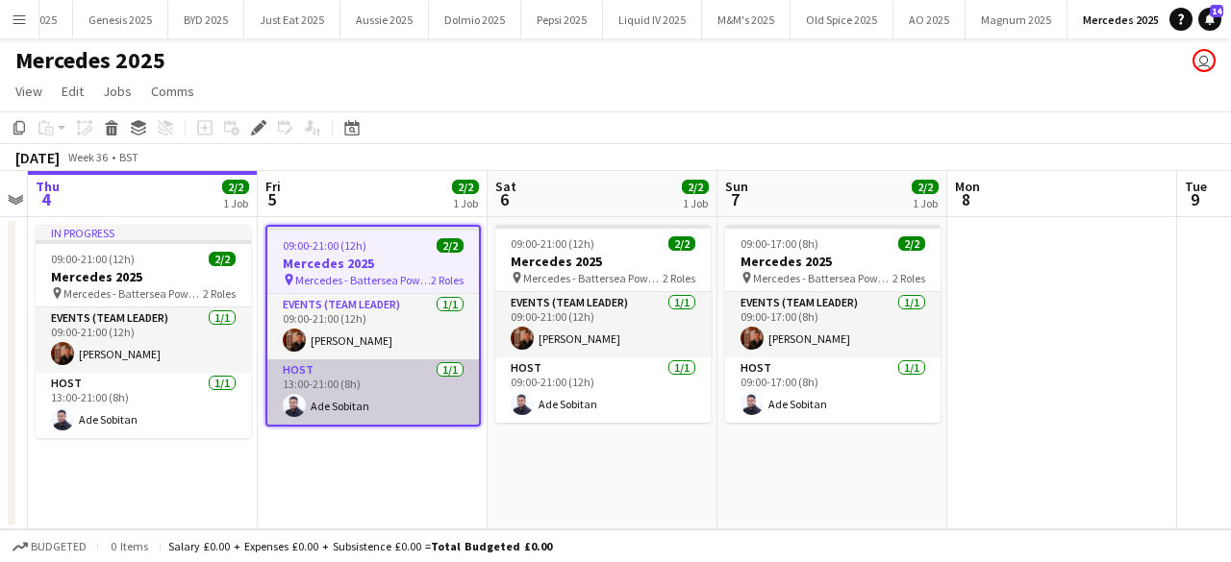
click at [368, 360] on app-card-role "Host 1/1 13:00-21:00 (8h) Ade Sobitan" at bounding box center [373, 392] width 212 height 65
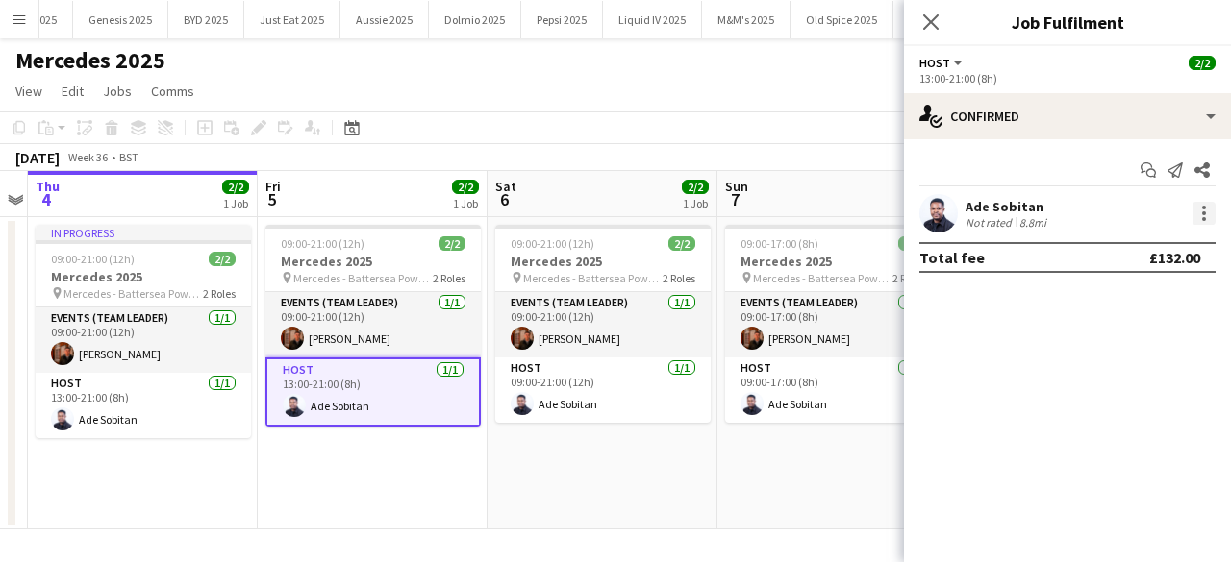
click at [1206, 204] on div at bounding box center [1203, 213] width 23 height 23
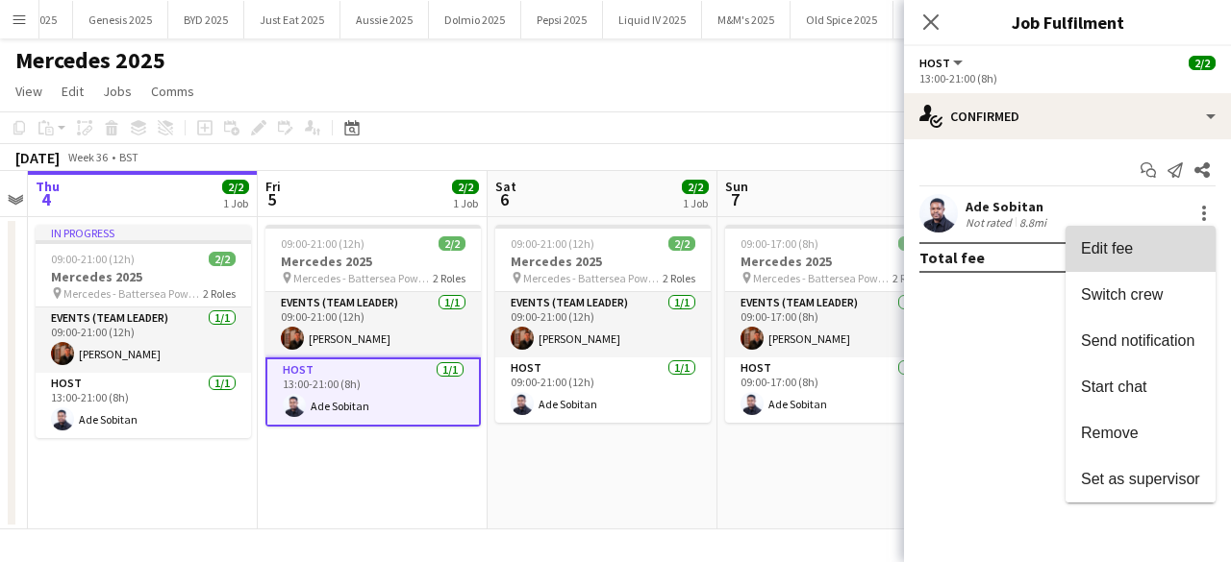
click at [1141, 261] on button "Edit fee" at bounding box center [1140, 249] width 150 height 46
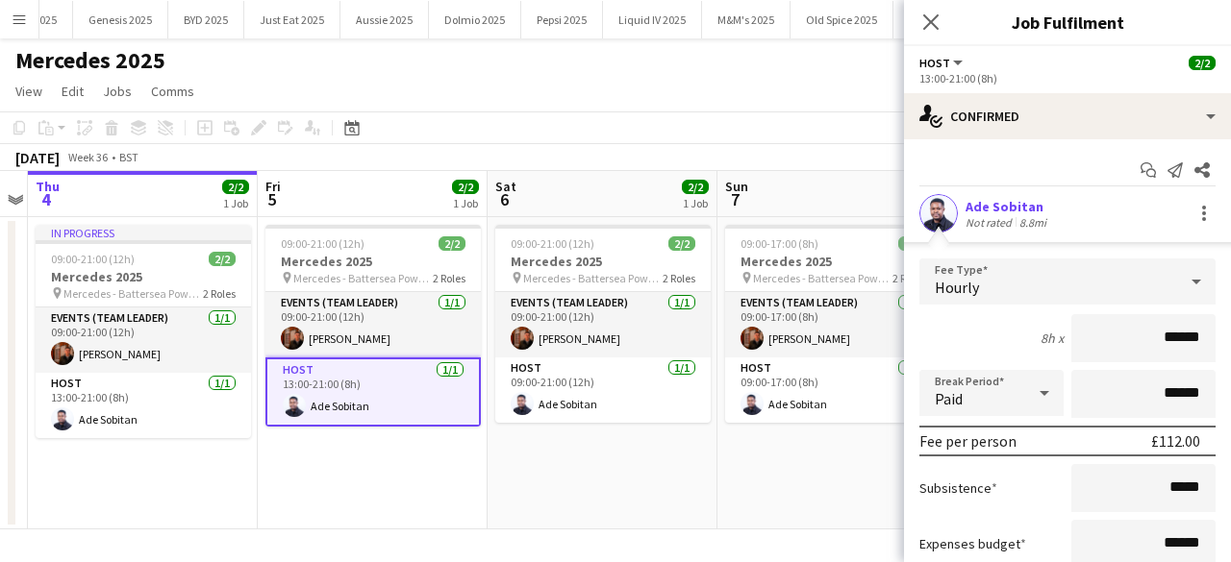
click at [930, 36] on div "Close pop-in" at bounding box center [931, 22] width 54 height 44
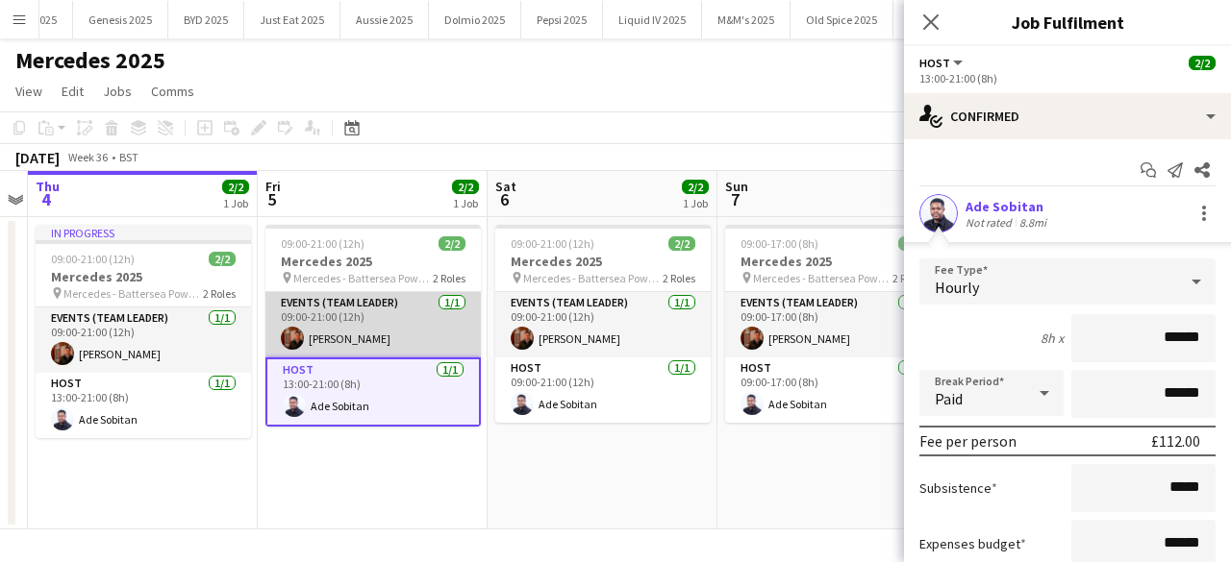
click at [351, 326] on app-card-role "Events (Team Leader) 1/1 09:00-21:00 (12h) Louie Aldons-Locke" at bounding box center [372, 324] width 215 height 65
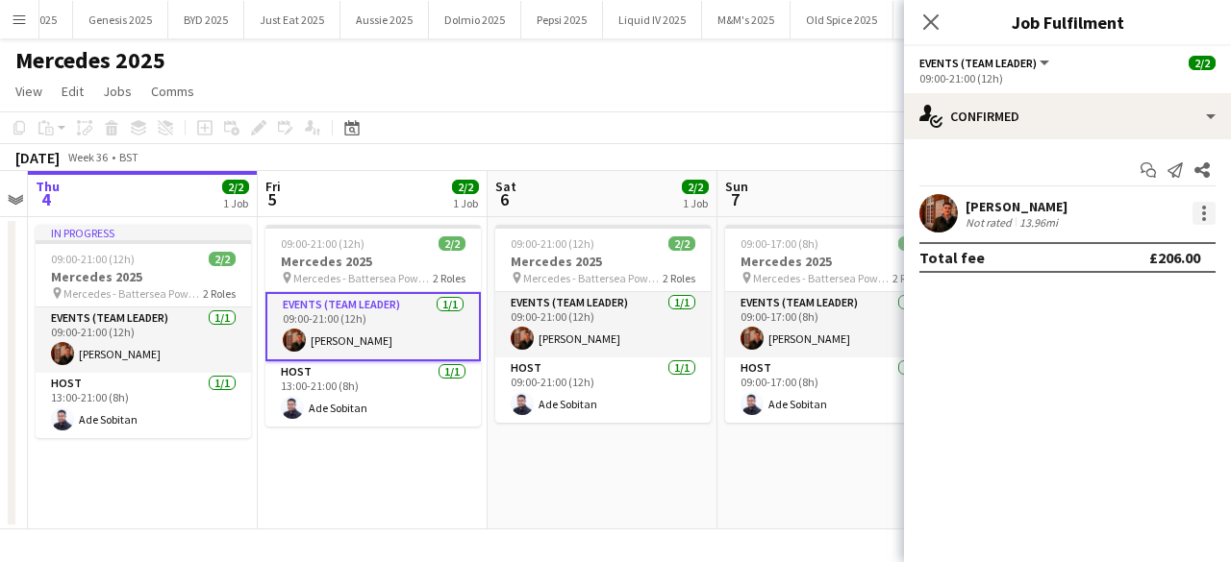
click at [1209, 219] on div at bounding box center [1203, 213] width 23 height 23
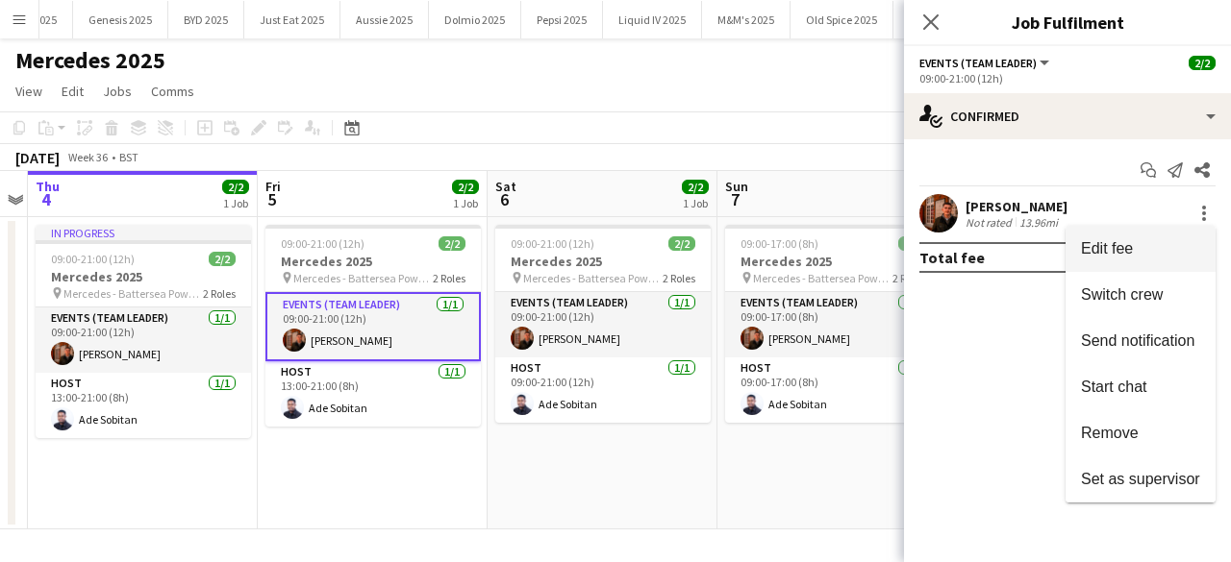
click at [1100, 255] on span "Edit fee" at bounding box center [1107, 248] width 52 height 16
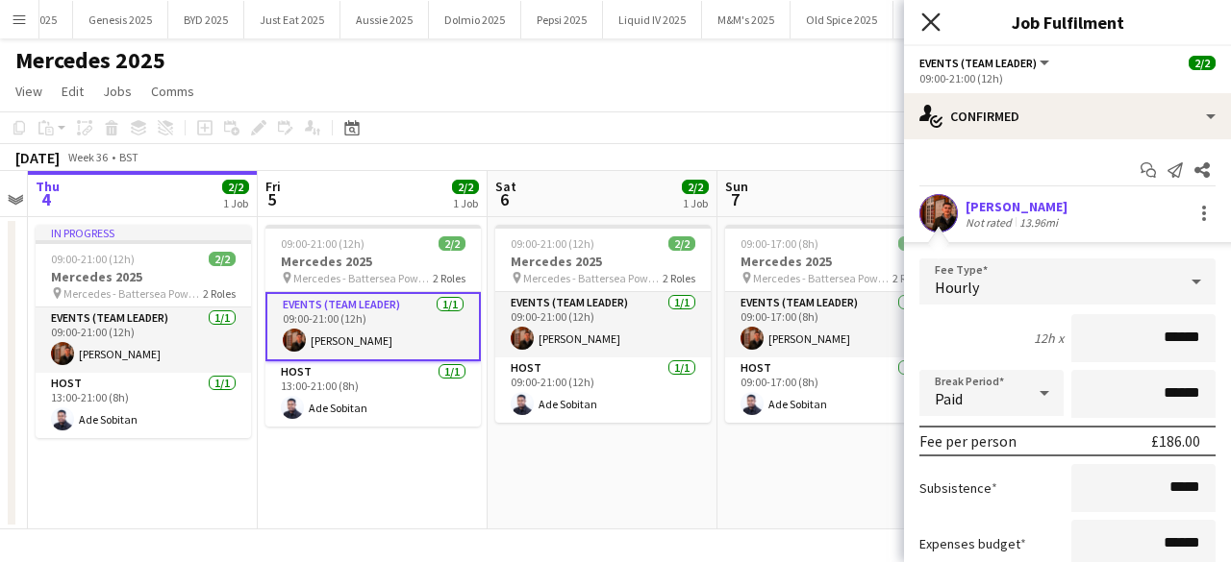
click at [921, 20] on icon "Close pop-in" at bounding box center [930, 21] width 18 height 18
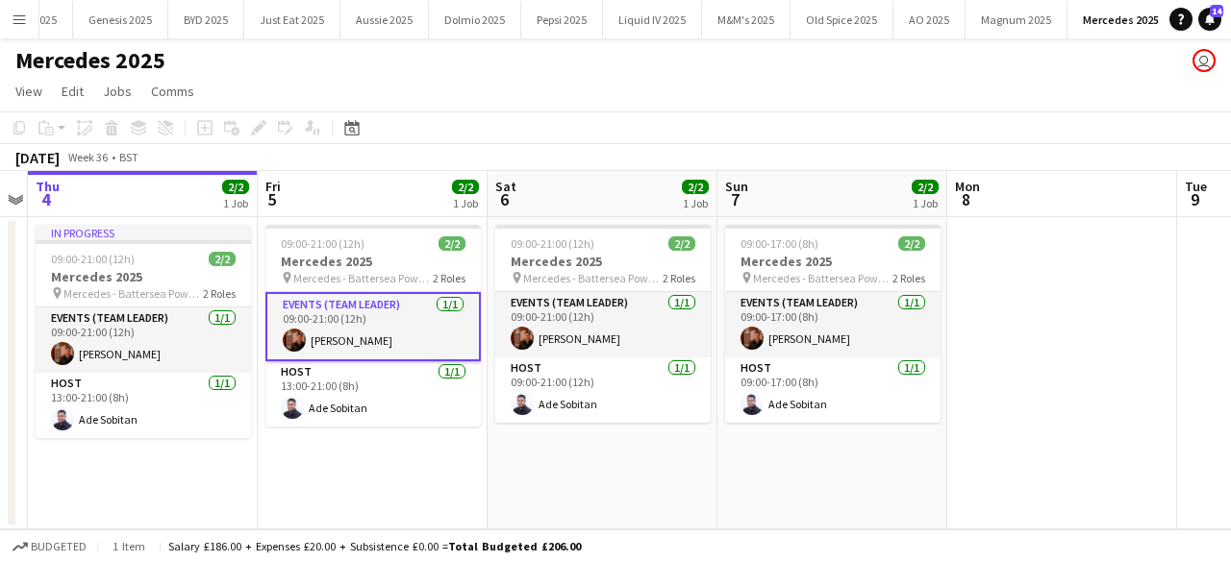
click at [309, 329] on app-card-role "Events (Team Leader) 1/1 09:00-21:00 (12h) Louie Aldons-Locke" at bounding box center [372, 326] width 215 height 69
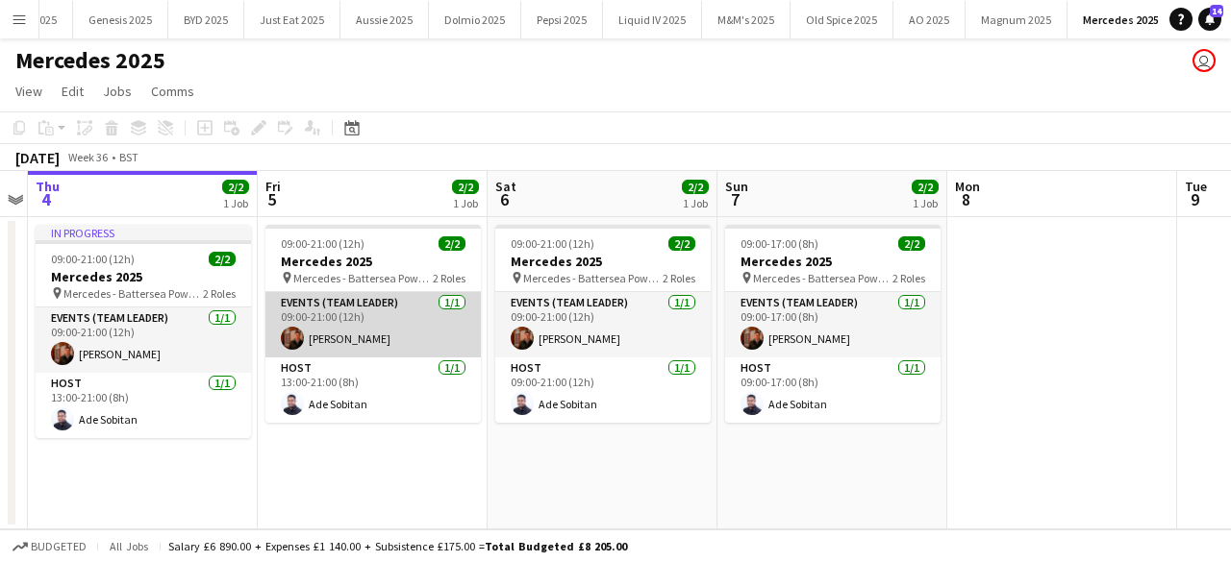
click at [274, 330] on app-card-role "Events (Team Leader) 1/1 09:00-21:00 (12h) Louie Aldons-Locke" at bounding box center [372, 324] width 215 height 65
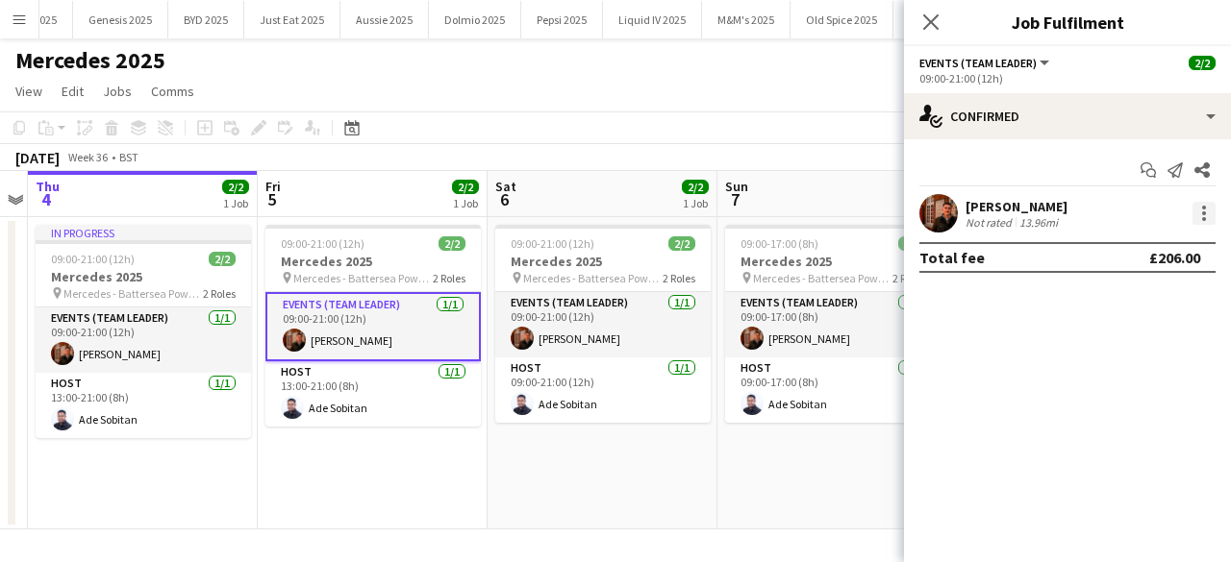
click at [1204, 224] on div at bounding box center [1203, 213] width 23 height 23
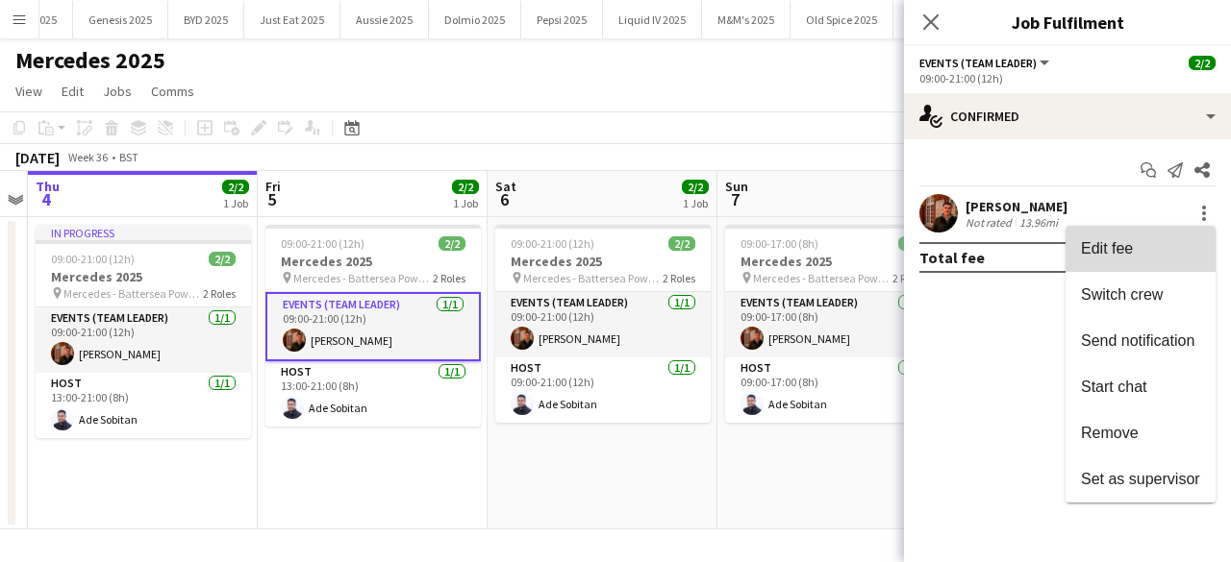
click at [1145, 252] on span "Edit fee" at bounding box center [1140, 248] width 119 height 17
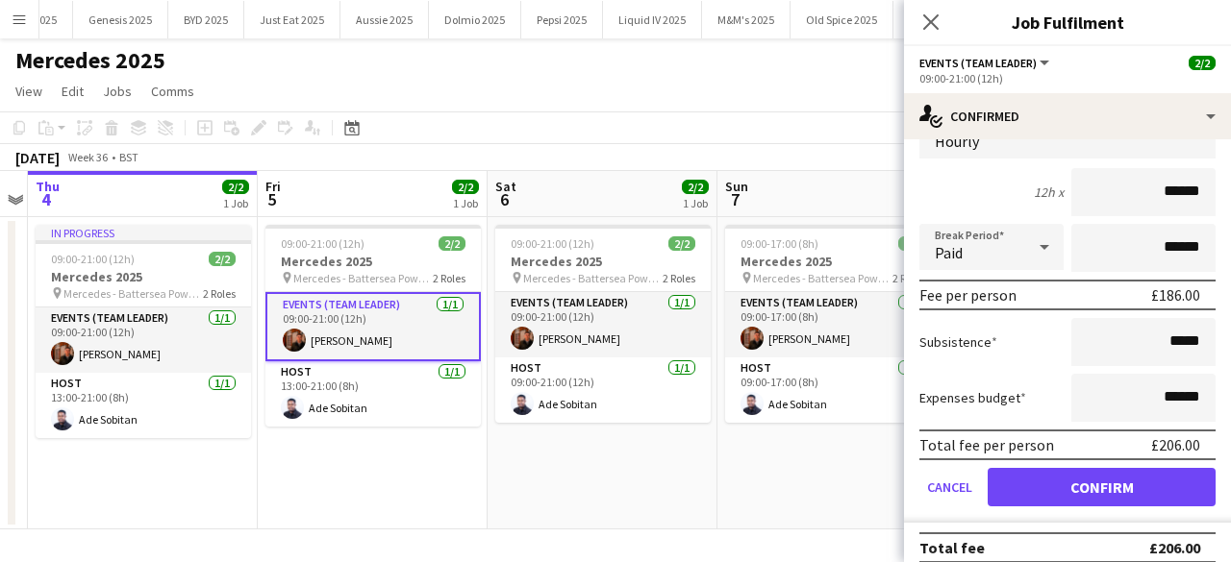
scroll to position [148, 0]
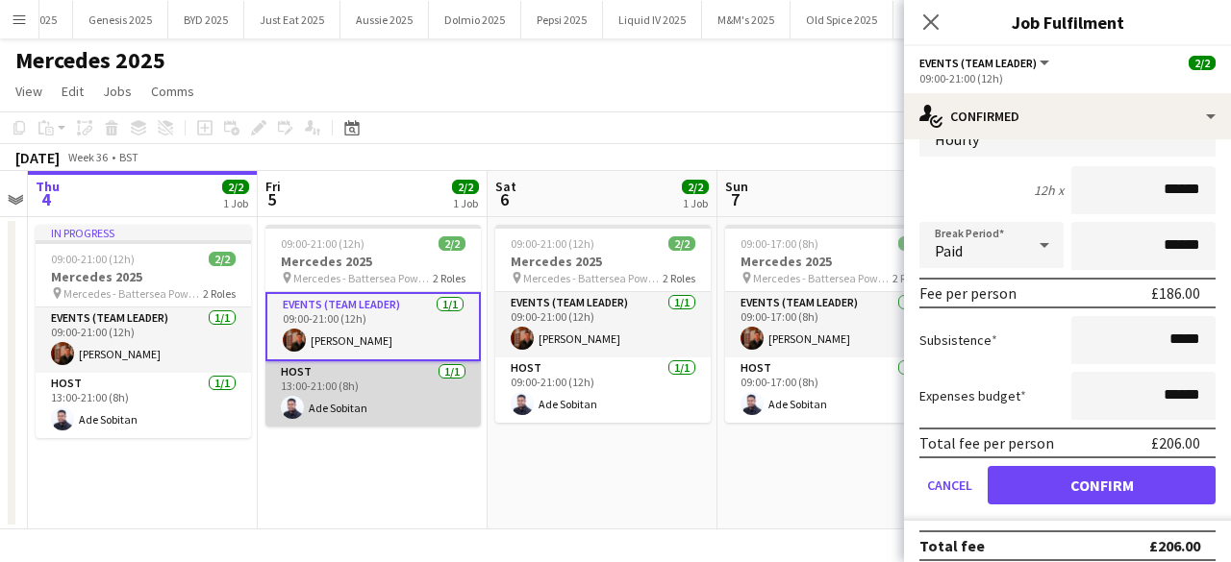
click at [350, 387] on app-card-role "Host 1/1 13:00-21:00 (8h) Ade Sobitan" at bounding box center [372, 394] width 215 height 65
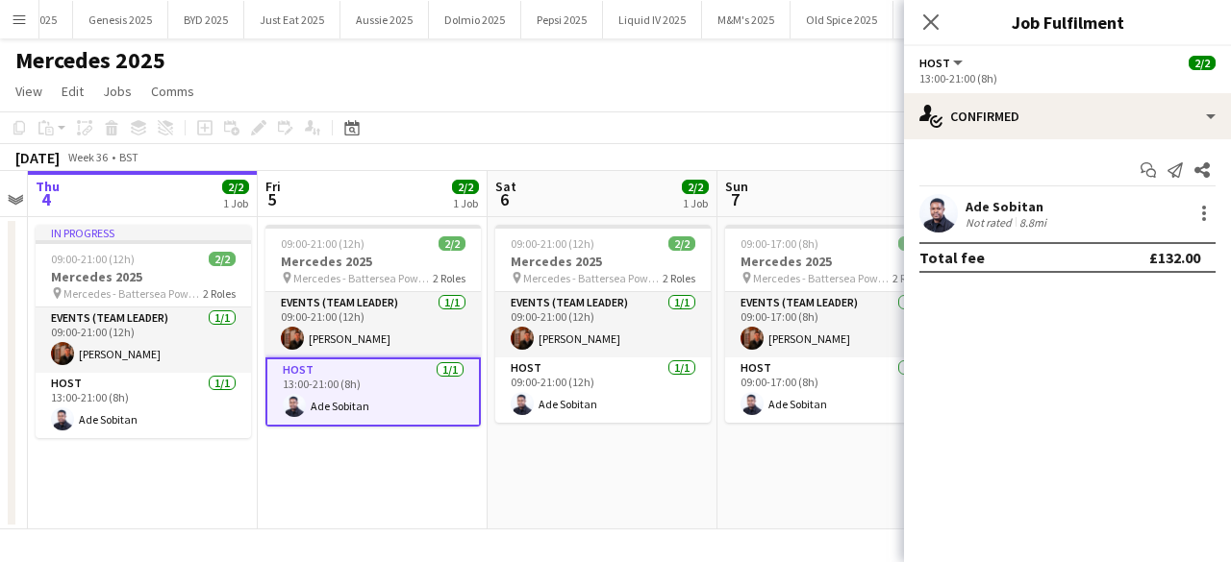
scroll to position [0, 0]
click at [1202, 220] on div at bounding box center [1204, 219] width 4 height 4
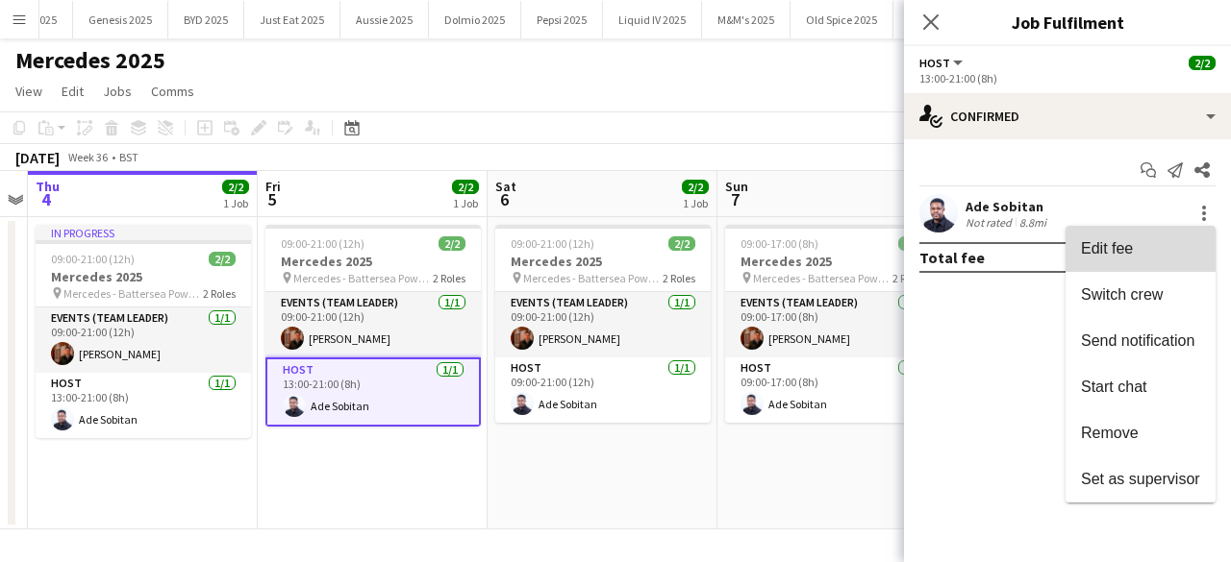
click at [1144, 259] on button "Edit fee" at bounding box center [1140, 249] width 150 height 46
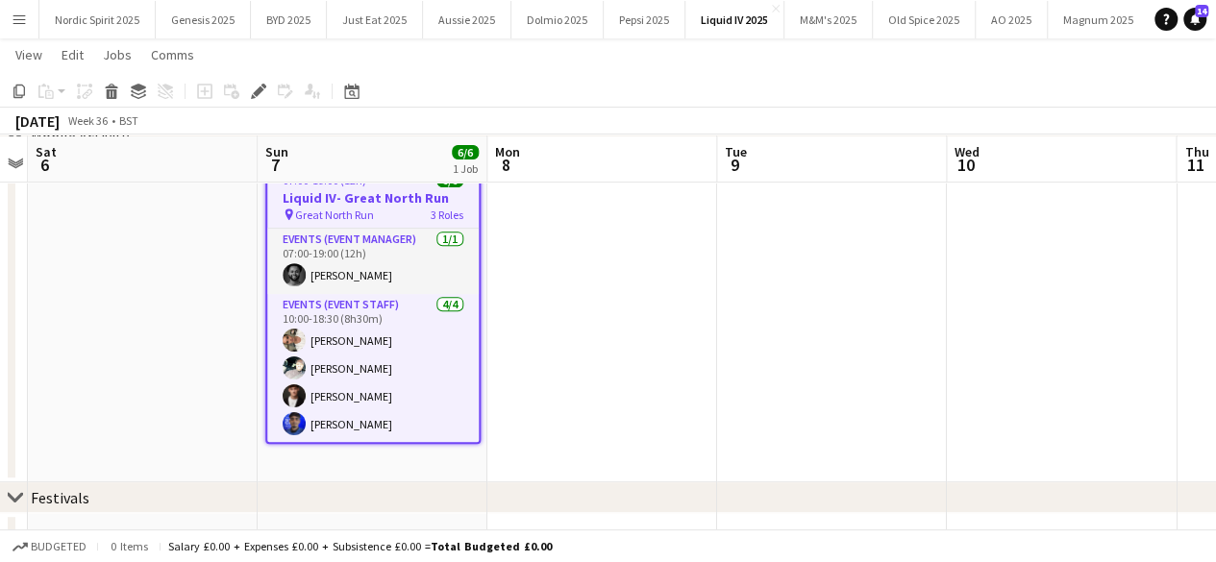
scroll to position [332, 0]
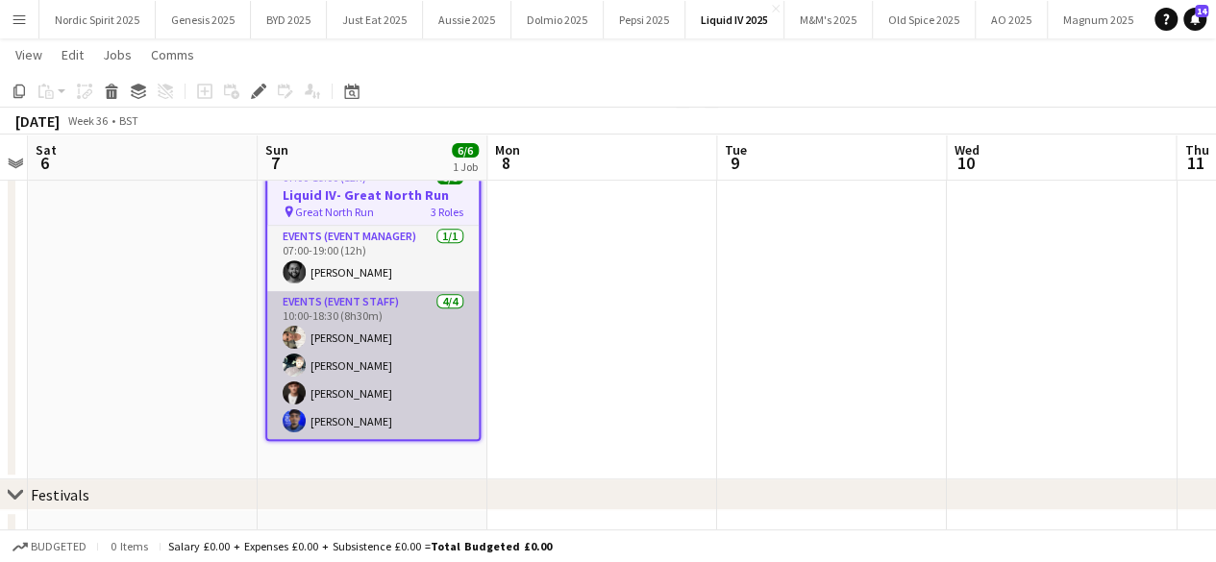
click at [295, 336] on app-user-avatar at bounding box center [294, 337] width 23 height 23
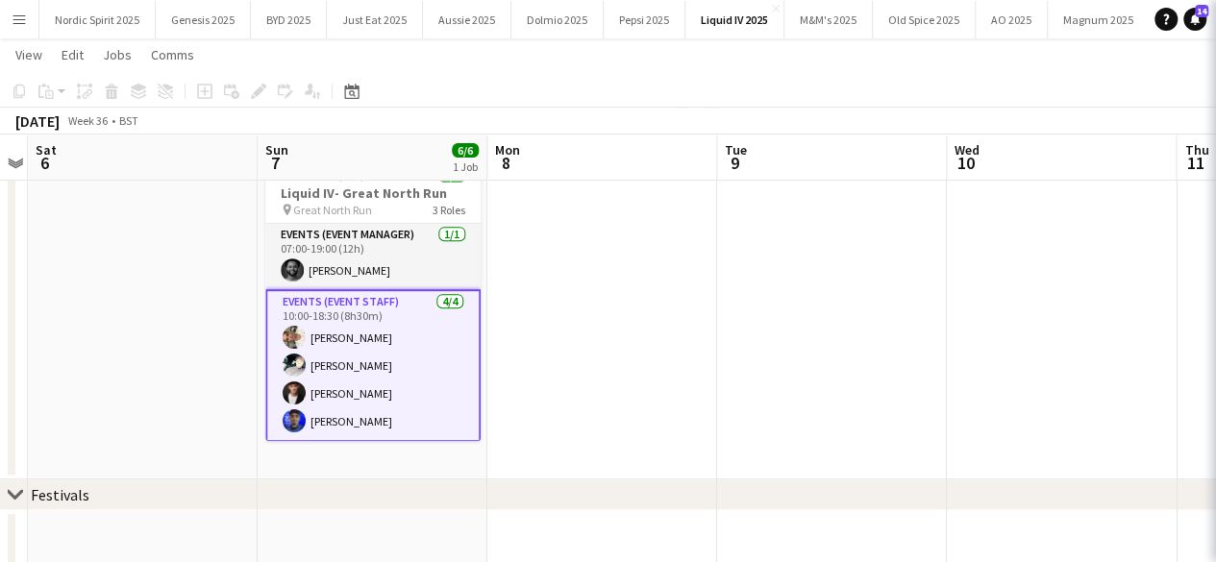
scroll to position [0, 661]
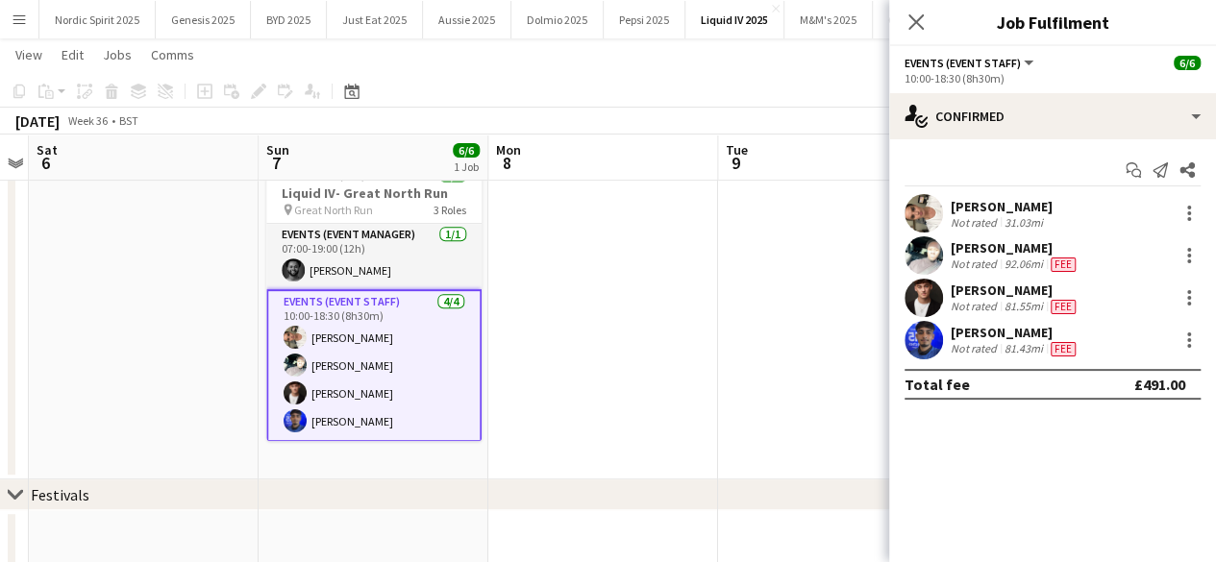
click at [918, 211] on app-user-avatar at bounding box center [924, 213] width 38 height 38
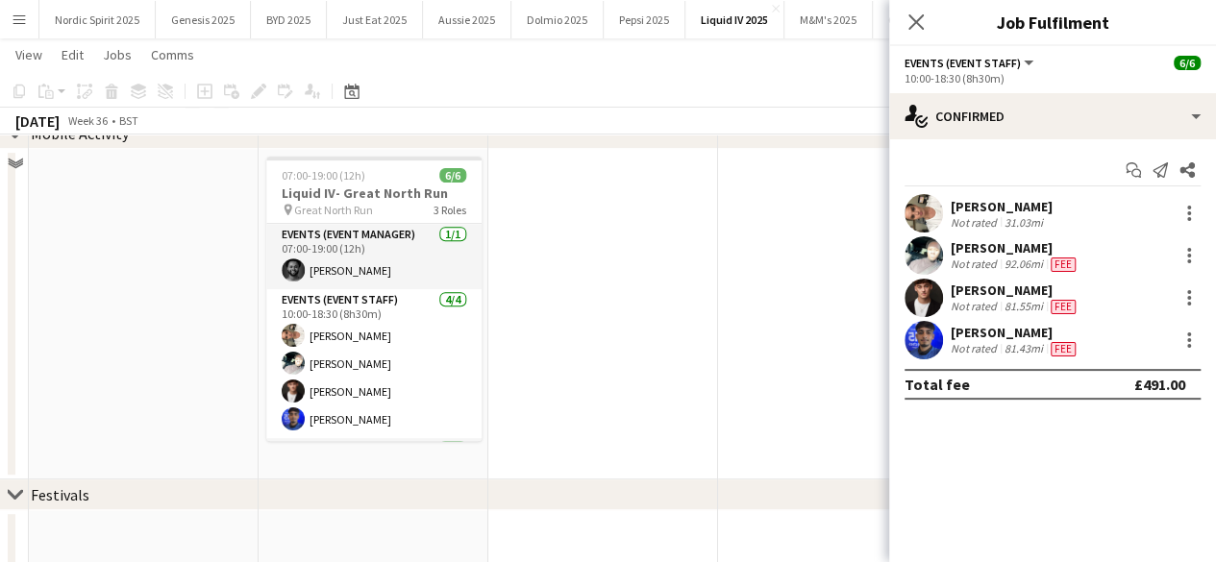
scroll to position [273, 0]
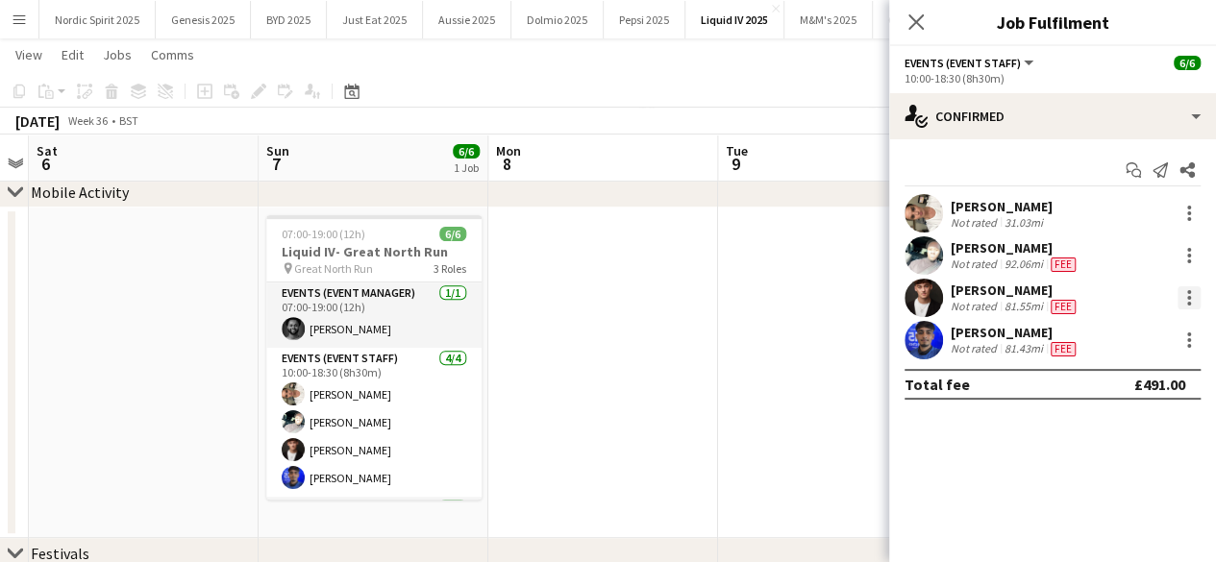
click at [1189, 296] on div at bounding box center [1189, 298] width 4 height 4
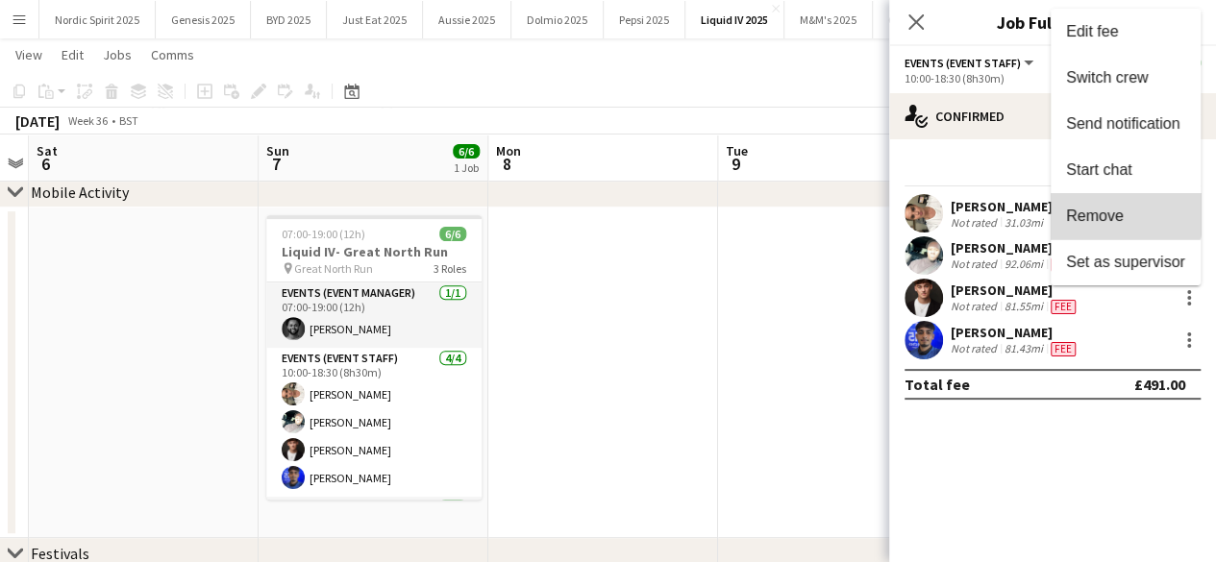
click at [1122, 209] on span "Remove" at bounding box center [1095, 216] width 58 height 16
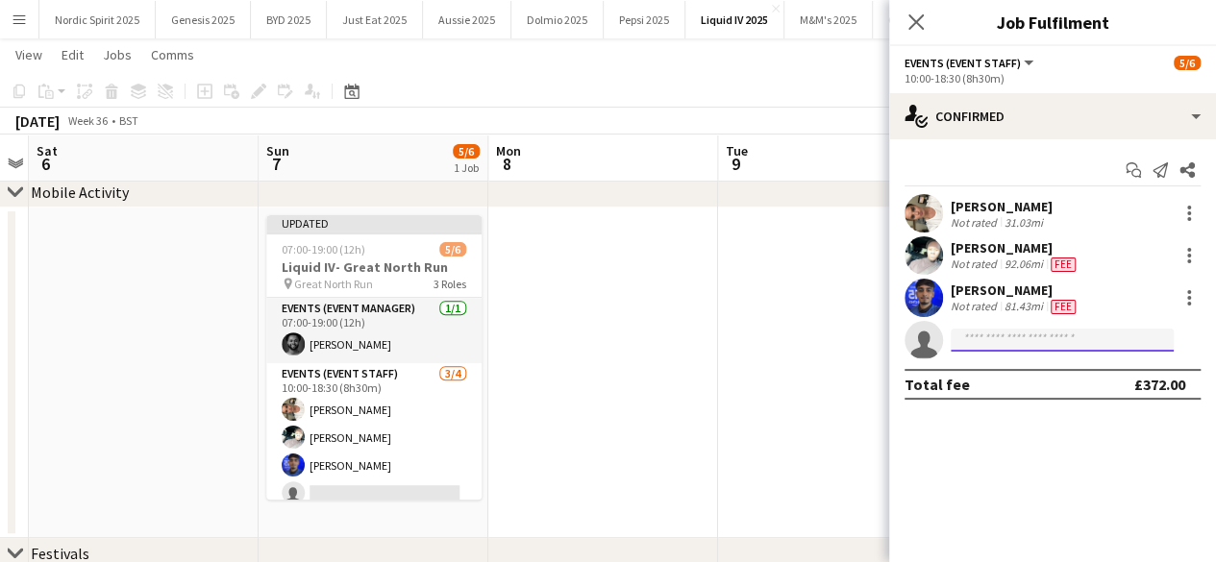
click at [983, 343] on input at bounding box center [1062, 340] width 223 height 23
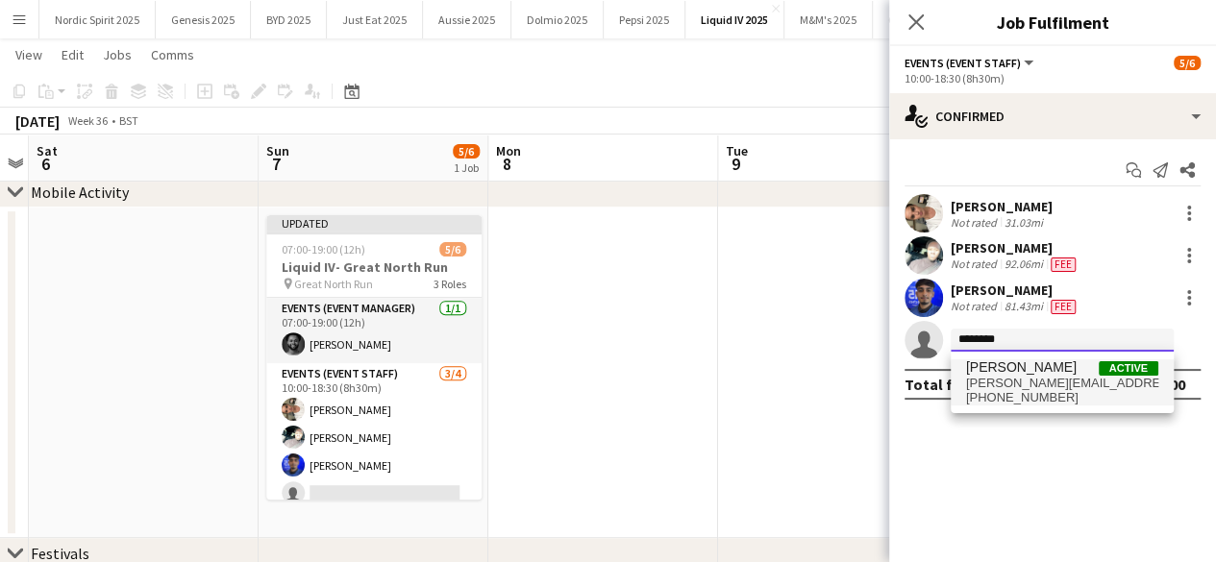
type input "********"
click at [988, 370] on span "Holly Aldersley" at bounding box center [1021, 368] width 111 height 16
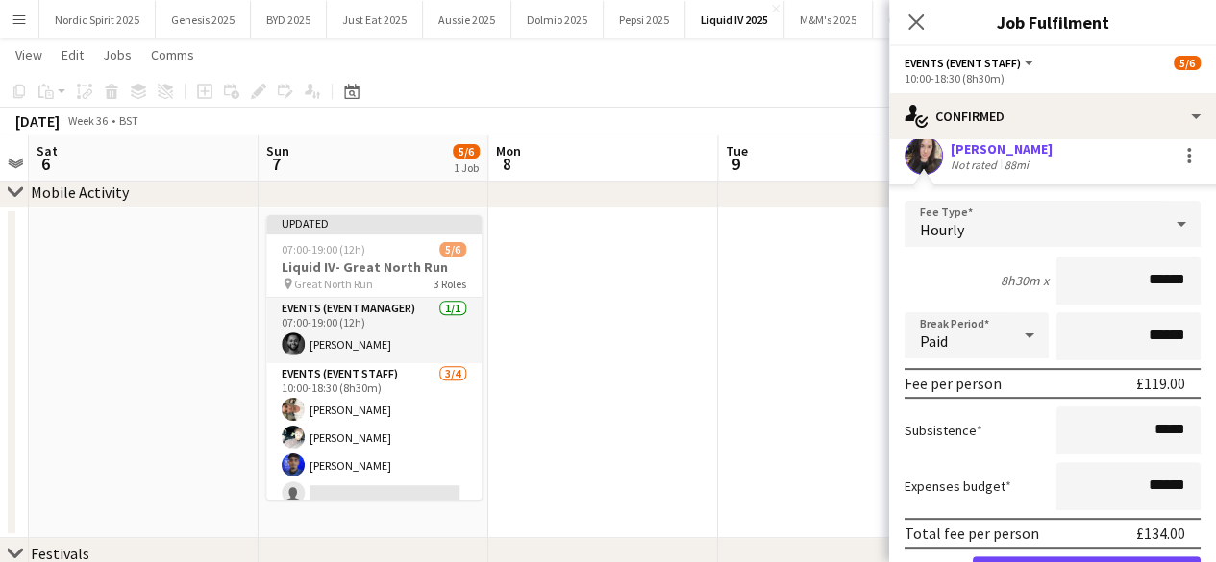
scroll to position [201, 0]
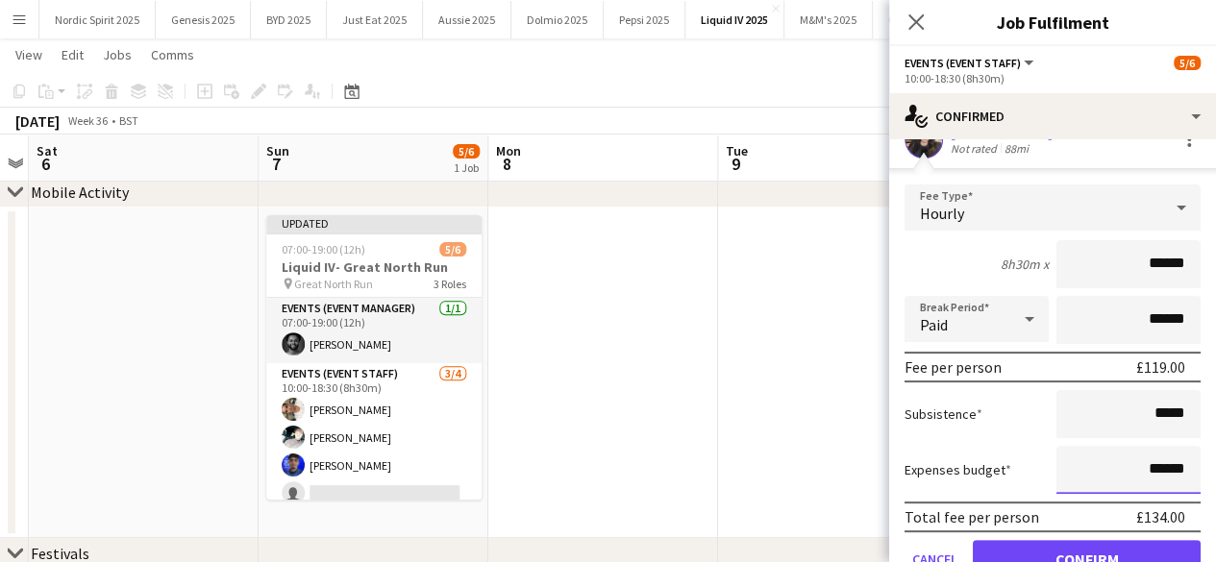
drag, startPoint x: 1166, startPoint y: 464, endPoint x: 1139, endPoint y: 468, distance: 27.2
click at [1139, 468] on input "******" at bounding box center [1129, 470] width 144 height 48
type input "*****"
click at [1089, 548] on button "Confirm" at bounding box center [1087, 559] width 228 height 38
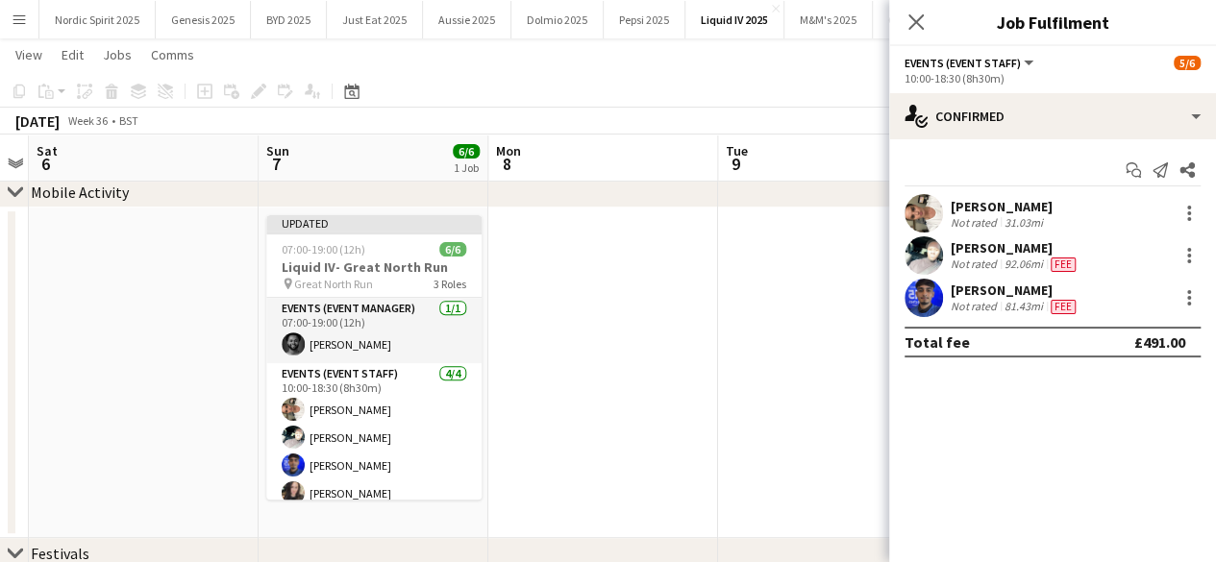
scroll to position [0, 0]
click at [831, 352] on app-date-cell at bounding box center [833, 373] width 230 height 331
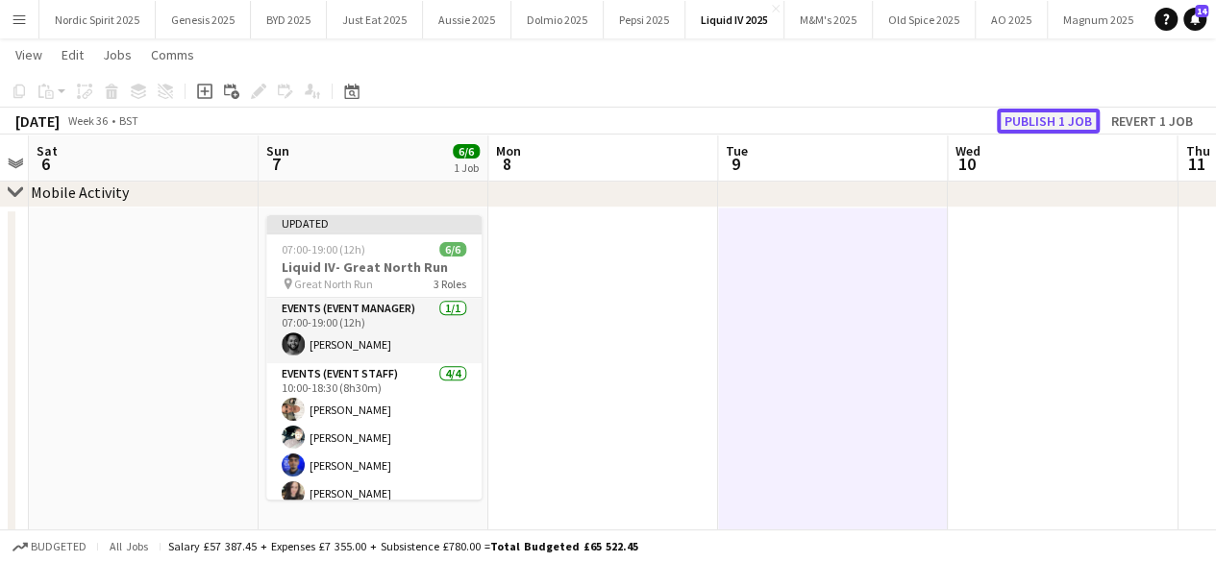
click at [1033, 116] on button "Publish 1 job" at bounding box center [1048, 121] width 103 height 25
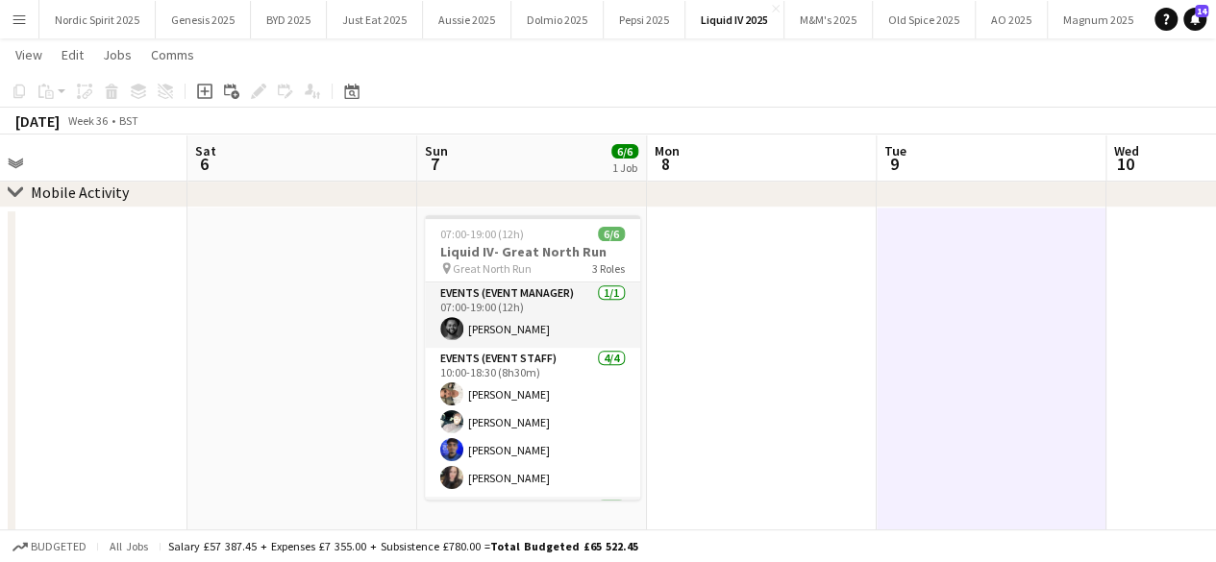
scroll to position [0, 488]
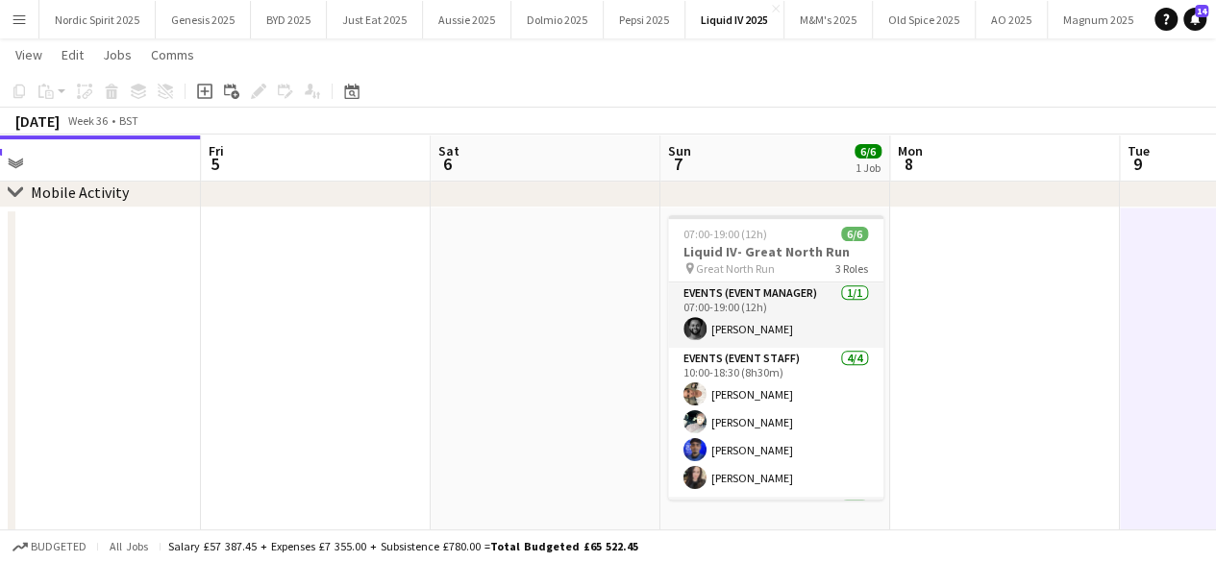
drag, startPoint x: 581, startPoint y: 352, endPoint x: 983, endPoint y: 334, distance: 402.3
click at [983, 334] on app-calendar-viewport "Tue 2 Wed 3 Thu 4 Fri 5 Sat 6 Sun 7 6/6 1 Job Mon 8 Tue 9 Wed 10 Thu 11 Fri 12 …" at bounding box center [608, 303] width 1216 height 1002
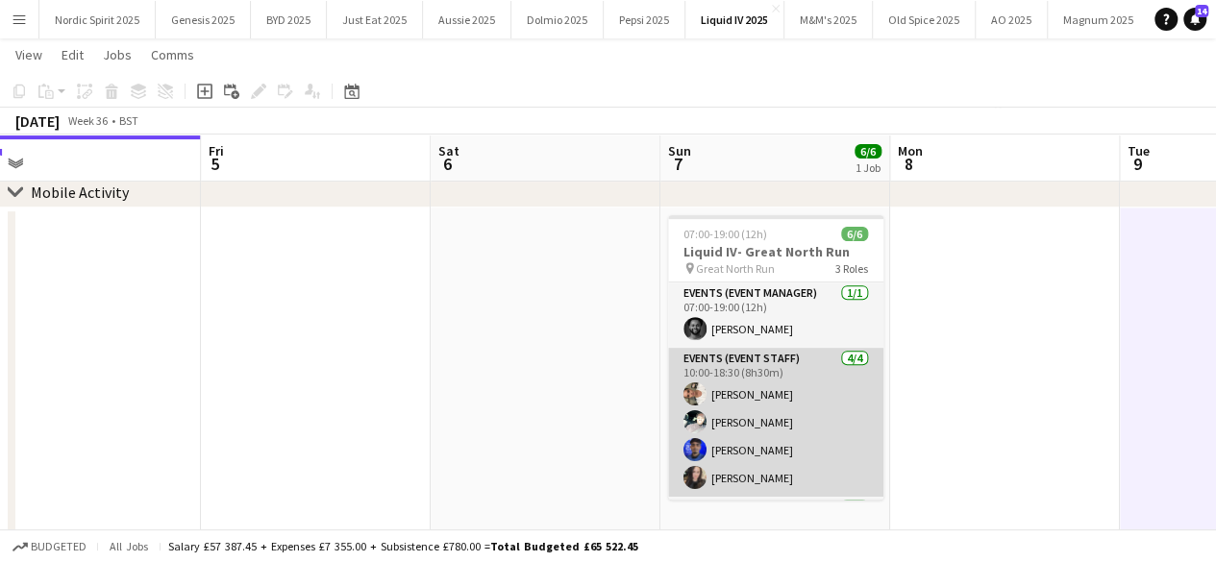
scroll to position [0, 490]
click at [689, 391] on app-user-avatar at bounding box center [693, 394] width 23 height 23
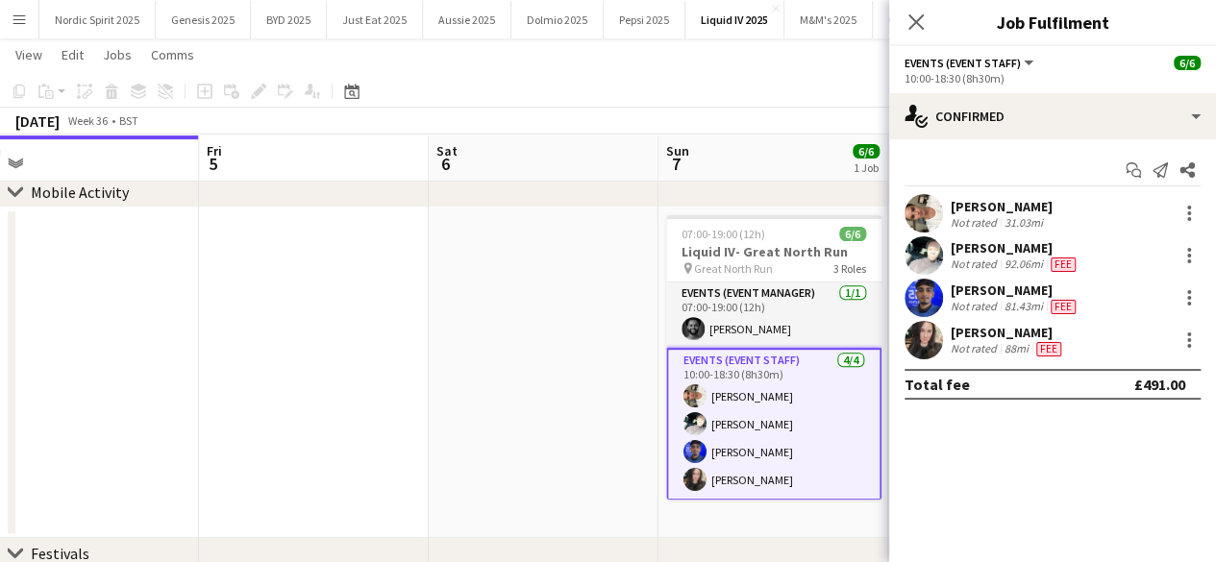
click at [935, 215] on app-user-avatar at bounding box center [924, 213] width 38 height 38
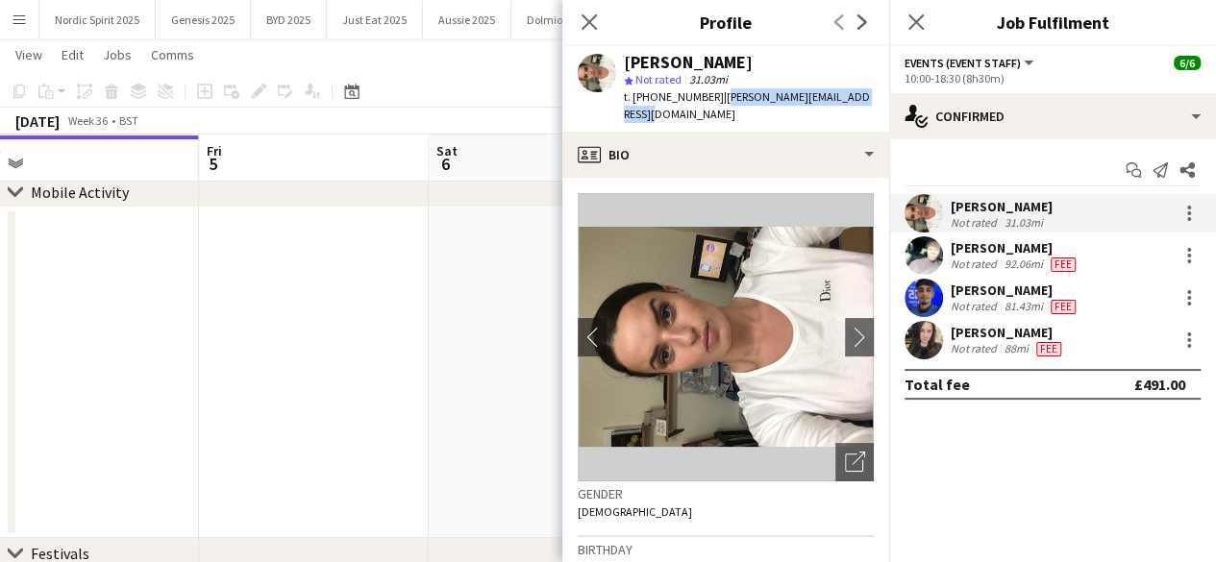
click at [717, 109] on div "t. +447961589437 | hannahmcnicholas@hotmail.com" at bounding box center [749, 105] width 250 height 35
copy span "hannahmcnicholas@hotmail.com"
click at [931, 249] on app-user-avatar at bounding box center [924, 256] width 38 height 38
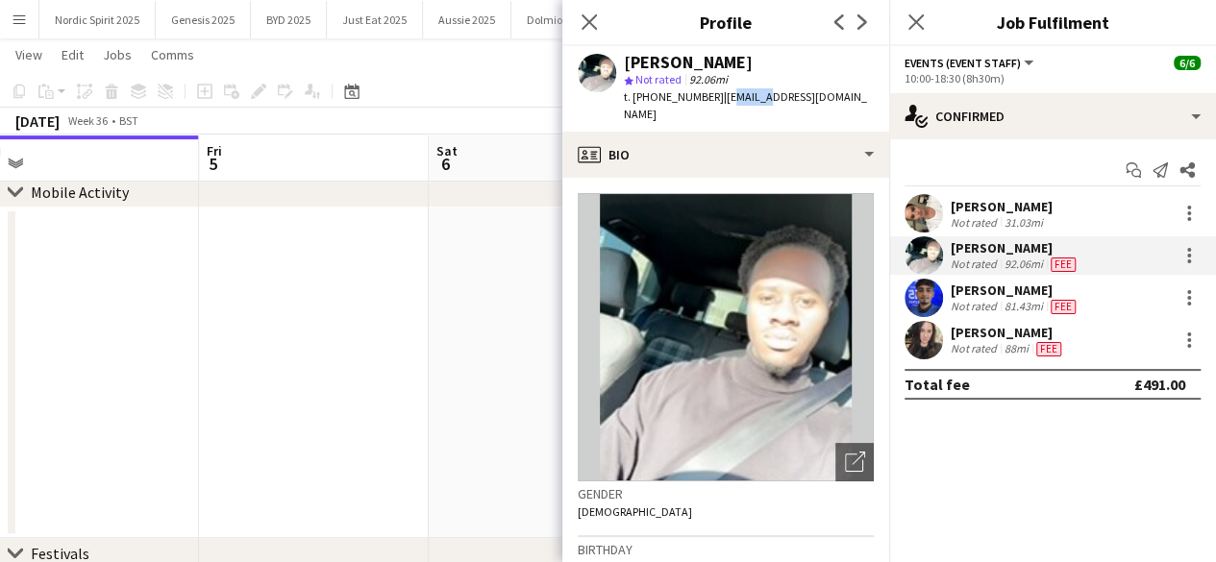
drag, startPoint x: 718, startPoint y: 99, endPoint x: 756, endPoint y: 104, distance: 37.8
click at [756, 104] on span "| devonte96@hotmail.co.uk" at bounding box center [745, 105] width 243 height 32
drag, startPoint x: 714, startPoint y: 95, endPoint x: 860, endPoint y: 105, distance: 145.5
click at [860, 105] on app-profile-header "Devonte Brown star Not rated 92.06mi t. +447766313129 | devonte96@hotmail.co.uk" at bounding box center [725, 89] width 327 height 86
copy span "devonte96@hotmail.co.uk"
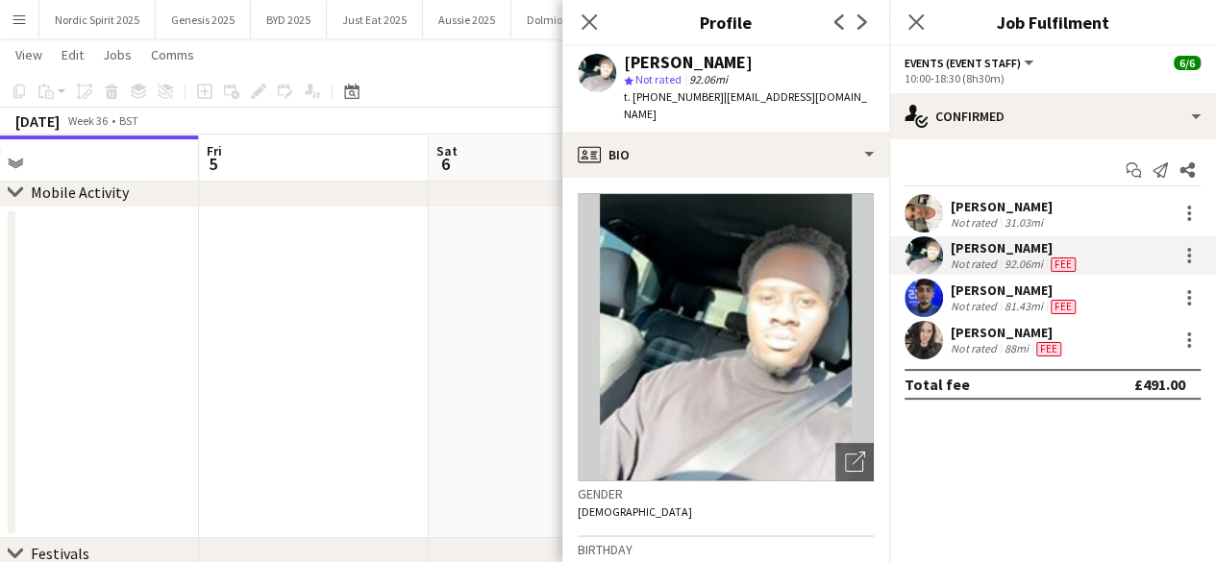
click at [926, 340] on app-user-avatar at bounding box center [924, 340] width 38 height 38
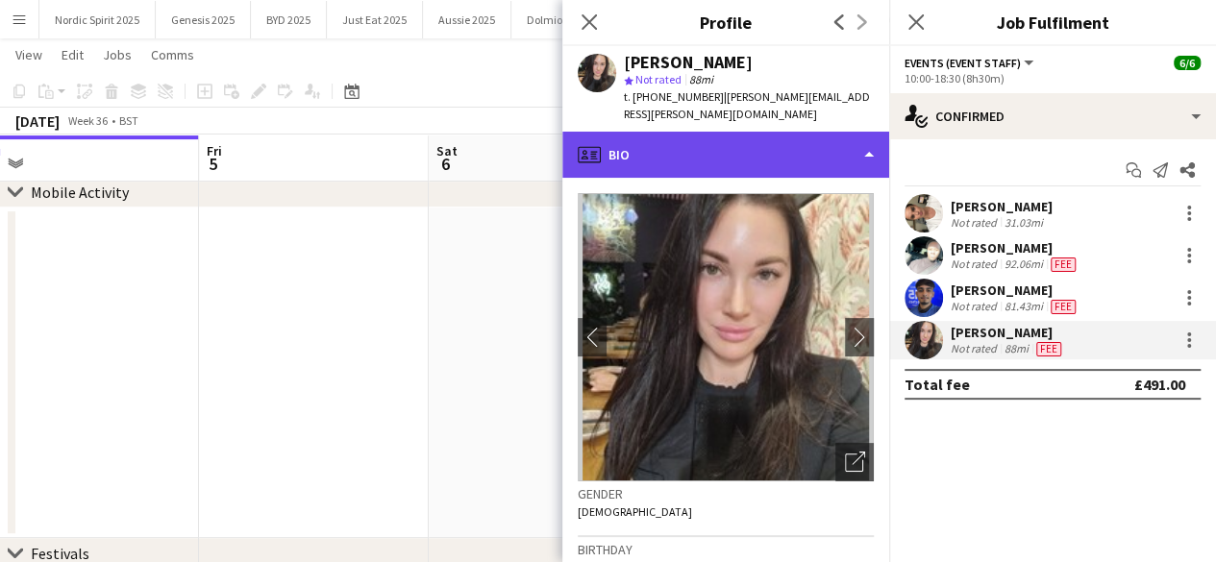
click at [862, 147] on div "profile Bio" at bounding box center [725, 155] width 327 height 46
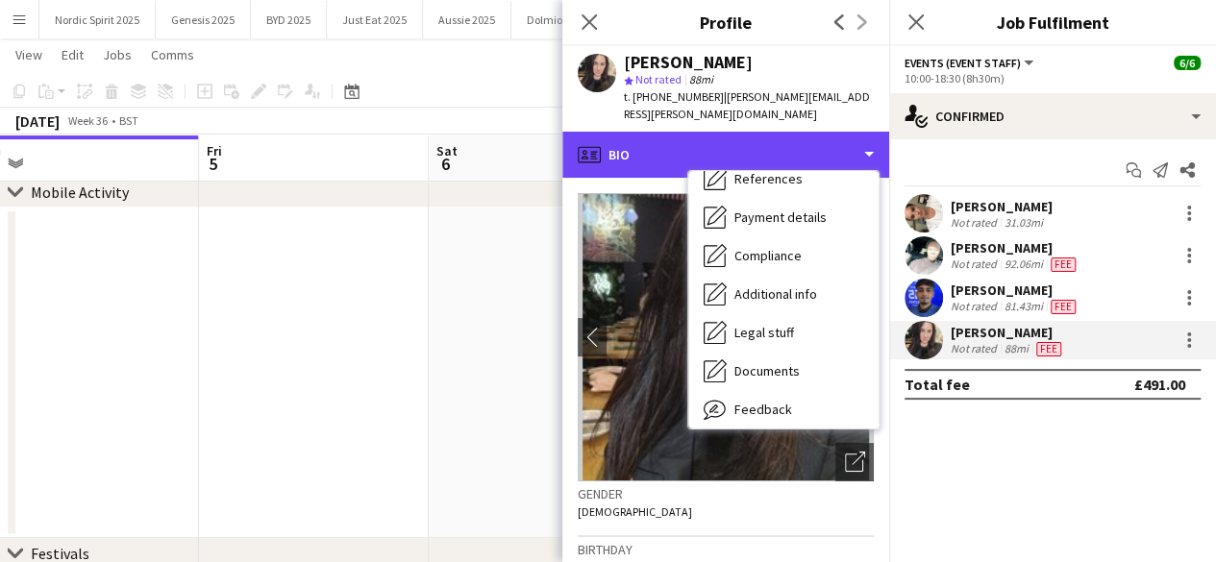
scroll to position [258, 0]
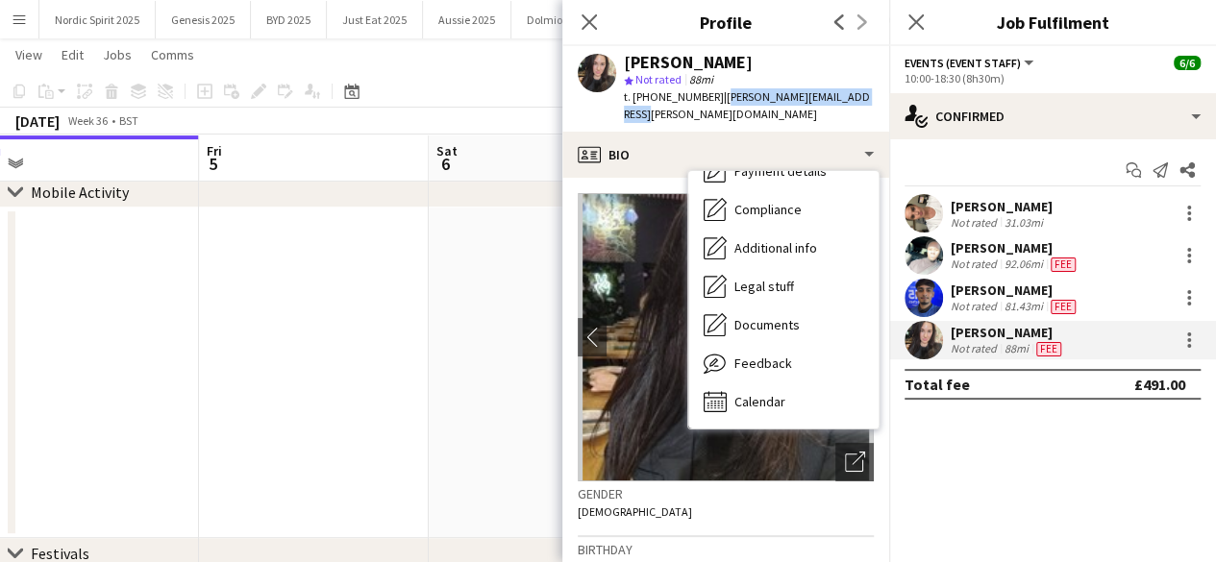
drag, startPoint x: 716, startPoint y: 92, endPoint x: 850, endPoint y: 97, distance: 133.7
click at [850, 97] on span "| holly.l.aldersley@gmail.com" at bounding box center [747, 105] width 246 height 32
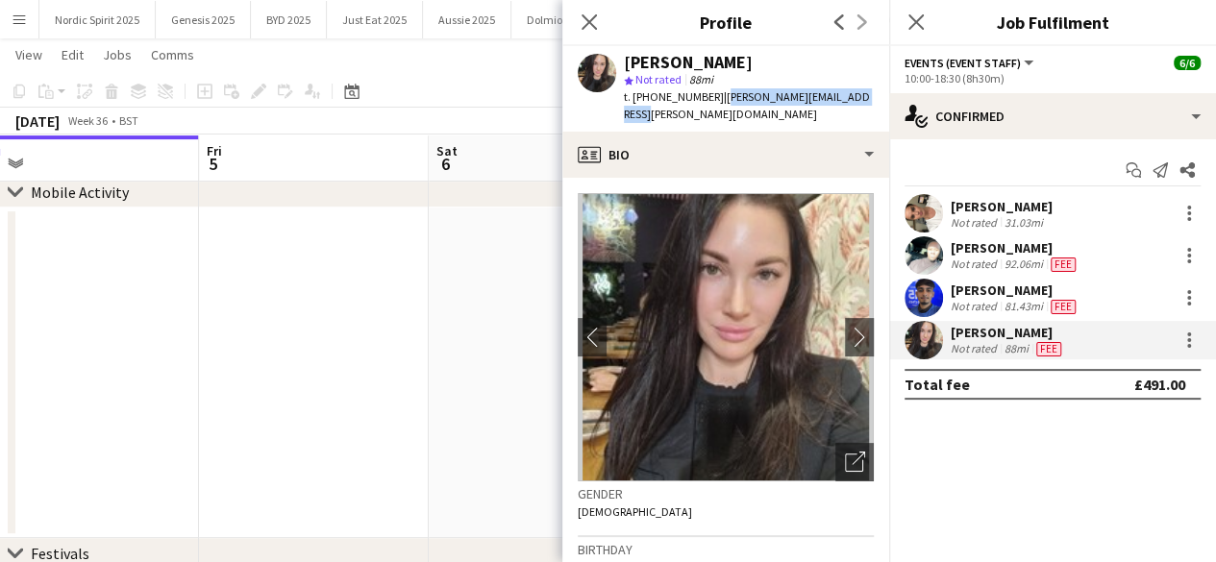
copy span "holly.l.aldersley@gmail.com"
click at [931, 299] on app-user-avatar at bounding box center [924, 298] width 38 height 38
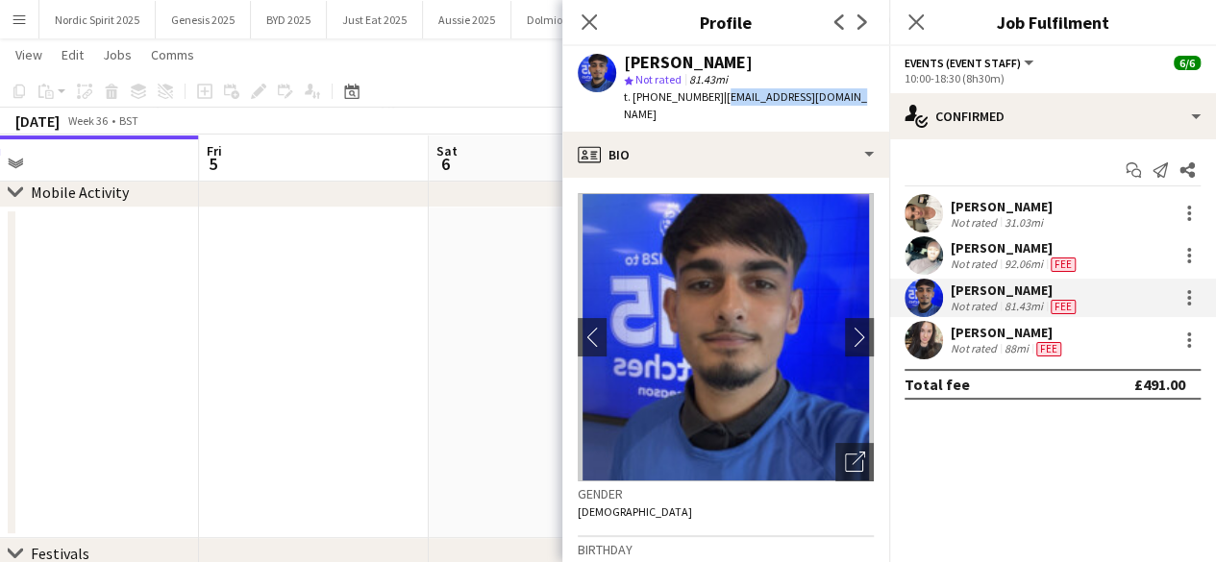
drag, startPoint x: 714, startPoint y: 99, endPoint x: 835, endPoint y: 107, distance: 120.4
click at [835, 107] on div "Jevon Kelly star Not rated 81.43mi t. +447718479221 | jevonkelly9@icloud.com" at bounding box center [725, 89] width 327 height 86
copy span "jevonkelly9@icloud.com"
